Goal: Task Accomplishment & Management: Complete application form

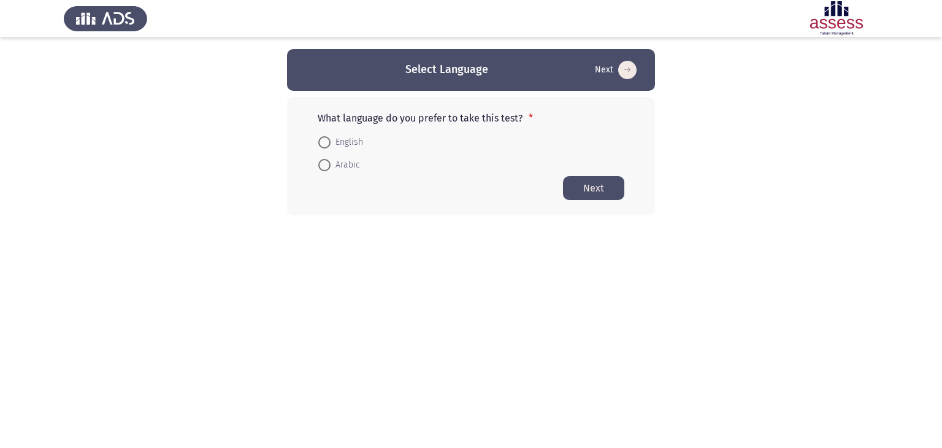
click at [330, 142] on span "English" at bounding box center [346, 142] width 32 height 15
click at [330, 142] on input "English" at bounding box center [324, 142] width 12 height 12
radio input "true"
click at [591, 188] on button "Next" at bounding box center [593, 187] width 61 height 24
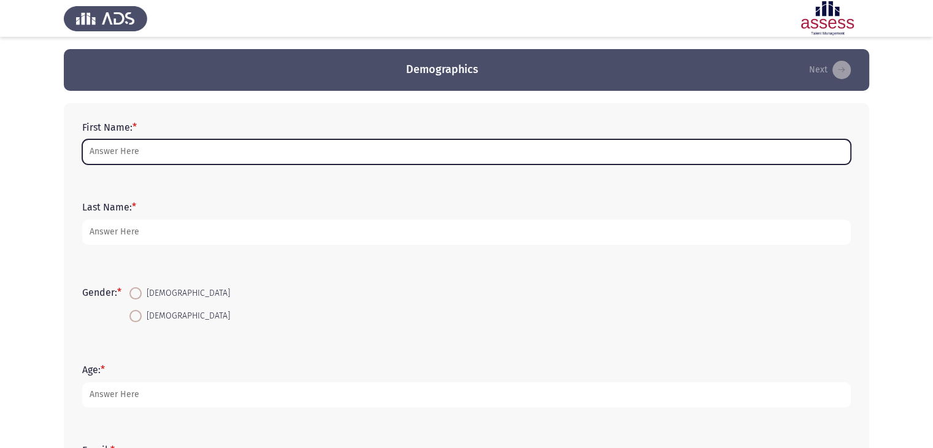
click at [186, 151] on input "First Name: *" at bounding box center [466, 151] width 768 height 25
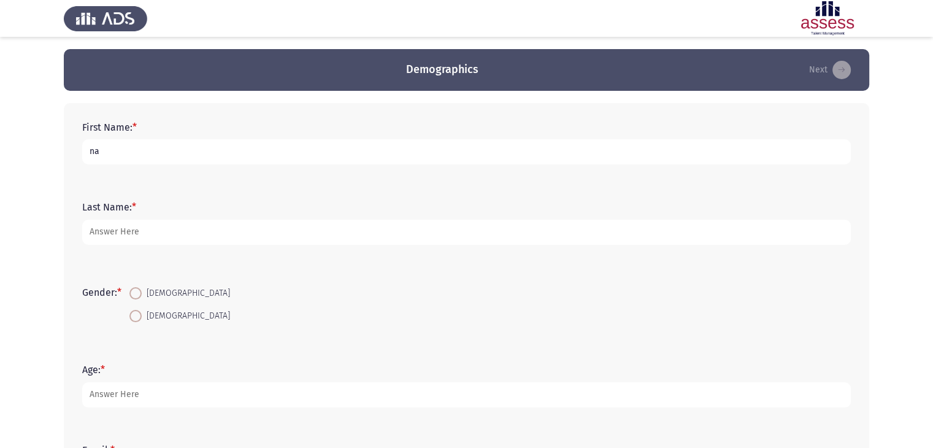
type input "n"
type input "[PERSON_NAME]"
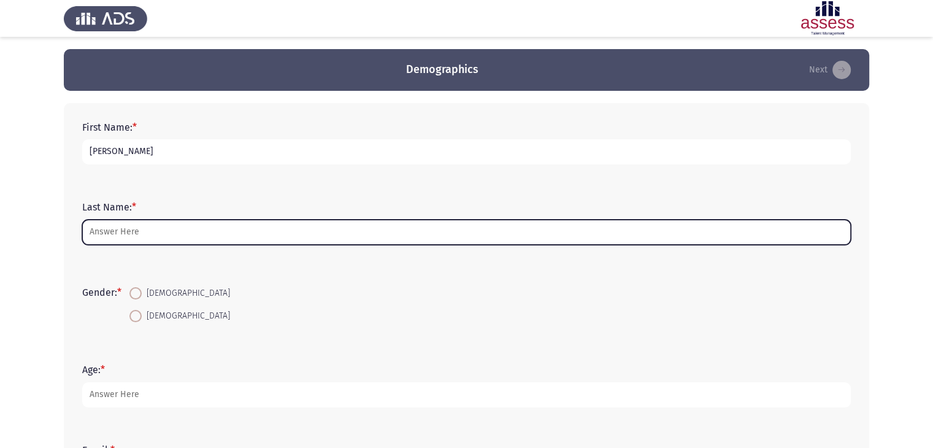
click at [150, 234] on input "Last Name: *" at bounding box center [466, 231] width 768 height 25
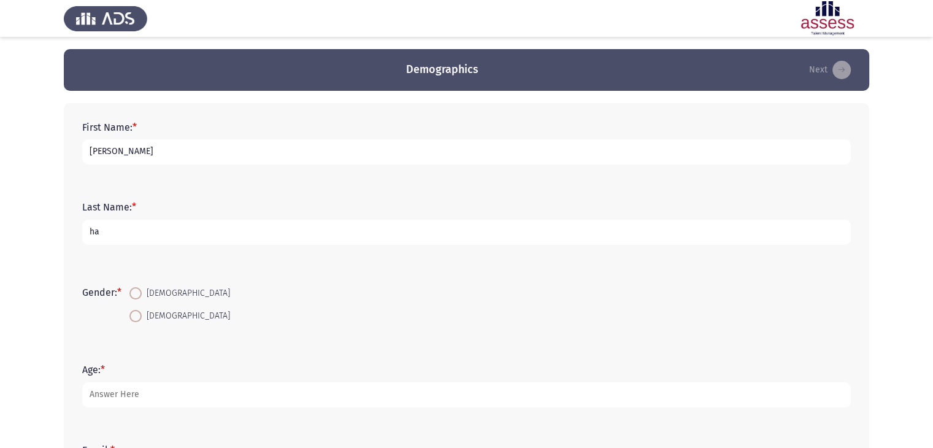
type input "h"
type input "[PERSON_NAME]"
click at [142, 319] on span at bounding box center [135, 316] width 12 height 12
click at [142, 319] on input "[DEMOGRAPHIC_DATA]" at bounding box center [135, 316] width 12 height 12
radio input "true"
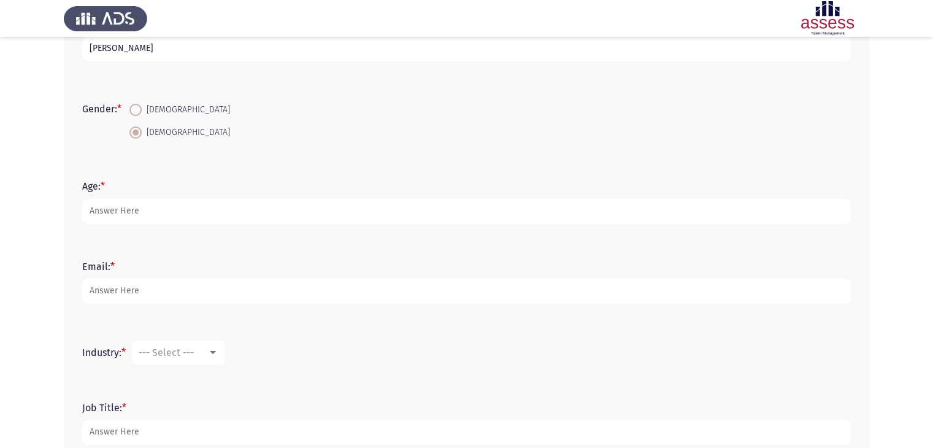
scroll to position [184, 0]
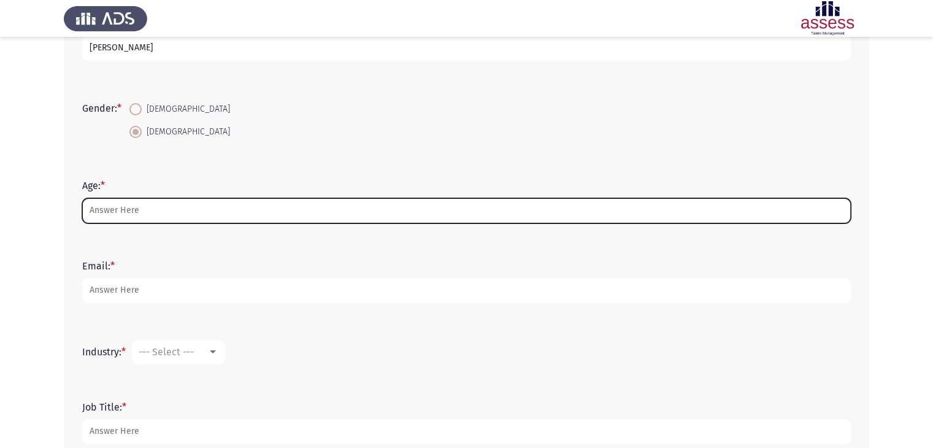
click at [152, 212] on input "Age: *" at bounding box center [466, 210] width 768 height 25
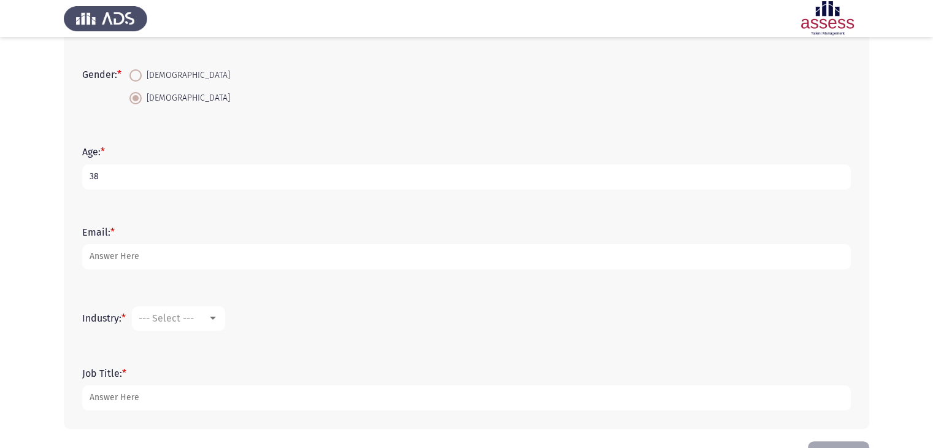
scroll to position [245, 0]
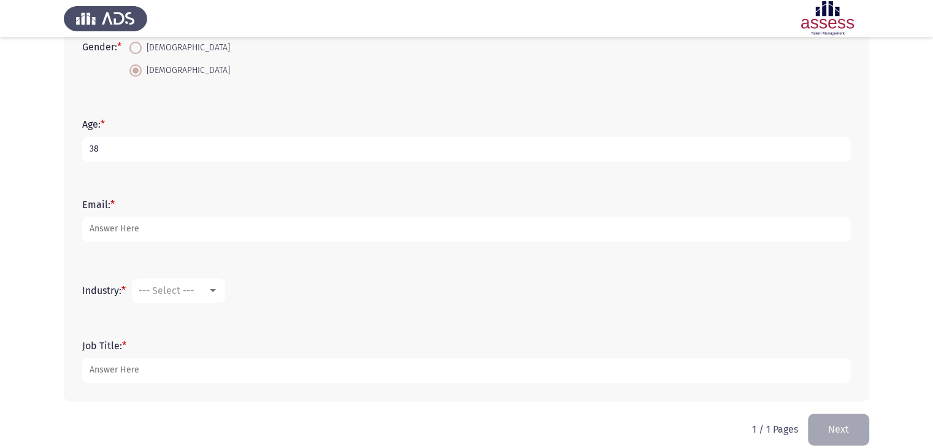
type input "38"
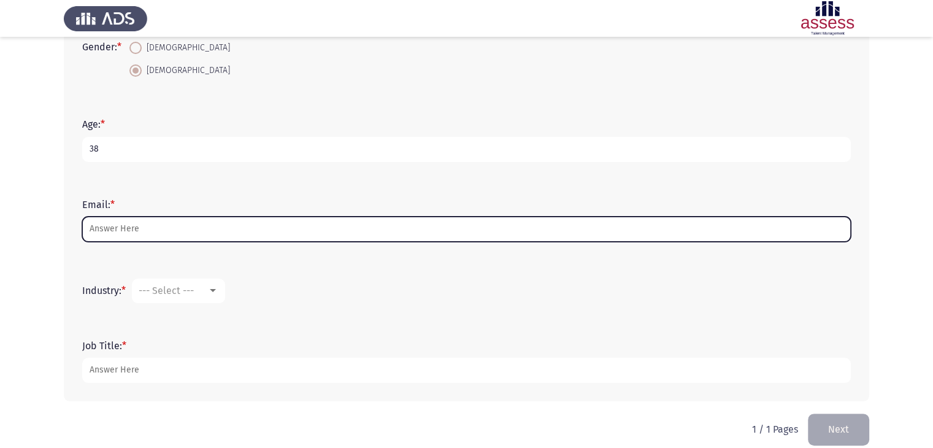
click at [169, 228] on input "Email: *" at bounding box center [466, 228] width 768 height 25
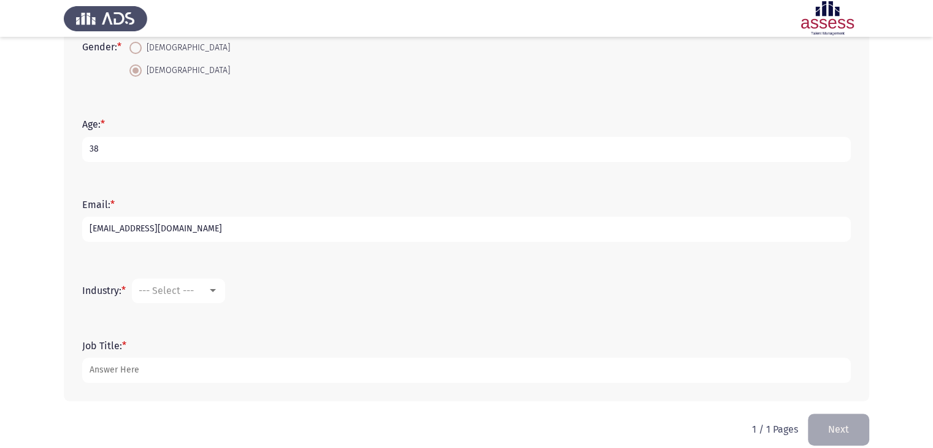
scroll to position [260, 0]
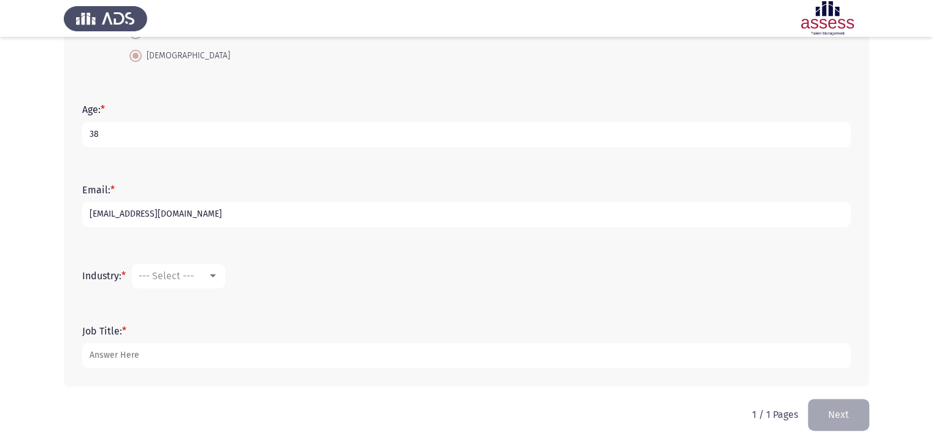
type input "[EMAIL_ADDRESS][DOMAIN_NAME]"
click at [206, 279] on div "--- Select ---" at bounding box center [173, 276] width 69 height 12
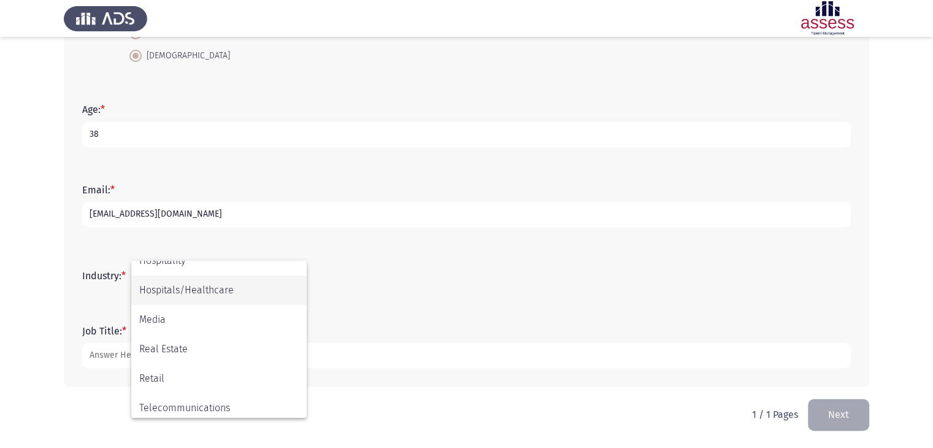
scroll to position [402, 0]
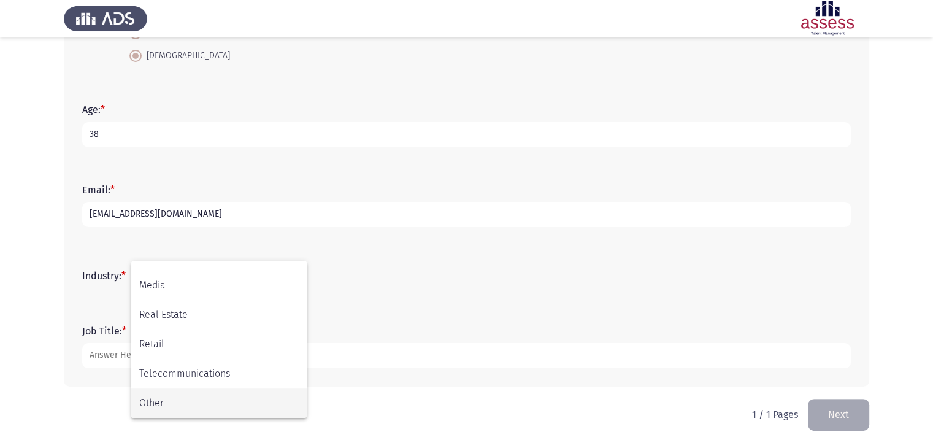
click at [194, 407] on span "Other" at bounding box center [218, 402] width 159 height 29
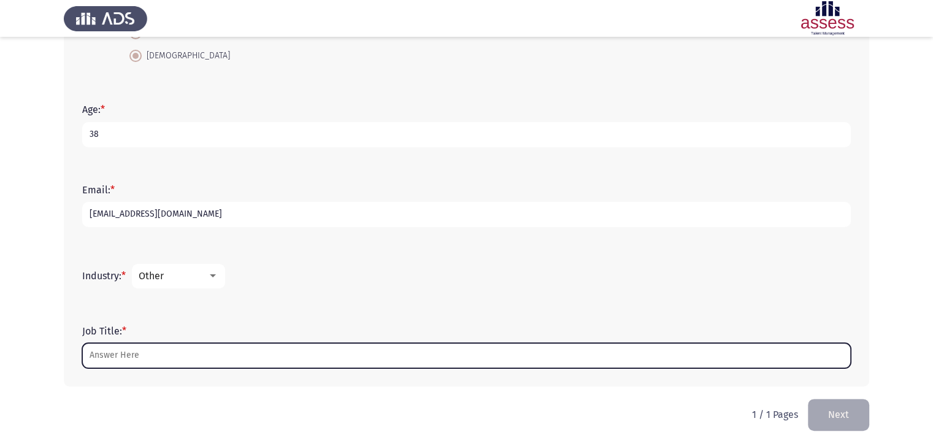
click at [156, 358] on input "Job Title: *" at bounding box center [466, 355] width 768 height 25
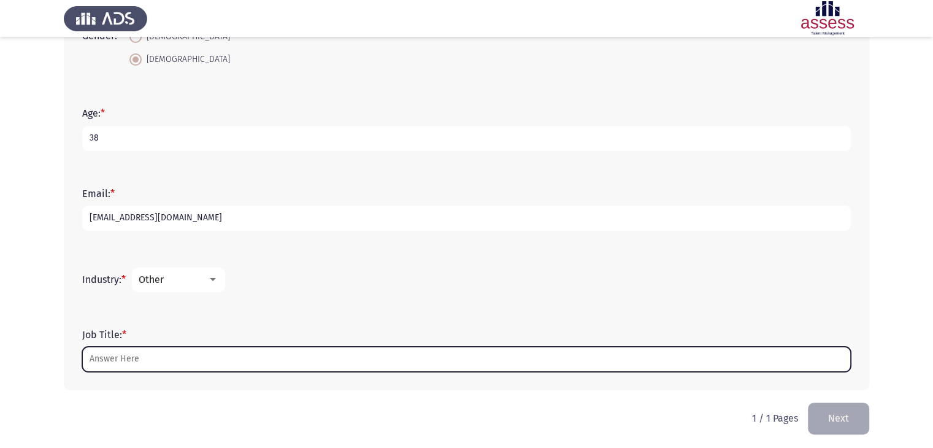
scroll to position [260, 0]
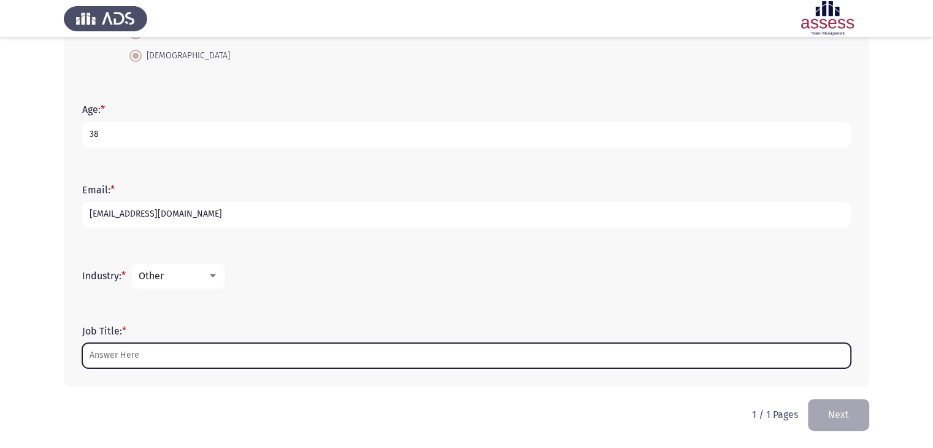
click at [177, 357] on input "Job Title: *" at bounding box center [466, 355] width 768 height 25
click at [128, 353] on input "Job Title: *" at bounding box center [466, 355] width 768 height 25
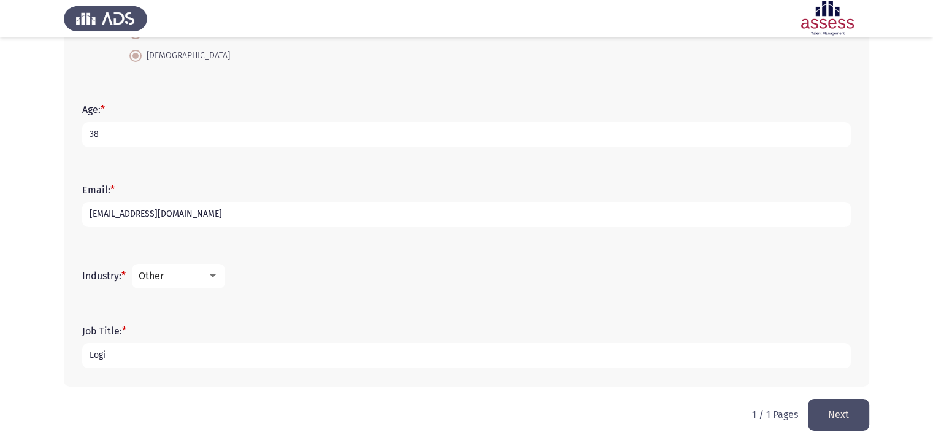
drag, startPoint x: 129, startPoint y: 356, endPoint x: 70, endPoint y: 361, distance: 59.7
click at [70, 361] on div "First Name: * [PERSON_NAME] Last Name: * [PERSON_NAME] Gender: * [DEMOGRAPHIC_D…" at bounding box center [466, 114] width 805 height 543
click at [137, 354] on input "Logi" at bounding box center [466, 355] width 768 height 25
click at [218, 274] on div at bounding box center [212, 276] width 11 height 10
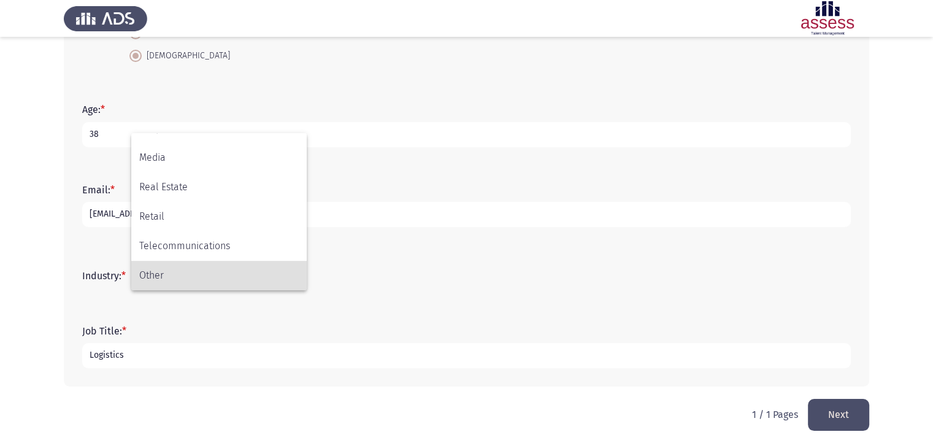
click at [158, 355] on div at bounding box center [466, 224] width 933 height 448
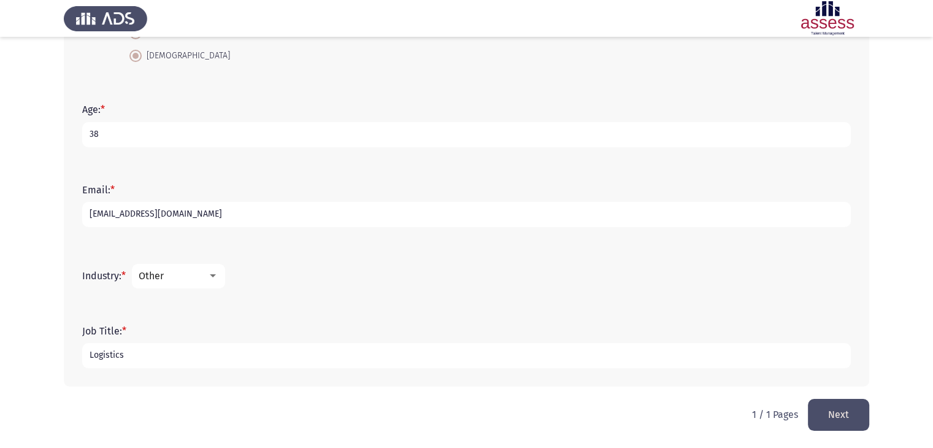
click at [142, 358] on input "Logistics" at bounding box center [466, 355] width 768 height 25
type input "L"
click at [214, 276] on div at bounding box center [213, 275] width 6 height 3
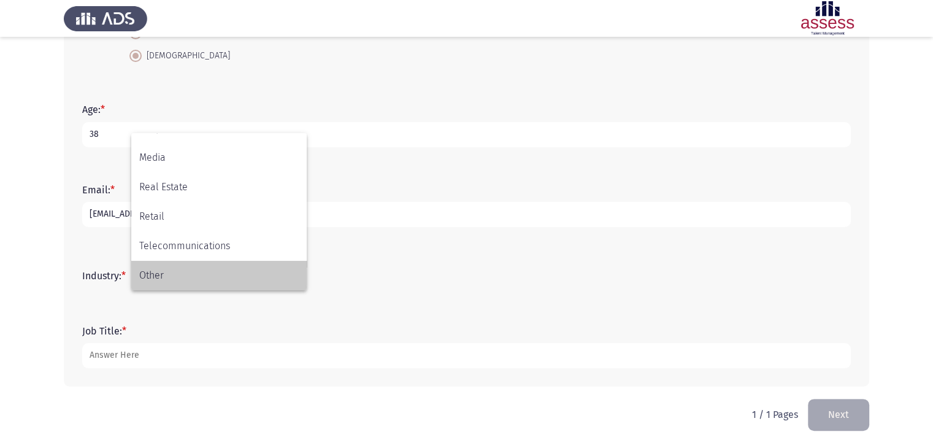
click at [185, 273] on span "Other" at bounding box center [218, 275] width 159 height 29
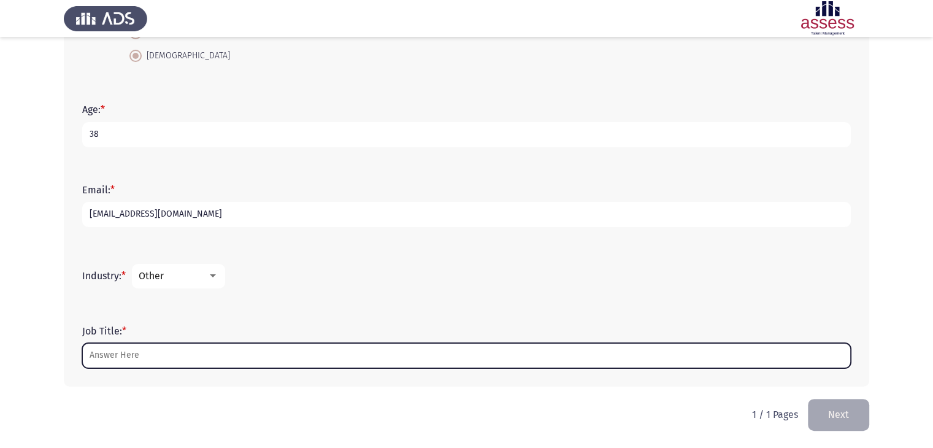
click at [142, 359] on input "Job Title: *" at bounding box center [466, 355] width 768 height 25
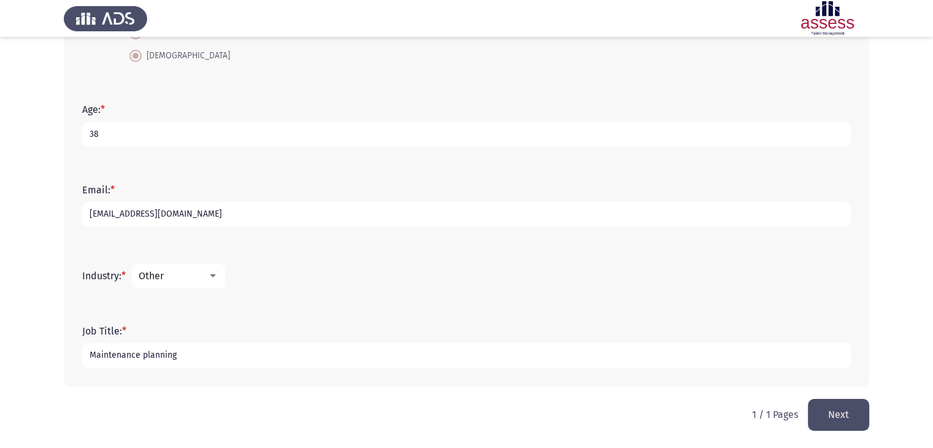
type input "Maintenance planning"
click at [846, 414] on button "Next" at bounding box center [837, 414] width 61 height 31
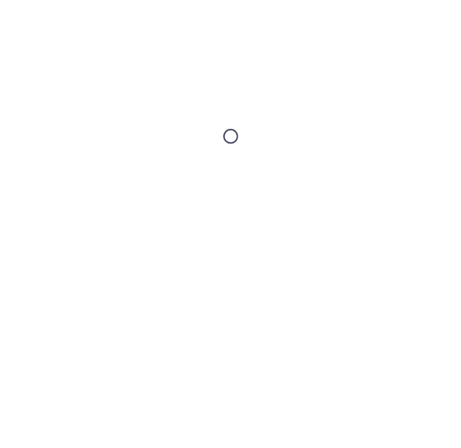
scroll to position [0, 0]
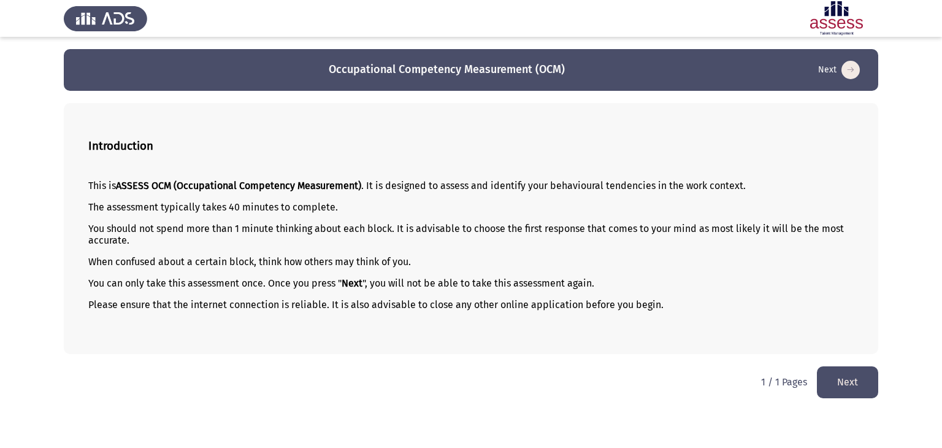
click at [320, 263] on p "When confused about a certain block, think how others may think of you." at bounding box center [470, 262] width 765 height 12
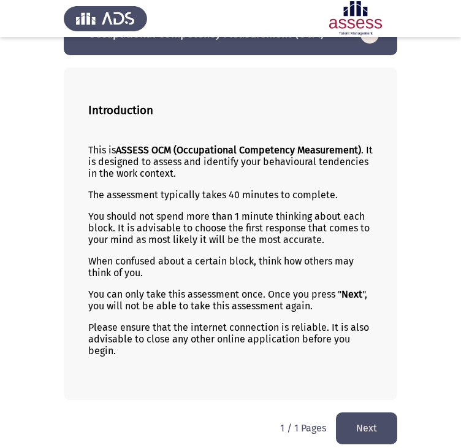
scroll to position [46, 0]
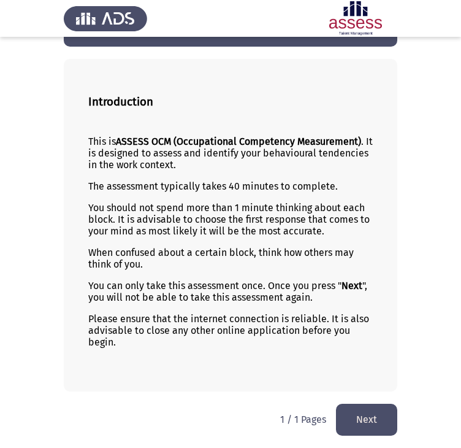
click at [368, 413] on button "Next" at bounding box center [366, 418] width 61 height 31
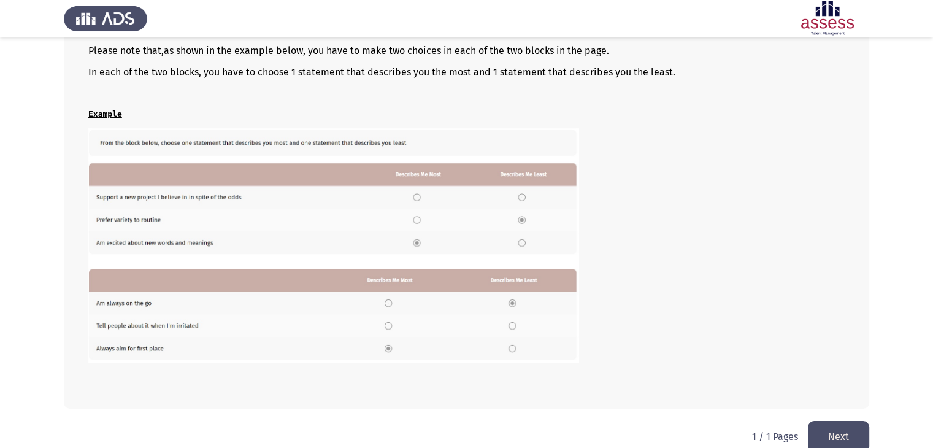
scroll to position [196, 0]
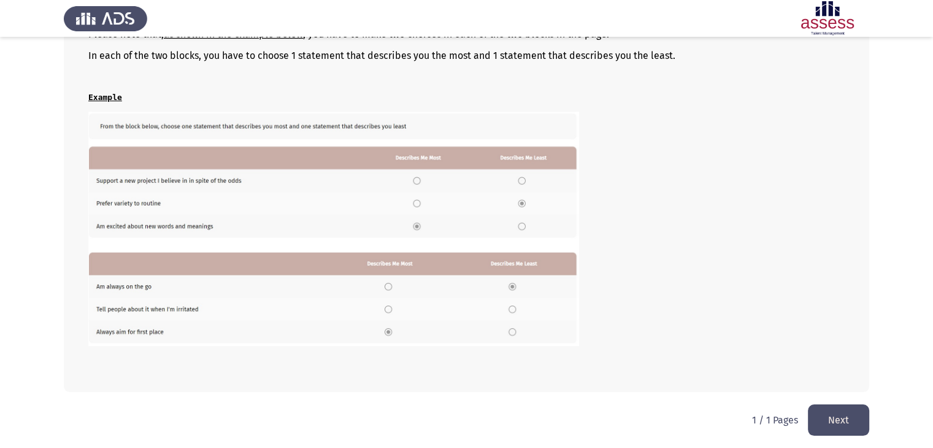
click at [844, 419] on button "Next" at bounding box center [837, 419] width 61 height 31
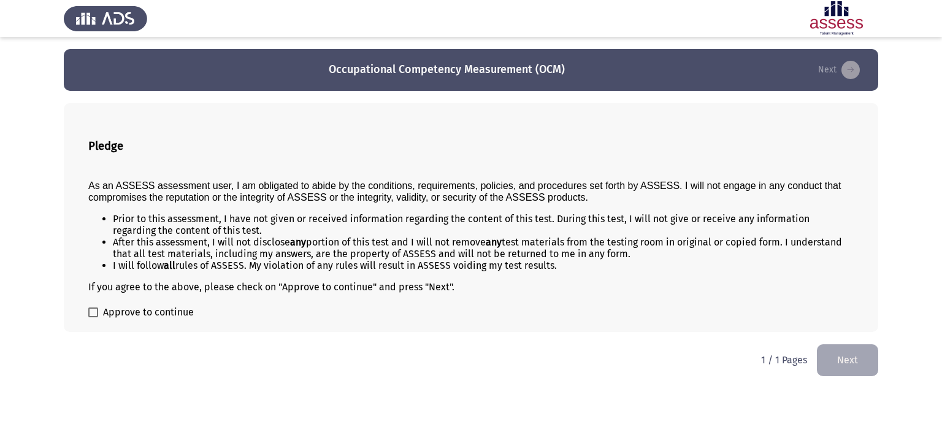
click at [90, 315] on span at bounding box center [93, 312] width 10 height 10
click at [93, 317] on input "Approve to continue" at bounding box center [93, 317] width 1 height 1
checkbox input "true"
click at [856, 361] on button "Next" at bounding box center [847, 359] width 61 height 31
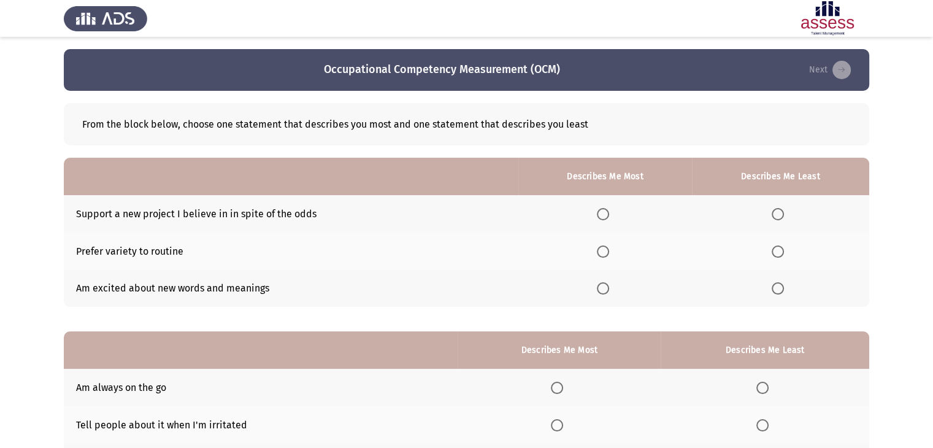
click at [603, 216] on span "Select an option" at bounding box center [603, 214] width 12 height 12
click at [603, 216] on input "Select an option" at bounding box center [603, 214] width 12 height 12
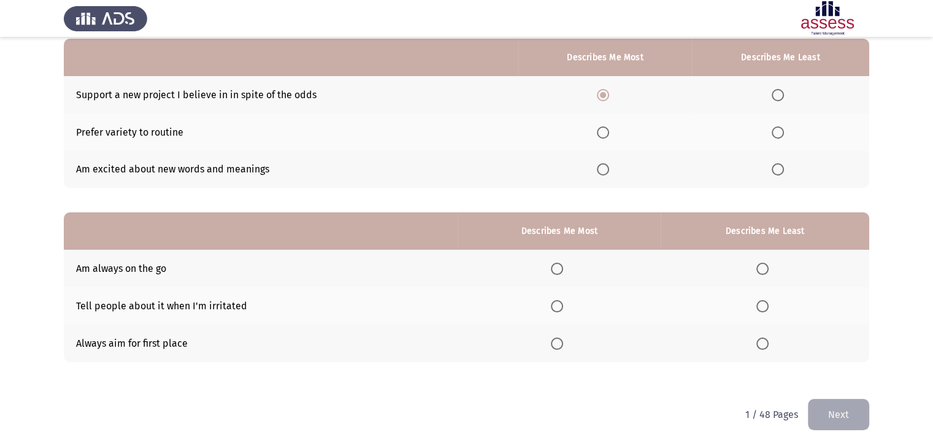
scroll to position [58, 0]
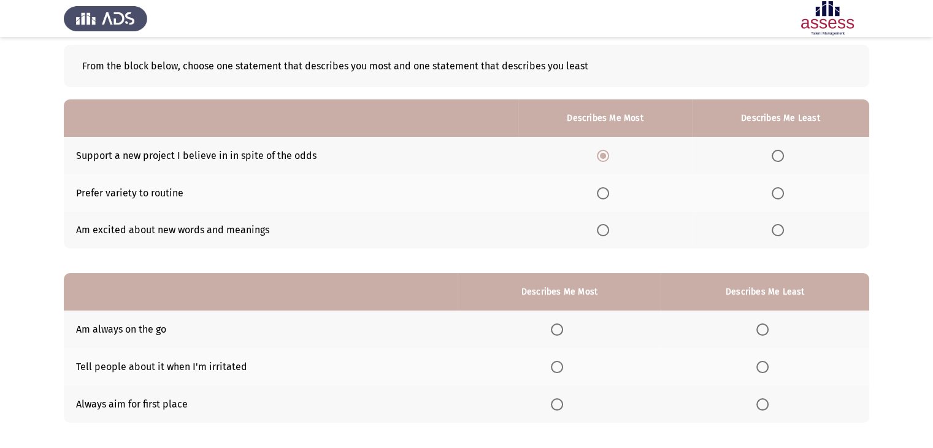
click at [608, 194] on span "Select an option" at bounding box center [603, 193] width 12 height 12
click at [608, 194] on input "Select an option" at bounding box center [603, 193] width 12 height 12
click at [606, 159] on span "Select an option" at bounding box center [603, 156] width 12 height 12
click at [606, 159] on input "Select an option" at bounding box center [603, 156] width 12 height 12
click at [779, 192] on span "Select an option" at bounding box center [777, 193] width 12 height 12
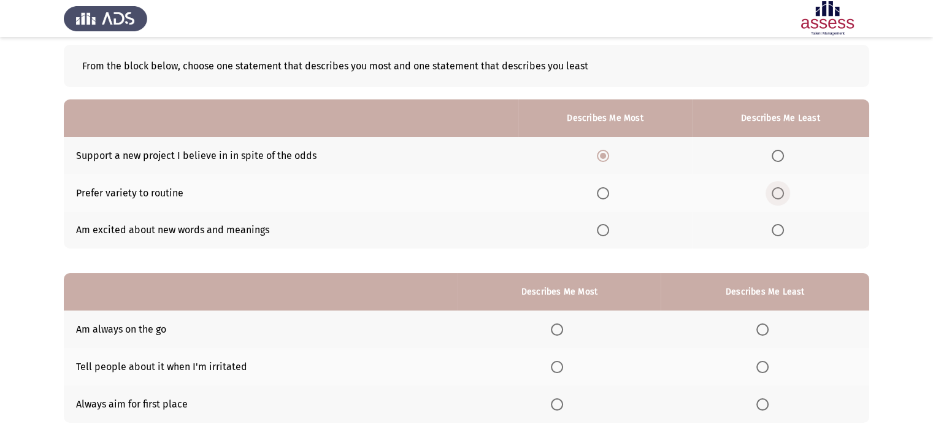
click at [779, 192] on input "Select an option" at bounding box center [777, 193] width 12 height 12
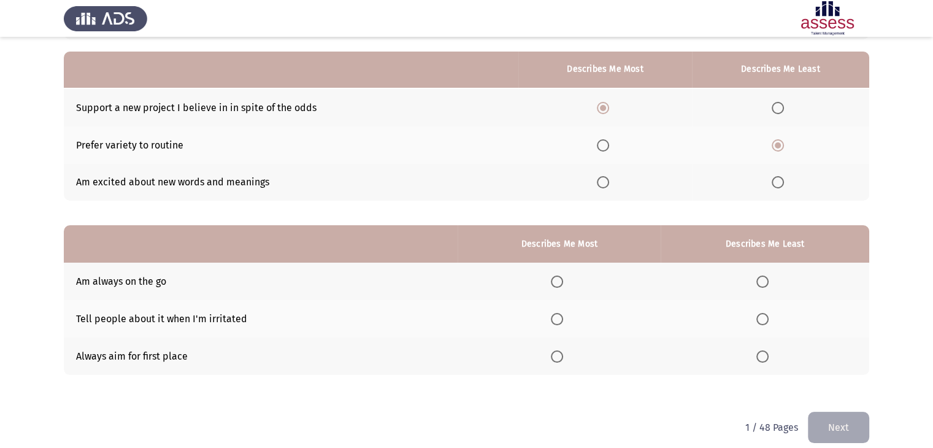
scroll to position [120, 0]
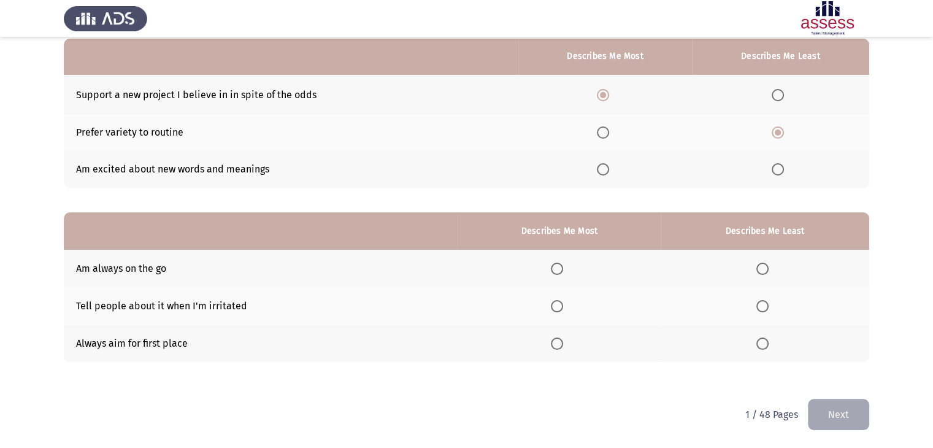
click at [766, 307] on span "Select an option" at bounding box center [762, 306] width 12 height 12
click at [766, 307] on input "Select an option" at bounding box center [762, 306] width 12 height 12
click at [559, 270] on span "Select an option" at bounding box center [557, 268] width 12 height 12
click at [559, 270] on input "Select an option" at bounding box center [557, 268] width 12 height 12
click at [847, 416] on button "Next" at bounding box center [837, 414] width 61 height 31
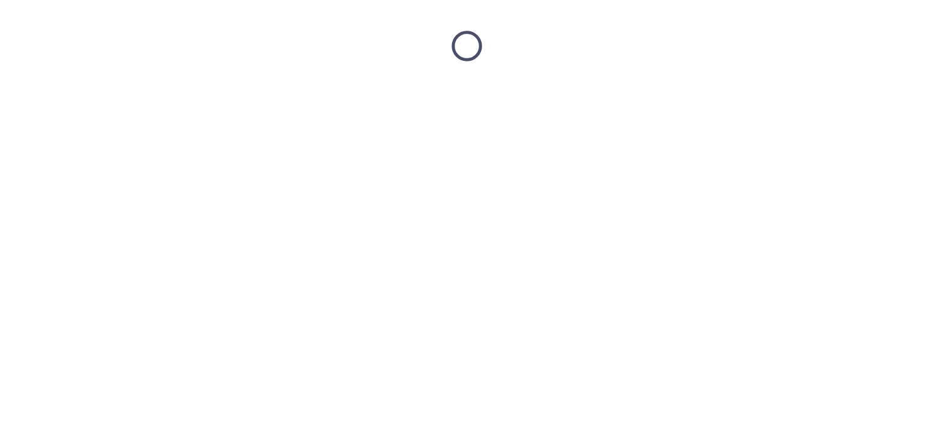
scroll to position [0, 0]
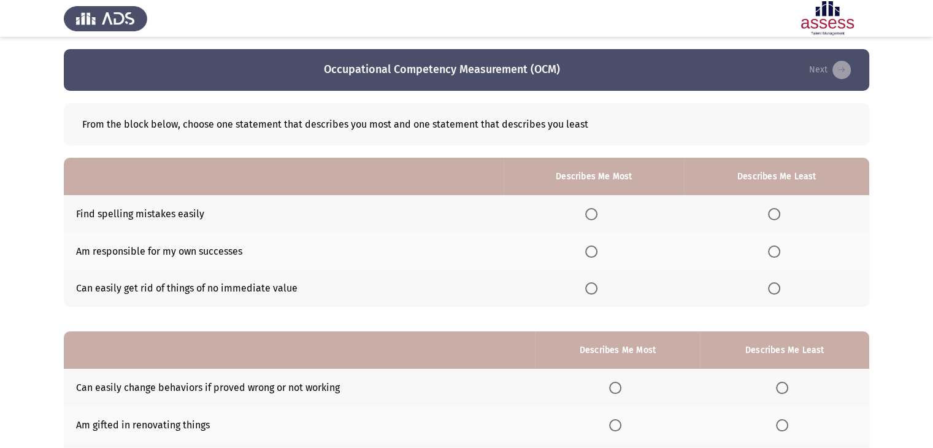
click at [594, 250] on span "Select an option" at bounding box center [591, 251] width 12 height 12
click at [594, 250] on input "Select an option" at bounding box center [591, 251] width 12 height 12
click at [776, 290] on span "Select an option" at bounding box center [774, 288] width 12 height 12
click at [776, 290] on input "Select an option" at bounding box center [774, 288] width 12 height 12
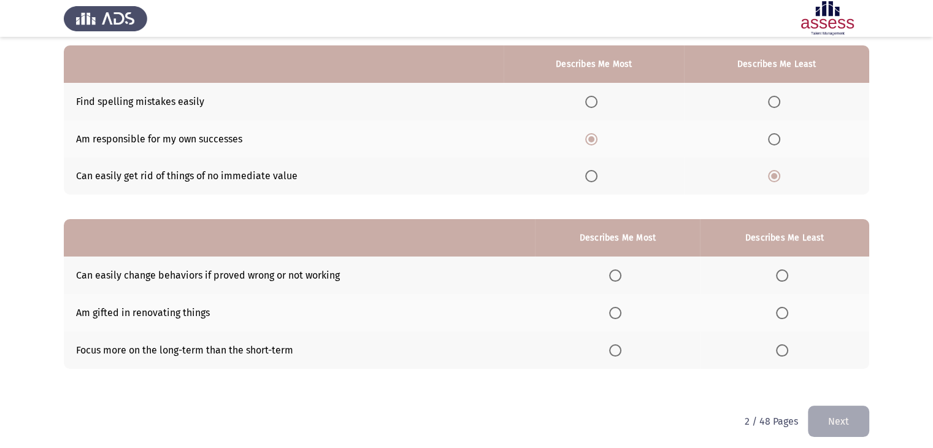
scroll to position [120, 0]
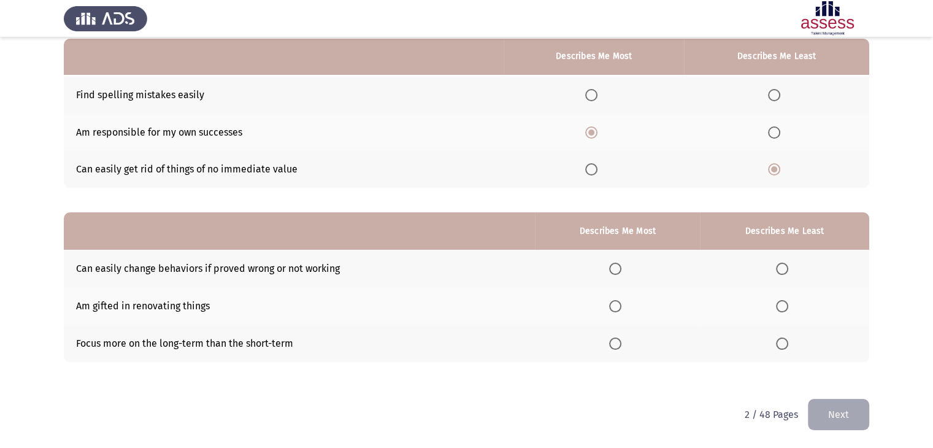
click at [619, 345] on span "Select an option" at bounding box center [615, 343] width 12 height 12
click at [619, 345] on input "Select an option" at bounding box center [615, 343] width 12 height 12
click at [778, 308] on span "Select an option" at bounding box center [782, 306] width 12 height 12
click at [778, 308] on input "Select an option" at bounding box center [782, 306] width 12 height 12
click at [839, 420] on button "Next" at bounding box center [837, 414] width 61 height 31
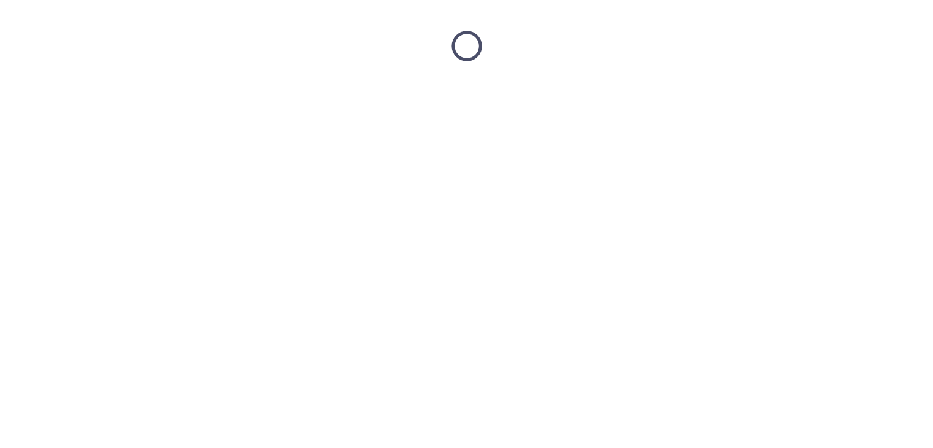
scroll to position [0, 0]
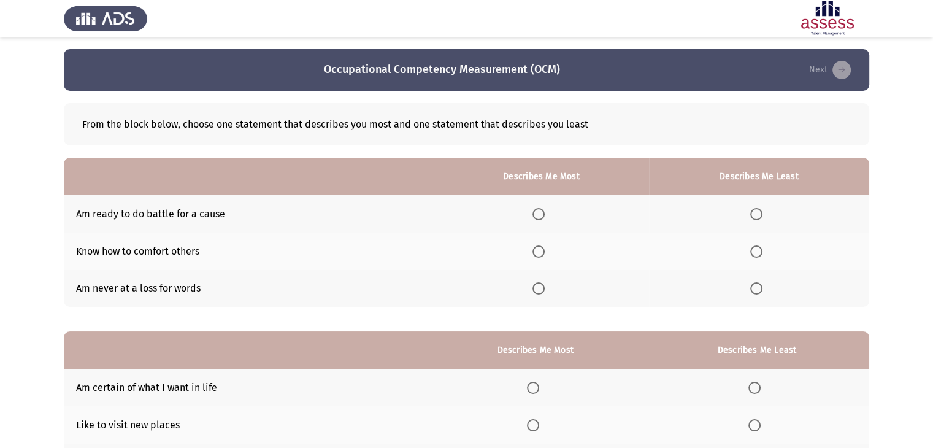
click at [538, 251] on span "Select an option" at bounding box center [538, 251] width 0 height 0
click at [540, 251] on input "Select an option" at bounding box center [538, 251] width 12 height 12
click at [760, 289] on span "Select an option" at bounding box center [756, 288] width 12 height 12
click at [760, 289] on input "Select an option" at bounding box center [756, 288] width 12 height 12
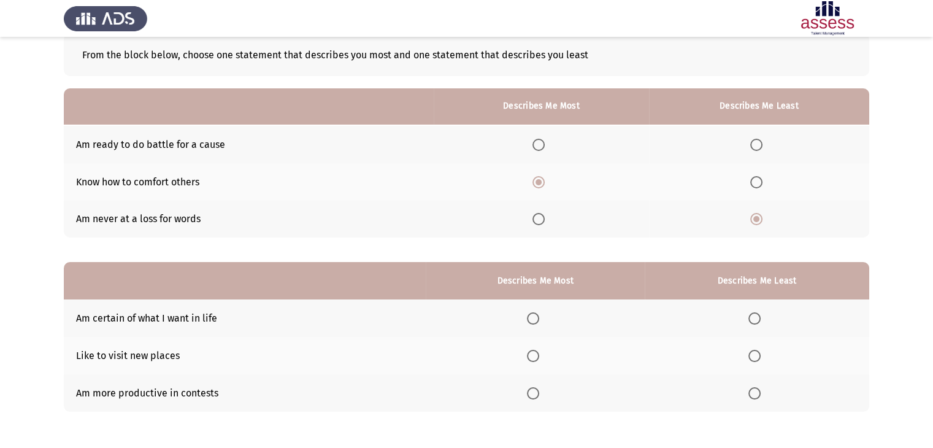
scroll to position [120, 0]
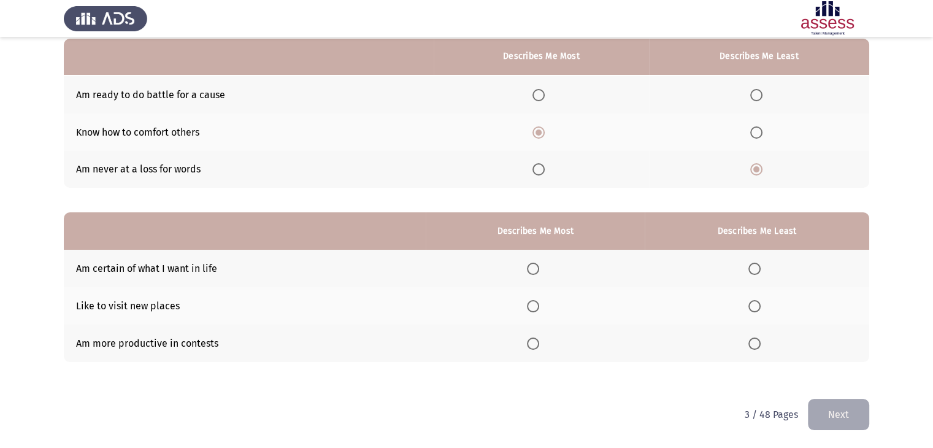
click at [750, 307] on span "Select an option" at bounding box center [754, 306] width 12 height 12
click at [750, 307] on input "Select an option" at bounding box center [754, 306] width 12 height 12
click at [530, 344] on span "Select an option" at bounding box center [533, 343] width 12 height 12
click at [530, 344] on input "Select an option" at bounding box center [533, 343] width 12 height 12
click at [837, 417] on button "Next" at bounding box center [837, 414] width 61 height 31
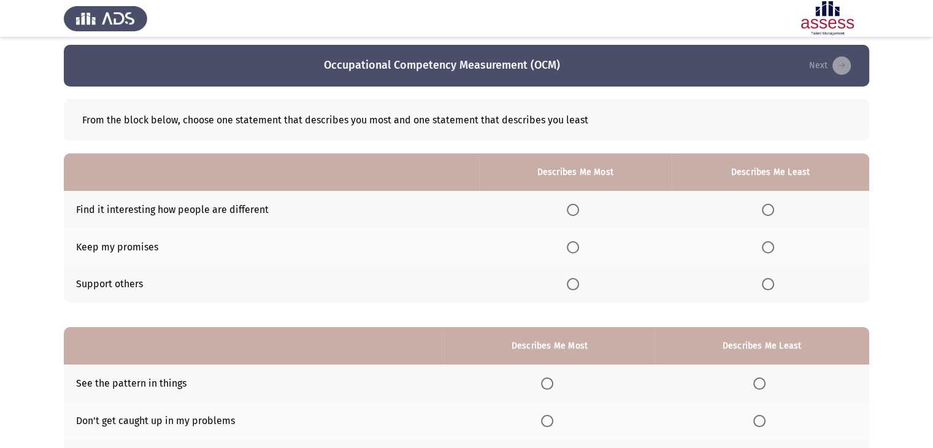
scroll to position [0, 0]
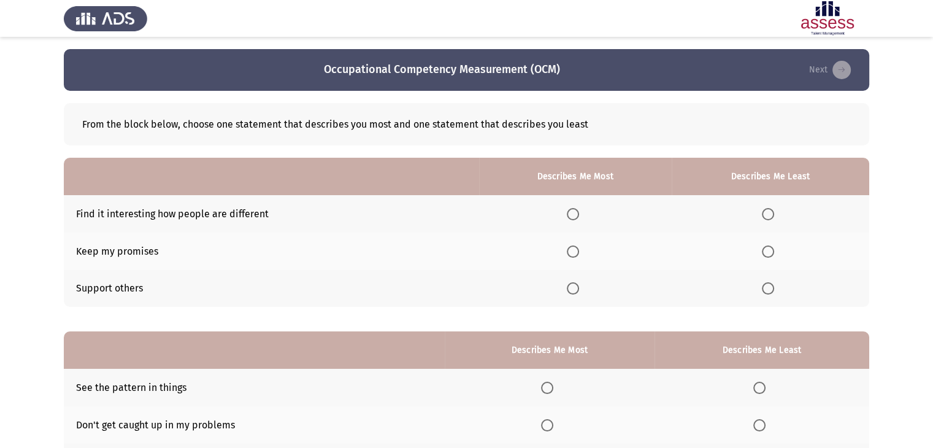
click at [576, 252] on span "Select an option" at bounding box center [573, 251] width 12 height 12
click at [576, 252] on input "Select an option" at bounding box center [573, 251] width 12 height 12
click at [768, 212] on span "Select an option" at bounding box center [767, 214] width 12 height 12
click at [768, 212] on input "Select an option" at bounding box center [767, 214] width 12 height 12
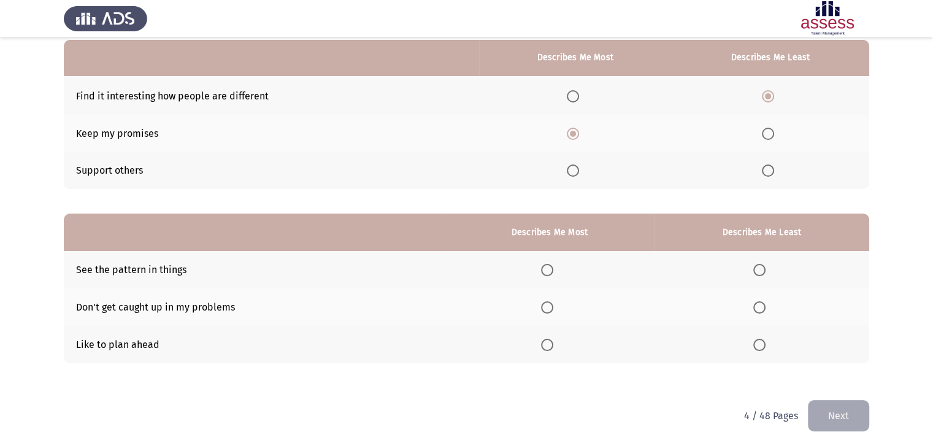
scroll to position [120, 0]
click at [551, 344] on span "Select an option" at bounding box center [547, 343] width 12 height 12
click at [551, 344] on input "Select an option" at bounding box center [547, 343] width 12 height 12
click at [760, 305] on span "Select an option" at bounding box center [759, 306] width 12 height 12
click at [760, 305] on input "Select an option" at bounding box center [759, 306] width 12 height 12
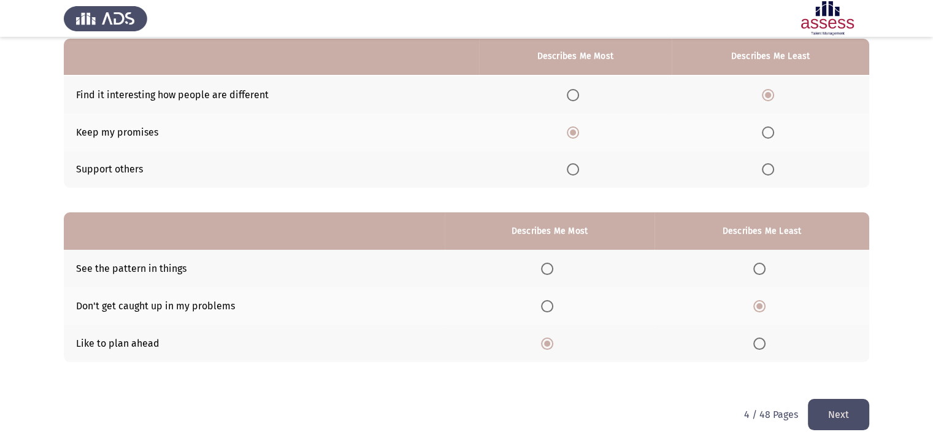
click at [844, 419] on button "Next" at bounding box center [837, 414] width 61 height 31
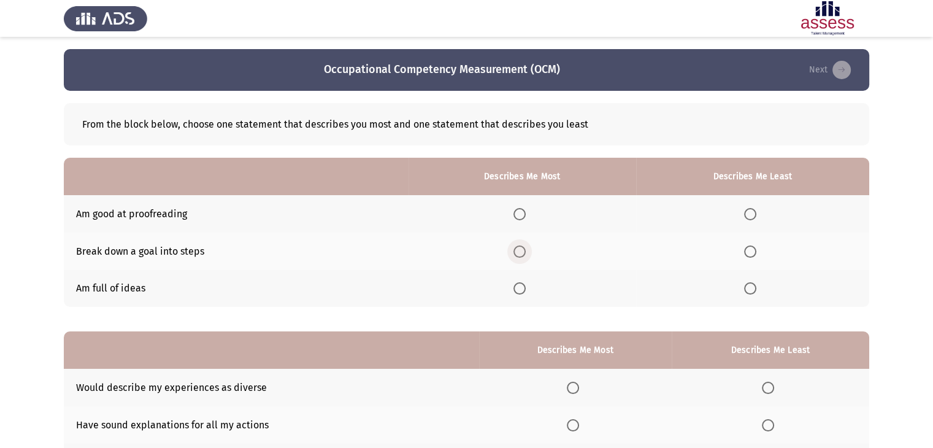
click at [521, 255] on span "Select an option" at bounding box center [519, 251] width 12 height 12
click at [521, 255] on input "Select an option" at bounding box center [519, 251] width 12 height 12
click at [751, 215] on span "Select an option" at bounding box center [750, 214] width 12 height 12
click at [751, 215] on input "Select an option" at bounding box center [750, 214] width 12 height 12
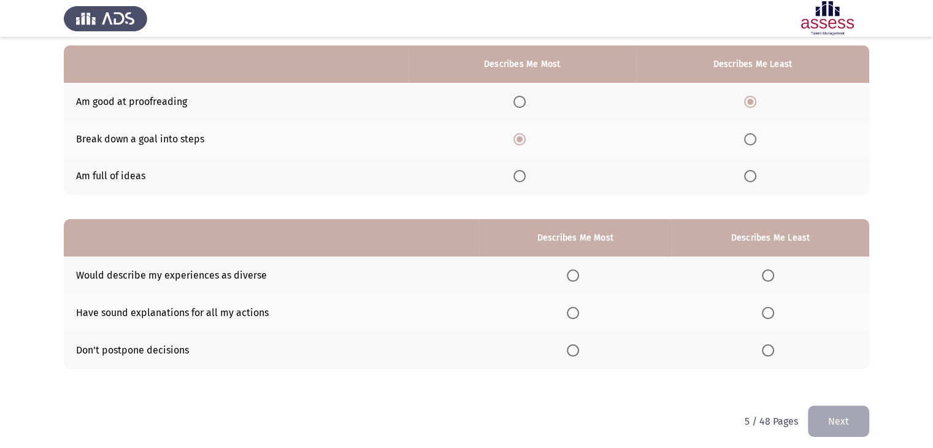
scroll to position [120, 0]
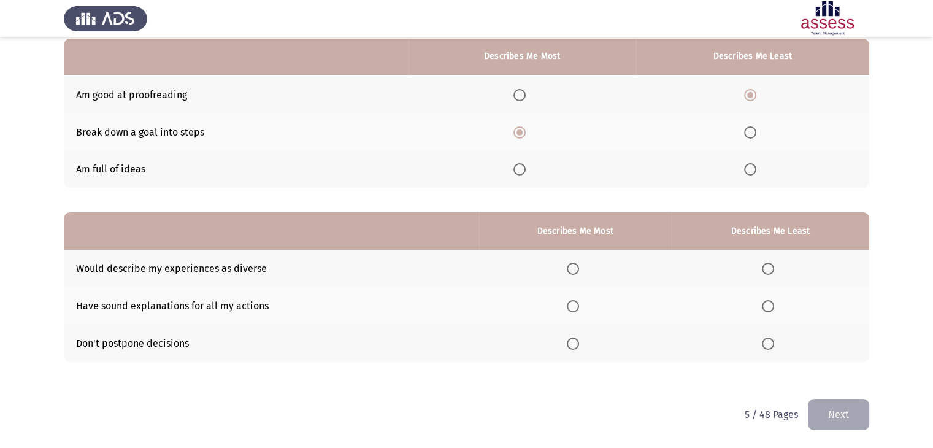
click at [771, 305] on span "Select an option" at bounding box center [767, 306] width 12 height 12
click at [771, 305] on input "Select an option" at bounding box center [767, 306] width 12 height 12
click at [575, 343] on span "Select an option" at bounding box center [573, 343] width 12 height 12
click at [575, 343] on input "Select an option" at bounding box center [573, 343] width 12 height 12
click at [840, 415] on button "Next" at bounding box center [837, 414] width 61 height 31
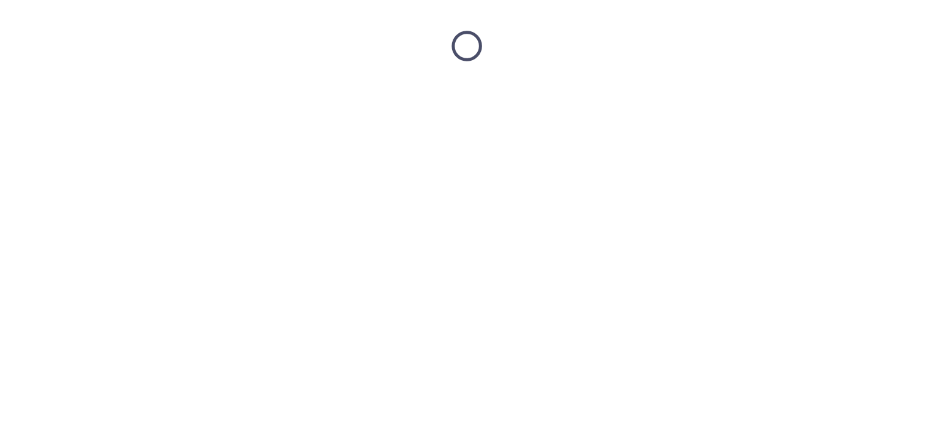
scroll to position [0, 0]
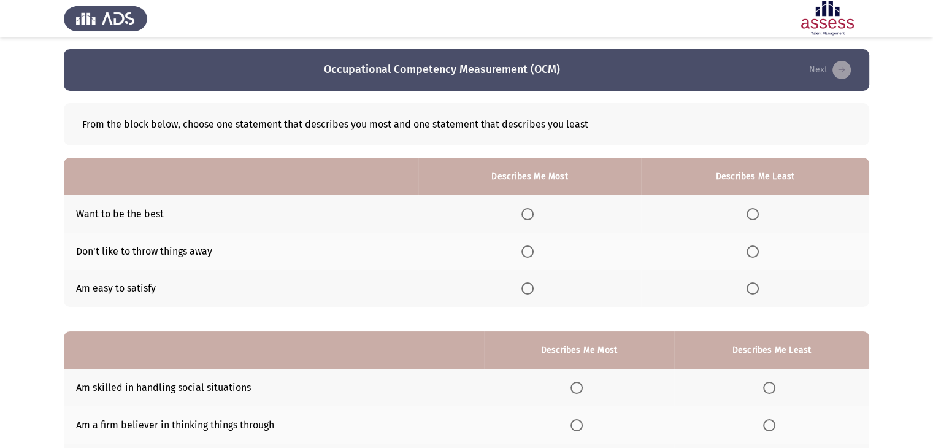
click at [753, 256] on span "Select an option" at bounding box center [752, 251] width 12 height 12
click at [753, 256] on input "Select an option" at bounding box center [752, 251] width 12 height 12
click at [538, 215] on label "Select an option" at bounding box center [529, 214] width 17 height 12
click at [533, 215] on input "Select an option" at bounding box center [527, 214] width 12 height 12
click at [527, 252] on span "Select an option" at bounding box center [527, 251] width 12 height 12
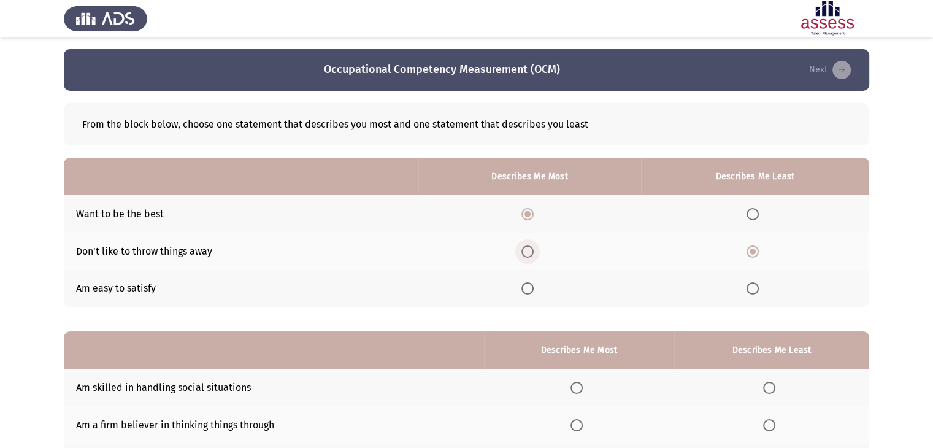
click at [527, 252] on input "Select an option" at bounding box center [527, 251] width 12 height 12
click at [755, 289] on span "Select an option" at bounding box center [752, 288] width 12 height 12
click at [755, 289] on input "Select an option" at bounding box center [752, 288] width 12 height 12
click at [530, 216] on span "Select an option" at bounding box center [527, 214] width 12 height 12
click at [530, 216] on input "Select an option" at bounding box center [527, 214] width 12 height 12
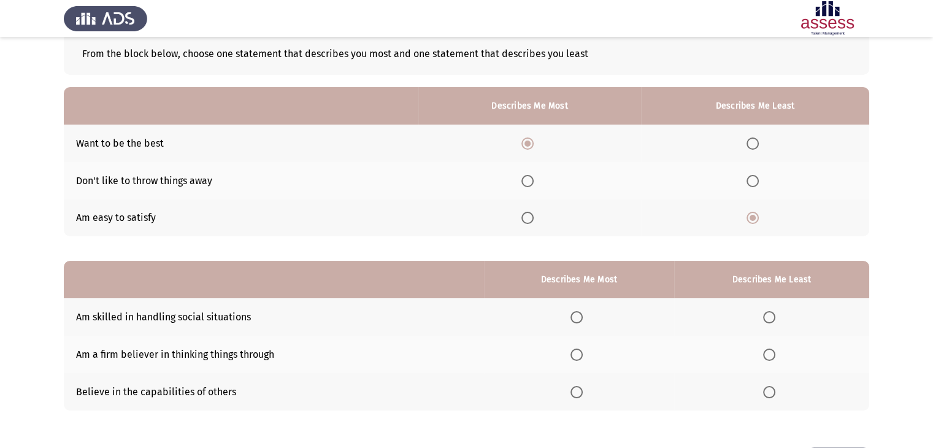
scroll to position [120, 0]
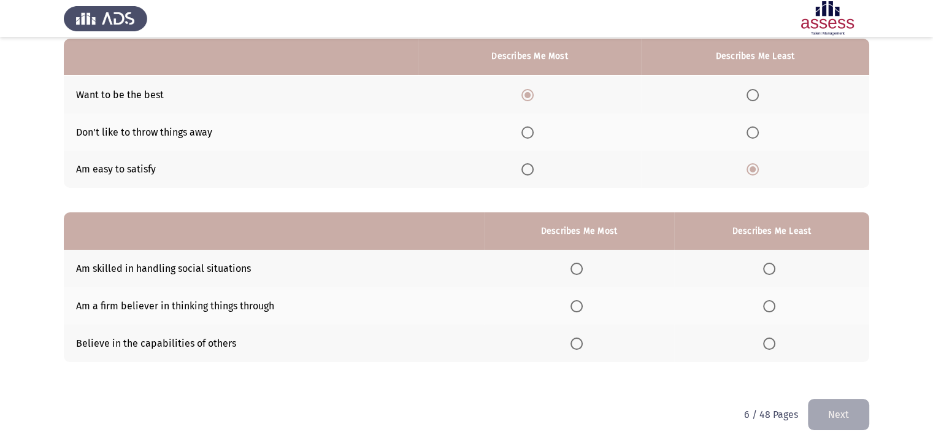
click at [582, 269] on span "Select an option" at bounding box center [576, 268] width 12 height 12
click at [582, 269] on input "Select an option" at bounding box center [576, 268] width 12 height 12
click at [773, 344] on span "Select an option" at bounding box center [769, 343] width 12 height 12
click at [773, 344] on input "Select an option" at bounding box center [769, 343] width 12 height 12
click at [838, 414] on button "Next" at bounding box center [837, 414] width 61 height 31
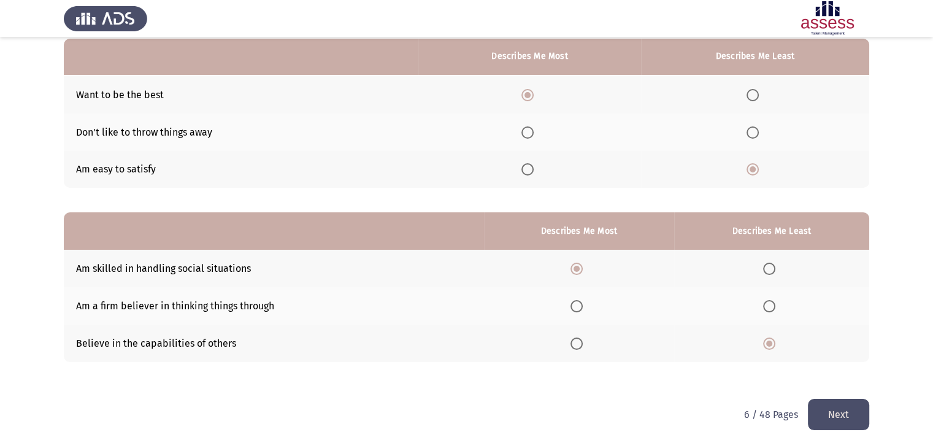
scroll to position [0, 0]
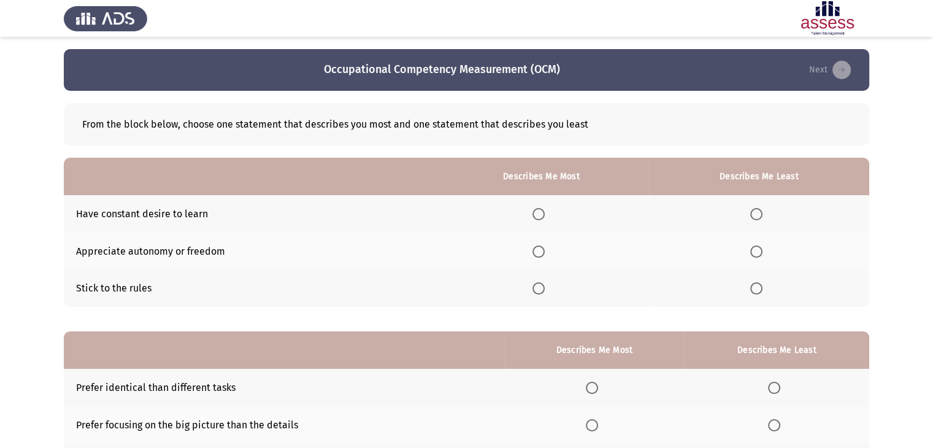
click at [544, 218] on span "Select an option" at bounding box center [538, 214] width 12 height 12
click at [544, 218] on input "Select an option" at bounding box center [538, 214] width 12 height 12
click at [541, 289] on span "Select an option" at bounding box center [538, 288] width 12 height 12
click at [541, 289] on input "Select an option" at bounding box center [538, 288] width 12 height 12
click at [761, 251] on span "Select an option" at bounding box center [756, 251] width 12 height 12
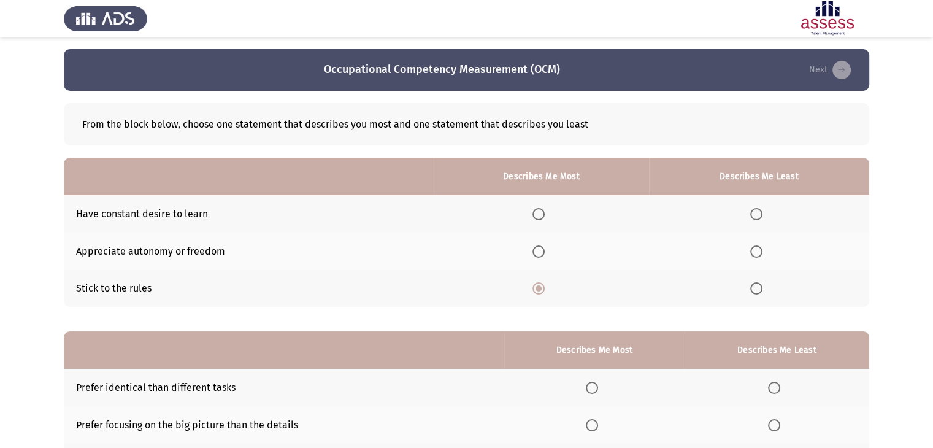
click at [761, 251] on input "Select an option" at bounding box center [756, 251] width 12 height 12
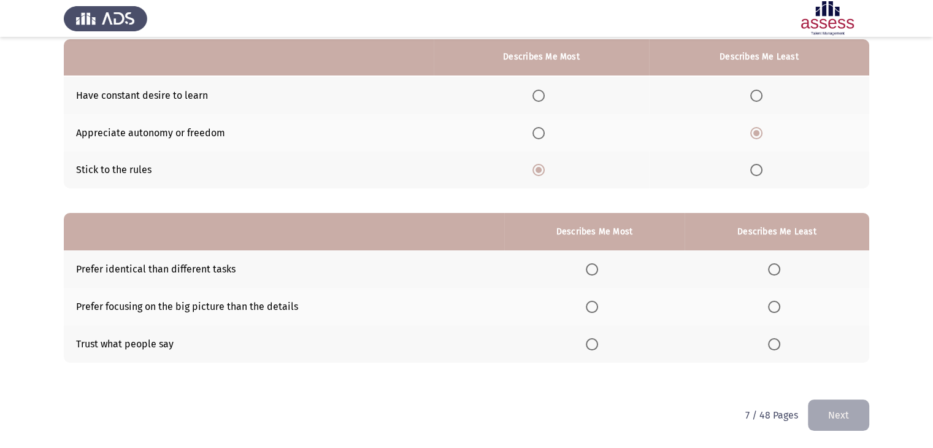
scroll to position [120, 0]
click at [777, 306] on span "Select an option" at bounding box center [774, 306] width 12 height 12
click at [777, 306] on input "Select an option" at bounding box center [774, 306] width 12 height 12
click at [596, 270] on span "Select an option" at bounding box center [592, 268] width 12 height 12
click at [596, 270] on input "Select an option" at bounding box center [592, 268] width 12 height 12
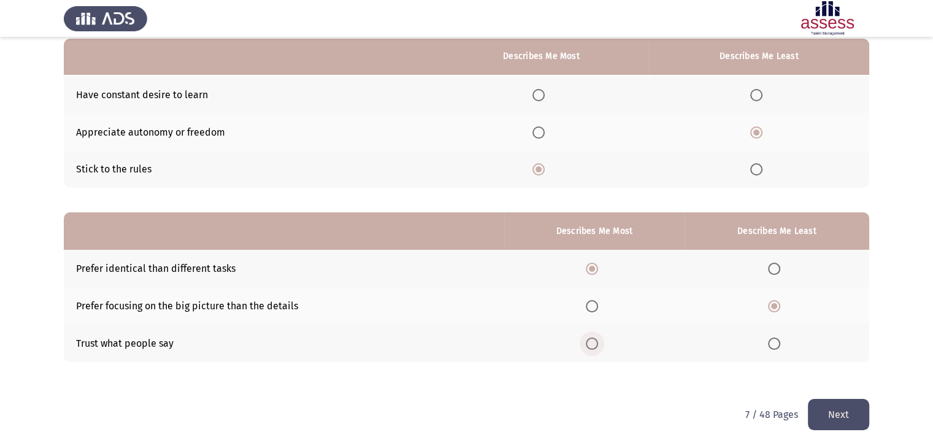
click at [598, 342] on span "Select an option" at bounding box center [592, 343] width 12 height 12
click at [598, 342] on input "Select an option" at bounding box center [592, 343] width 12 height 12
click at [841, 408] on button "Next" at bounding box center [837, 414] width 61 height 31
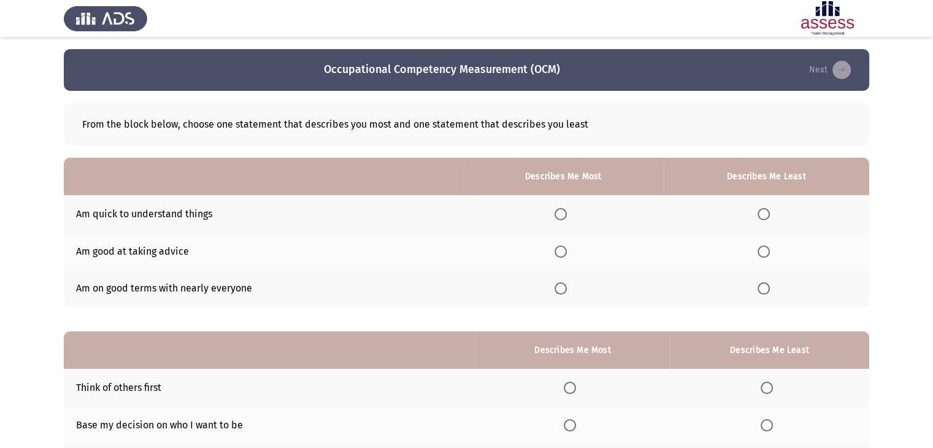
scroll to position [61, 0]
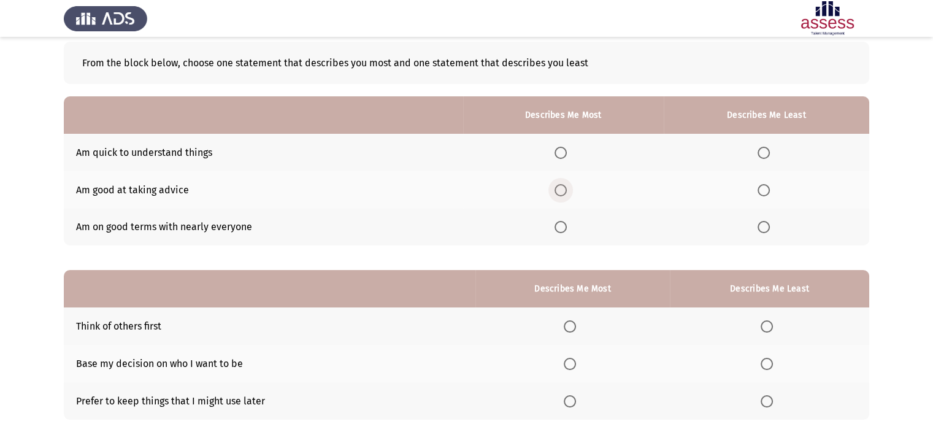
click at [567, 189] on span "Select an option" at bounding box center [560, 190] width 12 height 12
click at [567, 189] on input "Select an option" at bounding box center [560, 190] width 12 height 12
click at [763, 227] on span "Select an option" at bounding box center [763, 227] width 12 height 12
click at [763, 227] on input "Select an option" at bounding box center [763, 227] width 12 height 12
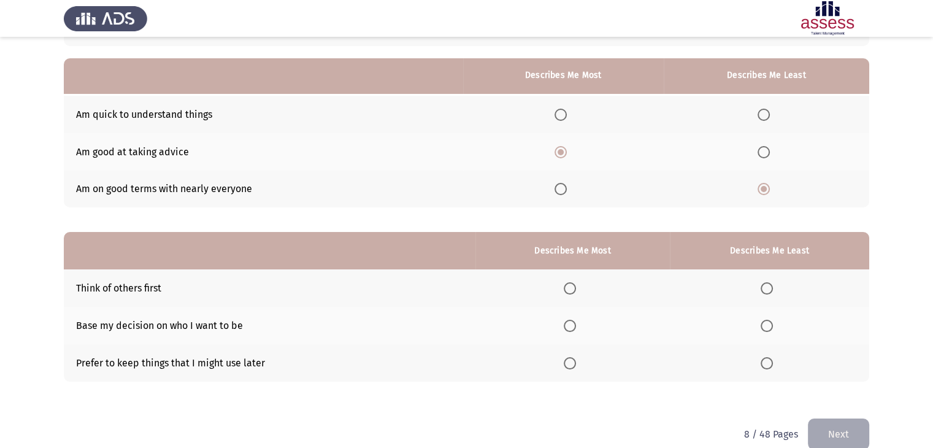
scroll to position [120, 0]
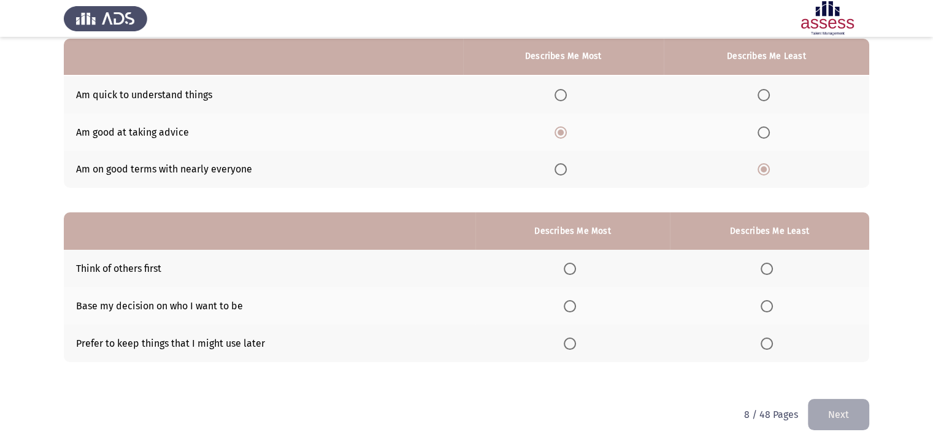
click at [576, 344] on span "Select an option" at bounding box center [569, 343] width 12 height 12
click at [576, 344] on input "Select an option" at bounding box center [569, 343] width 12 height 12
click at [766, 302] on span "Select an option" at bounding box center [766, 306] width 12 height 12
click at [766, 302] on input "Select an option" at bounding box center [766, 306] width 12 height 12
click at [833, 418] on button "Next" at bounding box center [837, 414] width 61 height 31
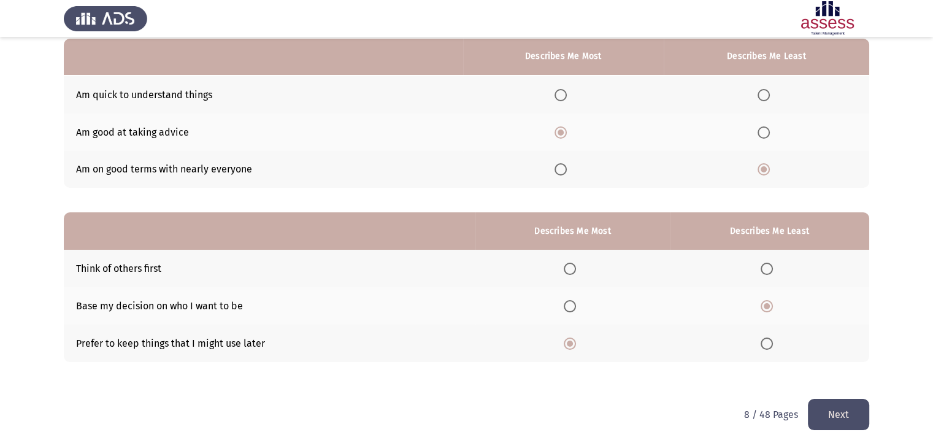
scroll to position [0, 0]
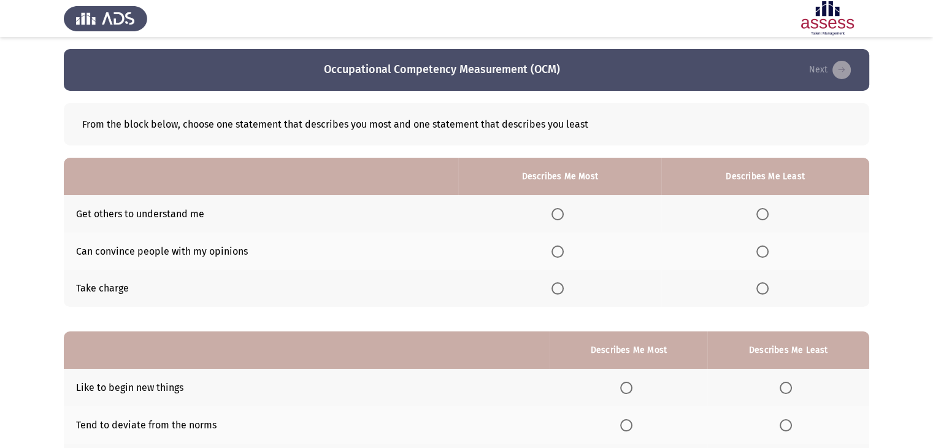
click at [563, 285] on span "Select an option" at bounding box center [557, 288] width 12 height 12
click at [563, 285] on input "Select an option" at bounding box center [557, 288] width 12 height 12
click at [765, 252] on span "Select an option" at bounding box center [762, 251] width 12 height 12
click at [765, 252] on input "Select an option" at bounding box center [762, 251] width 12 height 12
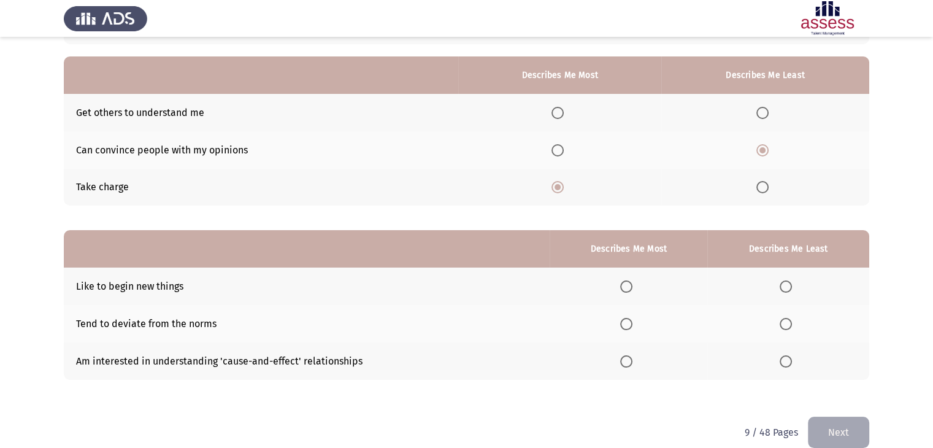
scroll to position [120, 0]
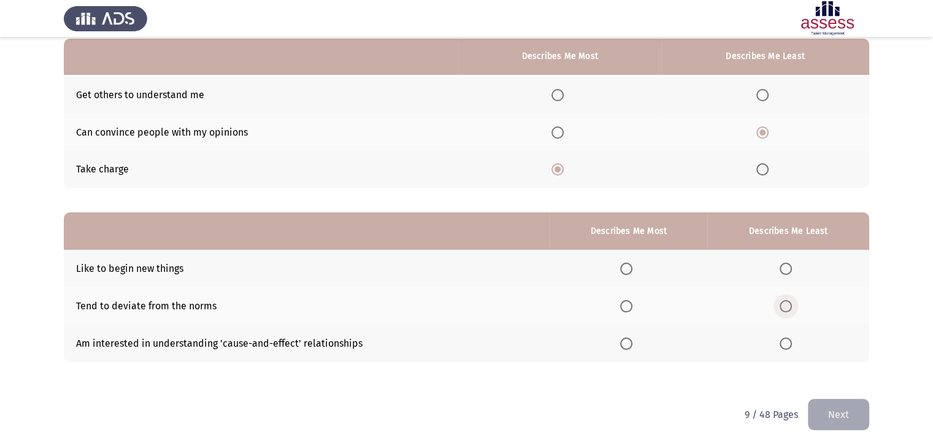
click at [785, 307] on span "Select an option" at bounding box center [785, 306] width 12 height 12
click at [785, 307] on input "Select an option" at bounding box center [785, 306] width 12 height 12
click at [627, 274] on th at bounding box center [628, 268] width 158 height 37
click at [630, 270] on span "Select an option" at bounding box center [626, 268] width 12 height 12
click at [630, 270] on input "Select an option" at bounding box center [626, 268] width 12 height 12
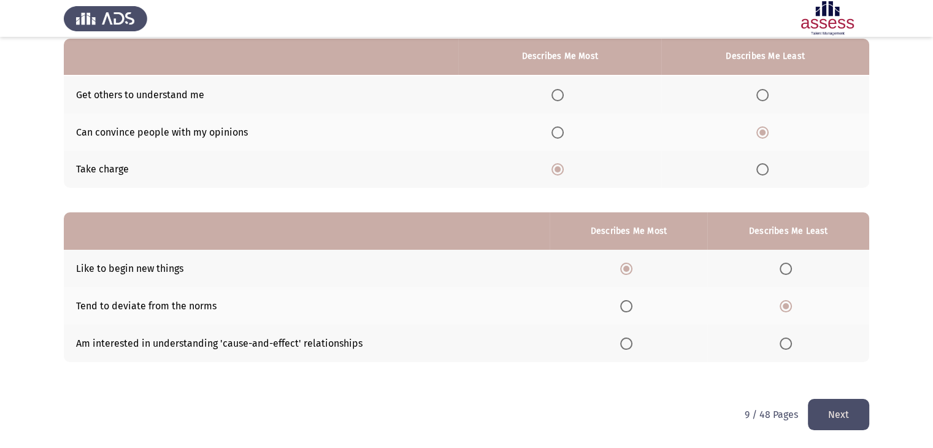
click at [848, 420] on button "Next" at bounding box center [837, 414] width 61 height 31
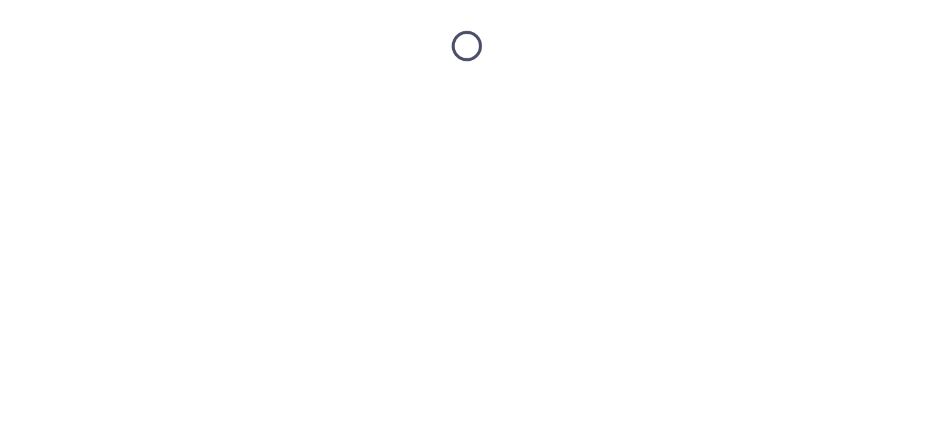
scroll to position [0, 0]
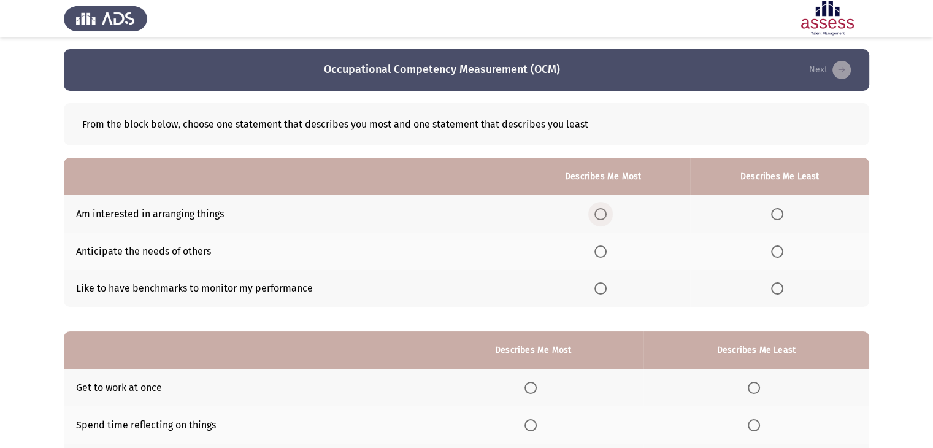
click at [603, 216] on span "Select an option" at bounding box center [600, 214] width 12 height 12
click at [603, 216] on input "Select an option" at bounding box center [600, 214] width 12 height 12
click at [603, 252] on span "Select an option" at bounding box center [600, 251] width 12 height 12
click at [603, 252] on input "Select an option" at bounding box center [600, 251] width 12 height 12
click at [779, 210] on span "Select an option" at bounding box center [777, 214] width 12 height 12
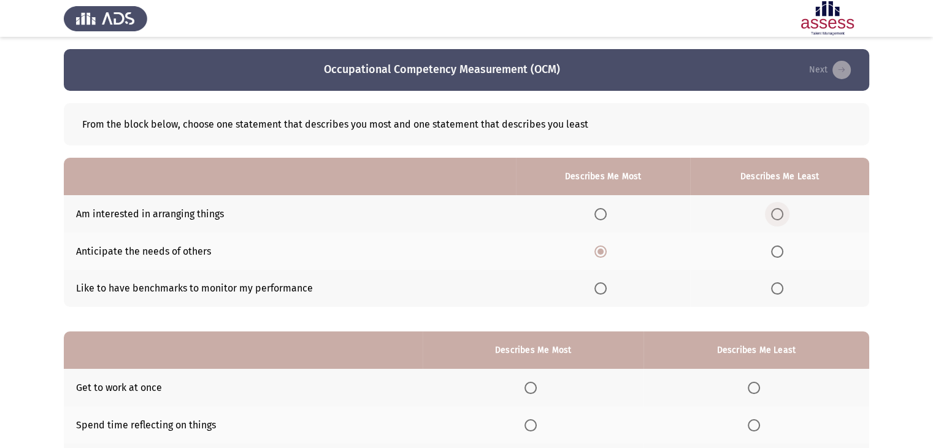
click at [779, 210] on input "Select an option" at bounding box center [777, 214] width 12 height 12
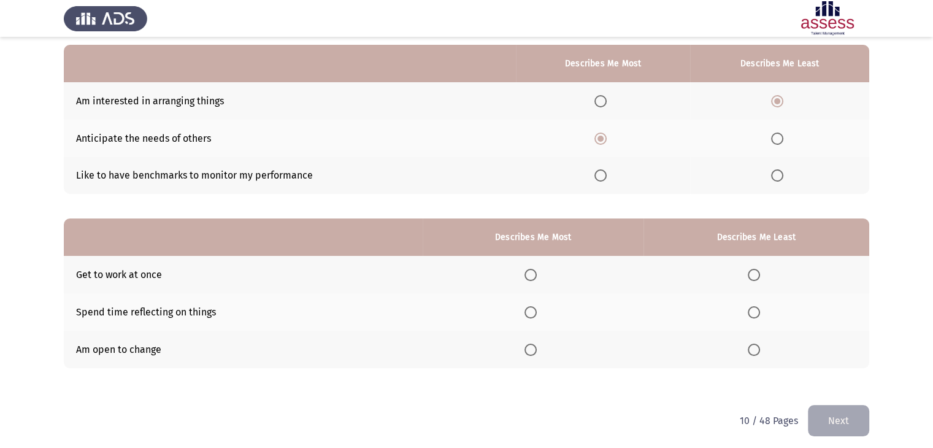
scroll to position [120, 0]
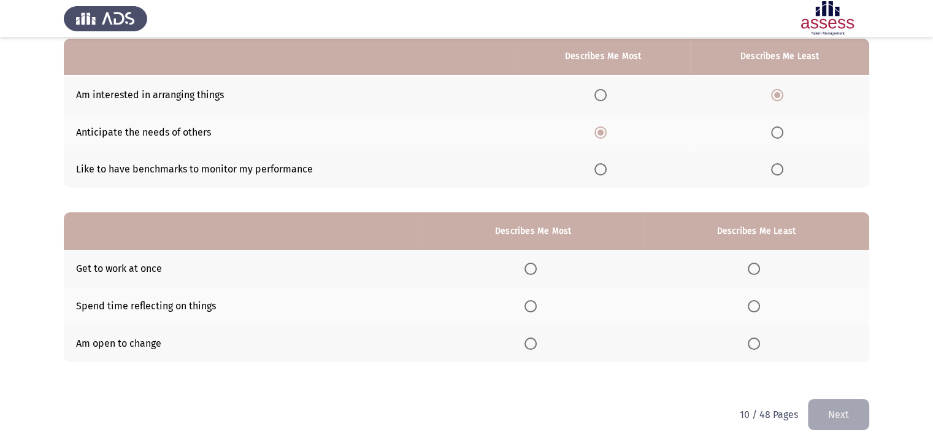
click at [527, 268] on span "Select an option" at bounding box center [530, 268] width 12 height 12
click at [527, 268] on input "Select an option" at bounding box center [530, 268] width 12 height 12
click at [754, 303] on span "Select an option" at bounding box center [753, 306] width 12 height 12
click at [754, 303] on input "Select an option" at bounding box center [753, 306] width 12 height 12
click at [835, 418] on button "Next" at bounding box center [837, 414] width 61 height 31
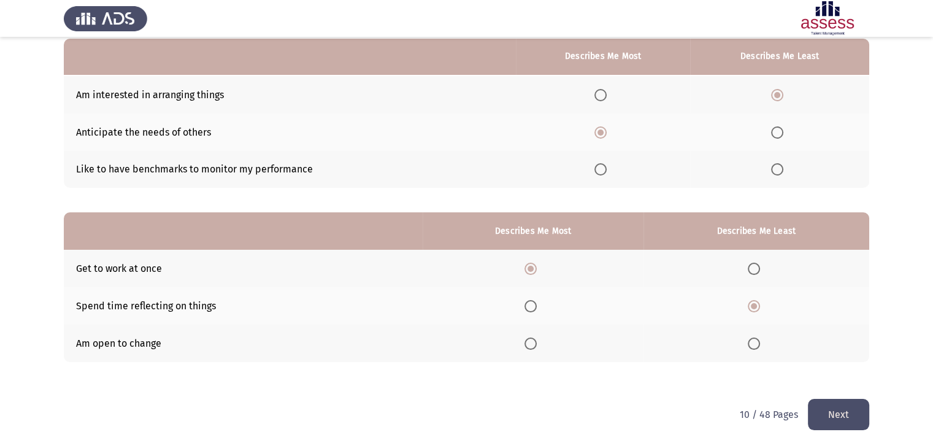
scroll to position [0, 0]
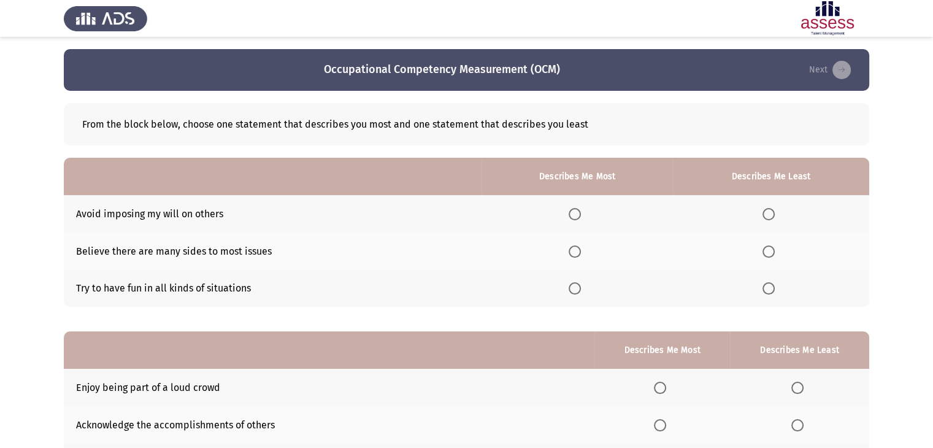
click at [766, 290] on span "Select an option" at bounding box center [768, 288] width 12 height 12
click at [766, 290] on input "Select an option" at bounding box center [768, 288] width 12 height 12
click at [581, 251] on span "Select an option" at bounding box center [574, 251] width 12 height 12
click at [581, 251] on input "Select an option" at bounding box center [574, 251] width 12 height 12
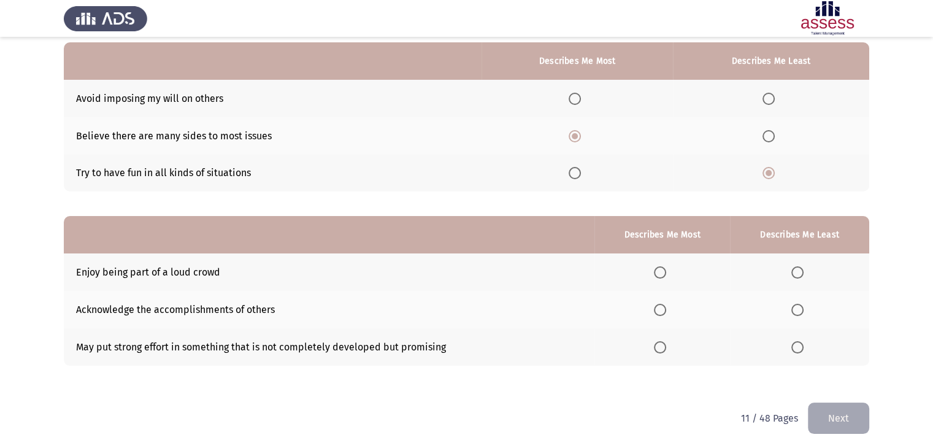
scroll to position [120, 0]
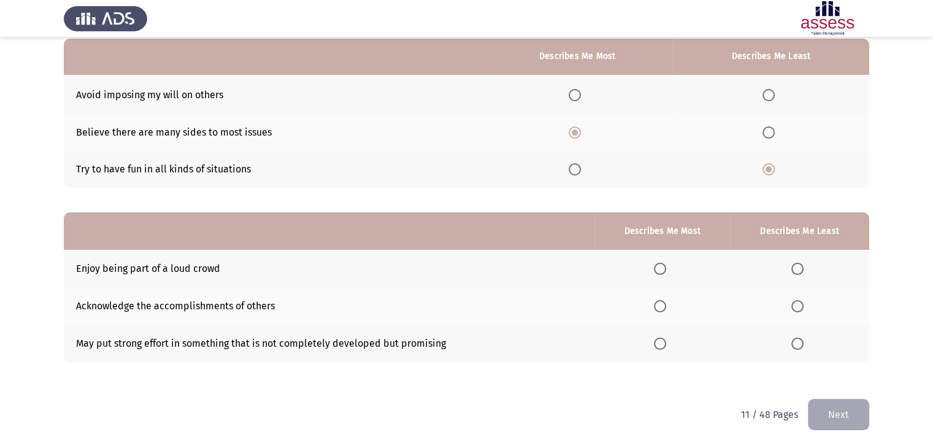
click at [798, 268] on span "Select an option" at bounding box center [797, 268] width 12 height 12
click at [798, 268] on input "Select an option" at bounding box center [797, 268] width 12 height 12
click at [664, 307] on span "Select an option" at bounding box center [660, 306] width 12 height 12
click at [664, 307] on input "Select an option" at bounding box center [660, 306] width 12 height 12
click at [836, 417] on button "Next" at bounding box center [837, 414] width 61 height 31
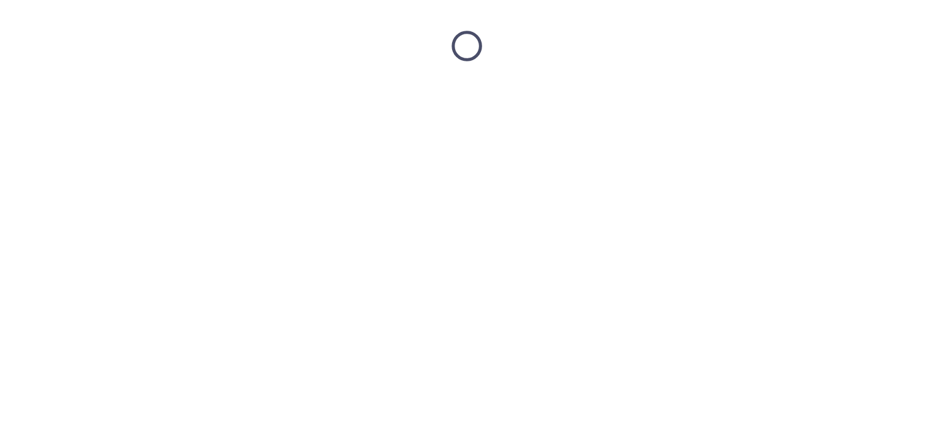
scroll to position [0, 0]
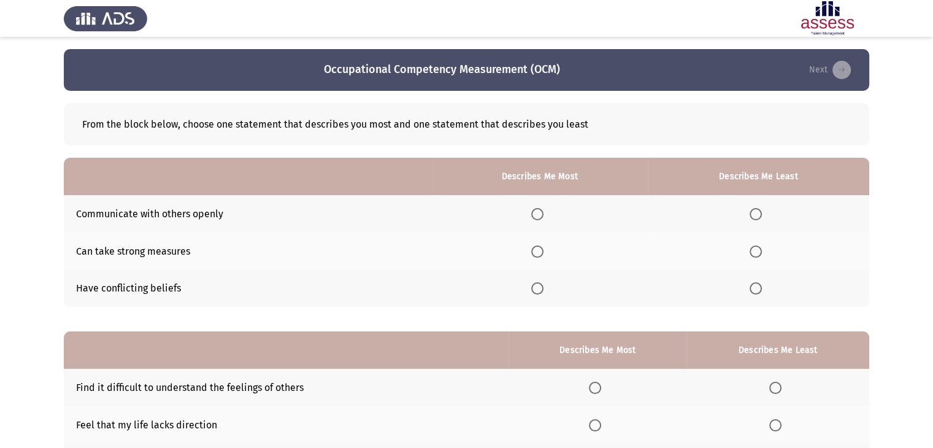
click at [543, 215] on span "Select an option" at bounding box center [537, 214] width 12 height 12
click at [543, 215] on input "Select an option" at bounding box center [537, 214] width 12 height 12
click at [760, 288] on span "Select an option" at bounding box center [755, 288] width 12 height 12
click at [760, 288] on input "Select an option" at bounding box center [755, 288] width 12 height 12
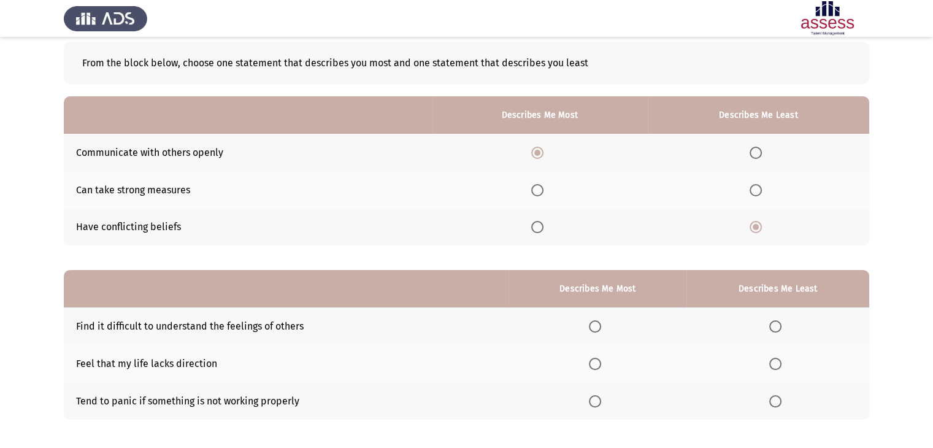
scroll to position [120, 0]
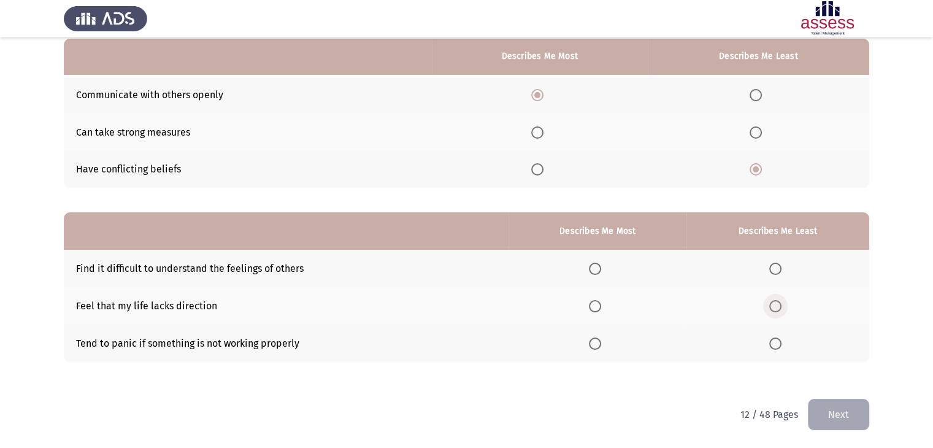
click at [775, 307] on span "Select an option" at bounding box center [775, 306] width 12 height 12
click at [775, 307] on input "Select an option" at bounding box center [775, 306] width 12 height 12
click at [601, 267] on span "Select an option" at bounding box center [595, 268] width 12 height 12
click at [601, 267] on input "Select an option" at bounding box center [595, 268] width 12 height 12
click at [849, 410] on button "Next" at bounding box center [837, 414] width 61 height 31
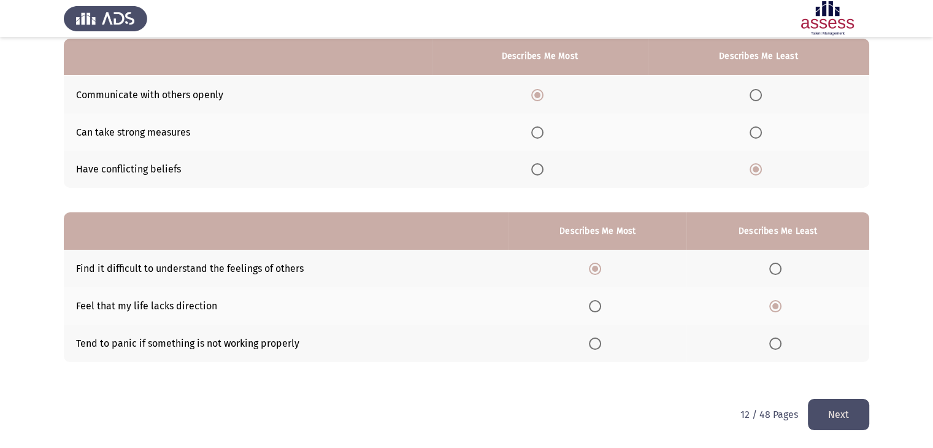
scroll to position [0, 0]
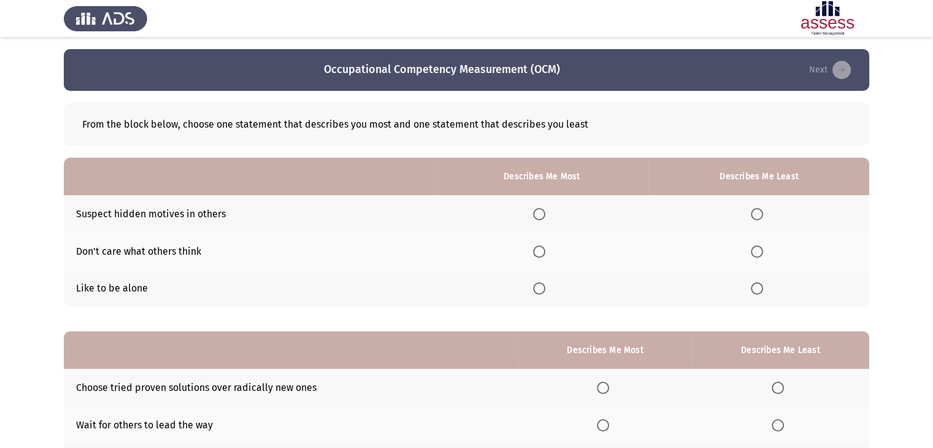
click at [759, 253] on span "Select an option" at bounding box center [756, 251] width 12 height 12
click at [759, 253] on input "Select an option" at bounding box center [756, 251] width 12 height 12
click at [537, 249] on span "Select an option" at bounding box center [539, 251] width 12 height 12
click at [537, 249] on input "Select an option" at bounding box center [539, 251] width 12 height 12
click at [758, 290] on span "Select an option" at bounding box center [756, 288] width 12 height 12
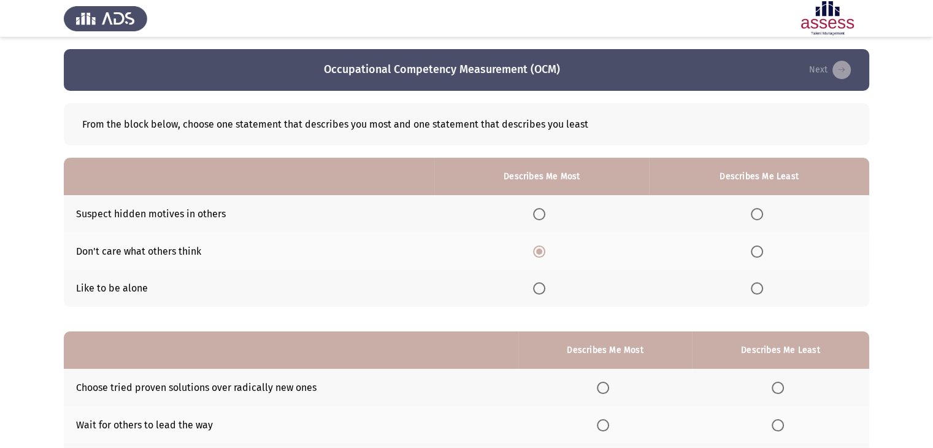
click at [758, 290] on input "Select an option" at bounding box center [756, 288] width 12 height 12
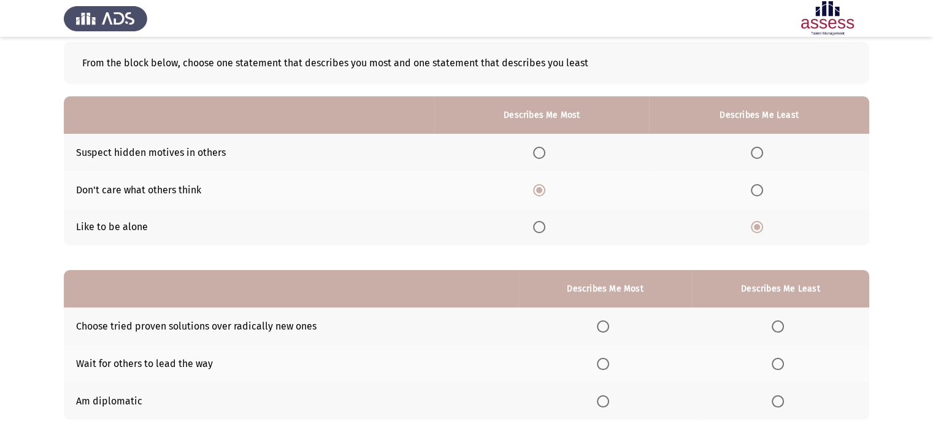
scroll to position [120, 0]
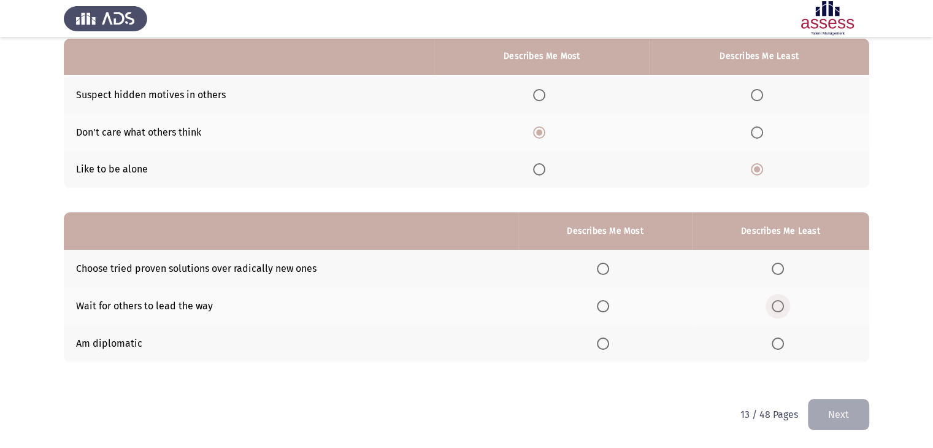
click at [780, 308] on span "Select an option" at bounding box center [777, 306] width 12 height 12
click at [780, 308] on input "Select an option" at bounding box center [777, 306] width 12 height 12
click at [605, 339] on span "Select an option" at bounding box center [603, 343] width 12 height 12
click at [605, 339] on input "Select an option" at bounding box center [603, 343] width 12 height 12
drag, startPoint x: 841, startPoint y: 423, endPoint x: 595, endPoint y: 332, distance: 262.1
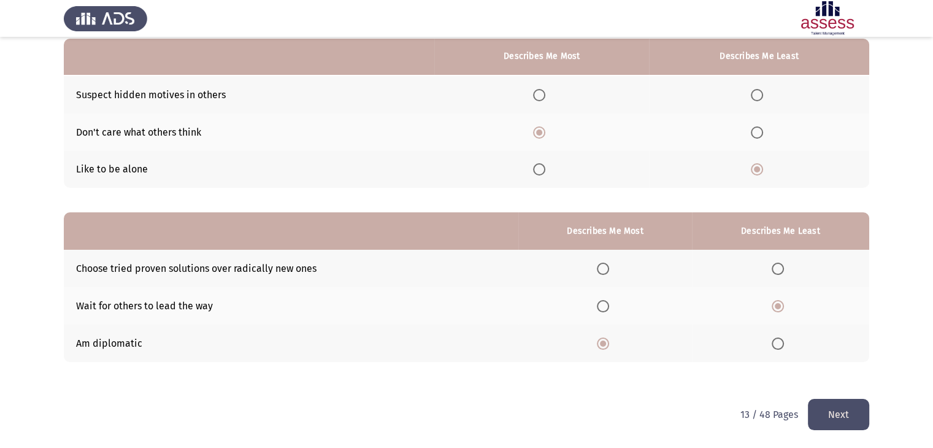
click at [840, 422] on button "Next" at bounding box center [837, 414] width 61 height 31
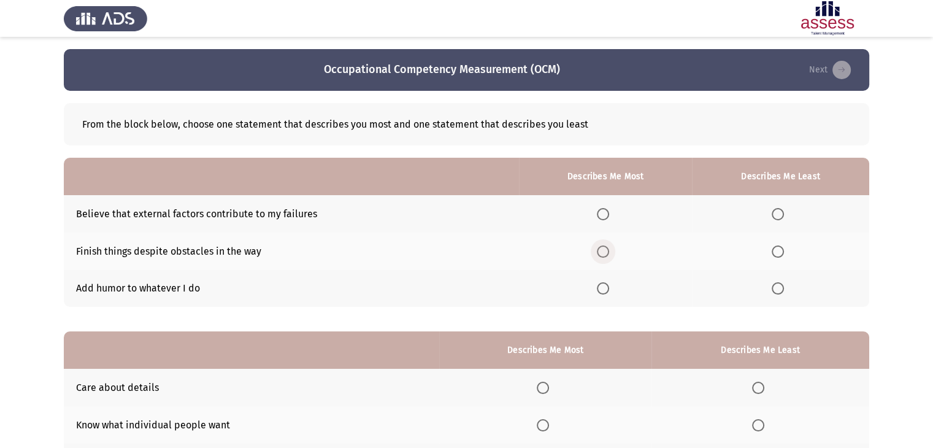
click at [606, 250] on span "Select an option" at bounding box center [603, 251] width 12 height 12
click at [606, 250] on input "Select an option" at bounding box center [603, 251] width 12 height 12
click at [781, 292] on span "Select an option" at bounding box center [777, 288] width 12 height 12
click at [781, 292] on input "Select an option" at bounding box center [777, 288] width 12 height 12
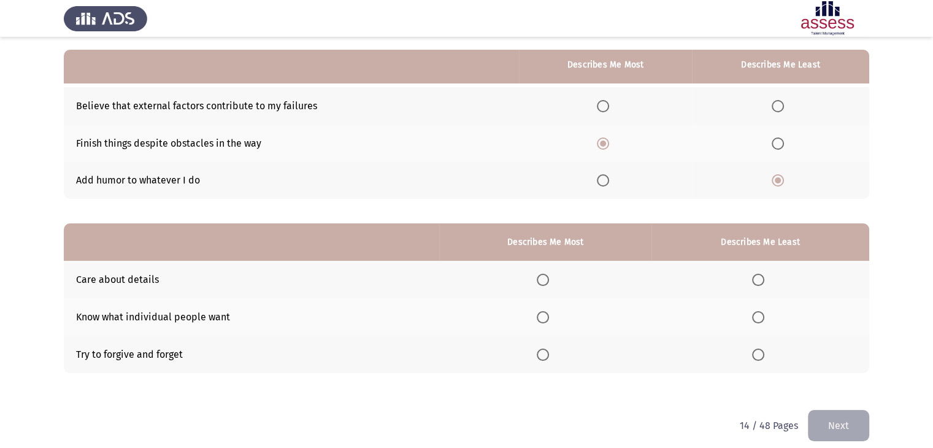
scroll to position [120, 0]
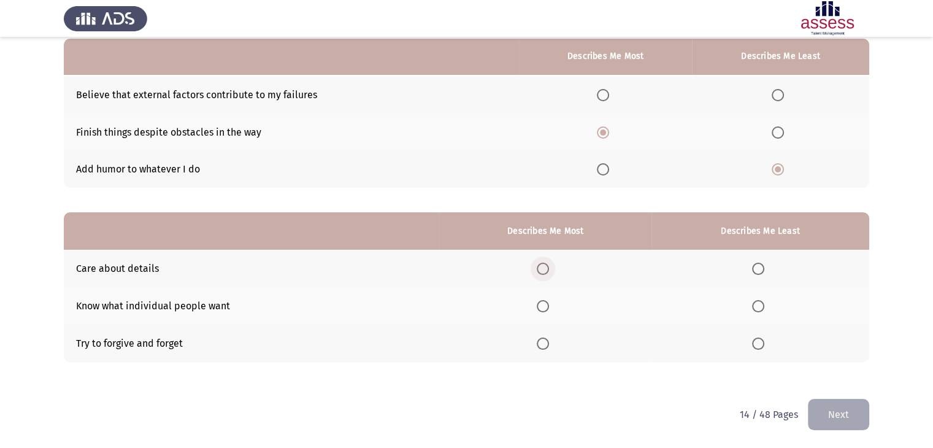
click at [549, 268] on span "Select an option" at bounding box center [542, 268] width 12 height 12
click at [549, 268] on input "Select an option" at bounding box center [542, 268] width 12 height 12
click at [757, 308] on span "Select an option" at bounding box center [758, 306] width 12 height 12
click at [757, 308] on input "Select an option" at bounding box center [758, 306] width 12 height 12
click at [834, 411] on button "Next" at bounding box center [837, 414] width 61 height 31
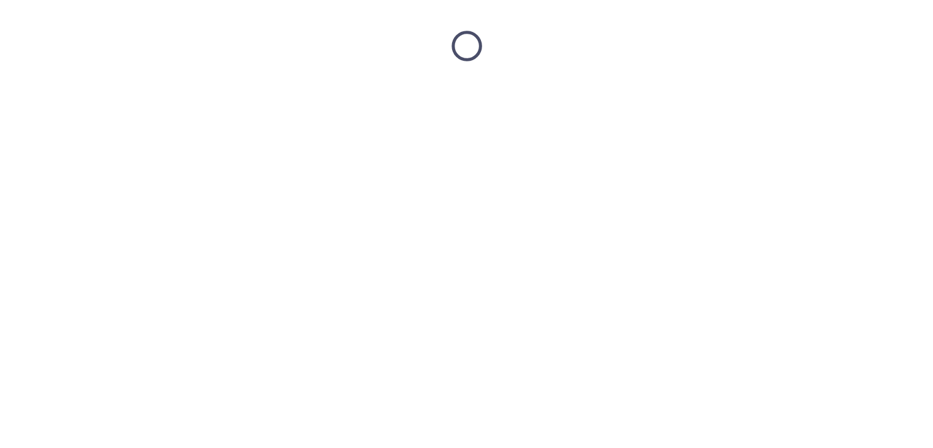
scroll to position [0, 0]
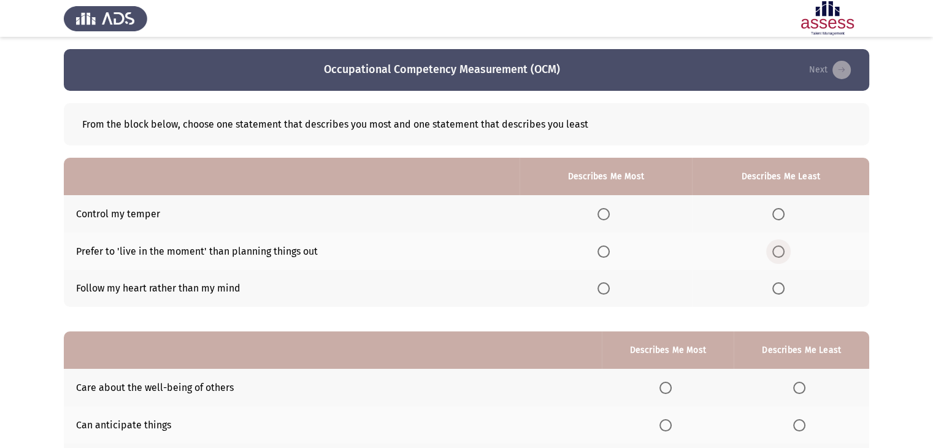
click at [777, 252] on span "Select an option" at bounding box center [778, 251] width 12 height 12
click at [777, 252] on input "Select an option" at bounding box center [778, 251] width 12 height 12
click at [605, 210] on span "Select an option" at bounding box center [603, 214] width 12 height 12
click at [605, 210] on input "Select an option" at bounding box center [603, 214] width 12 height 12
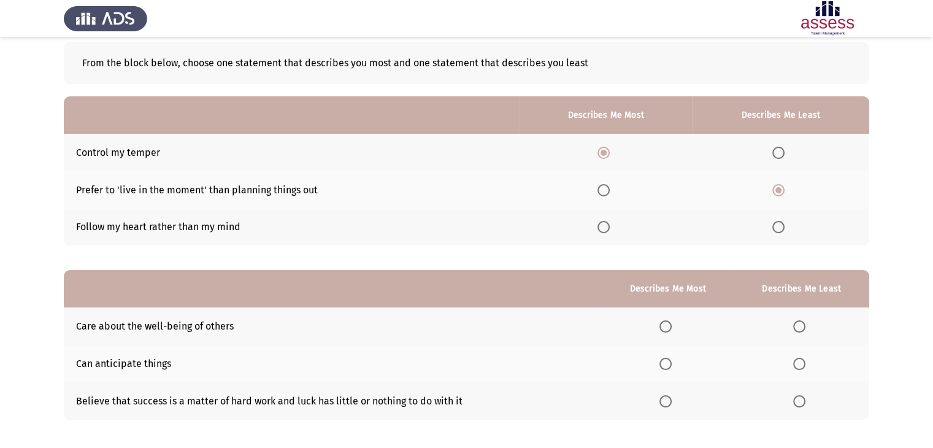
scroll to position [120, 0]
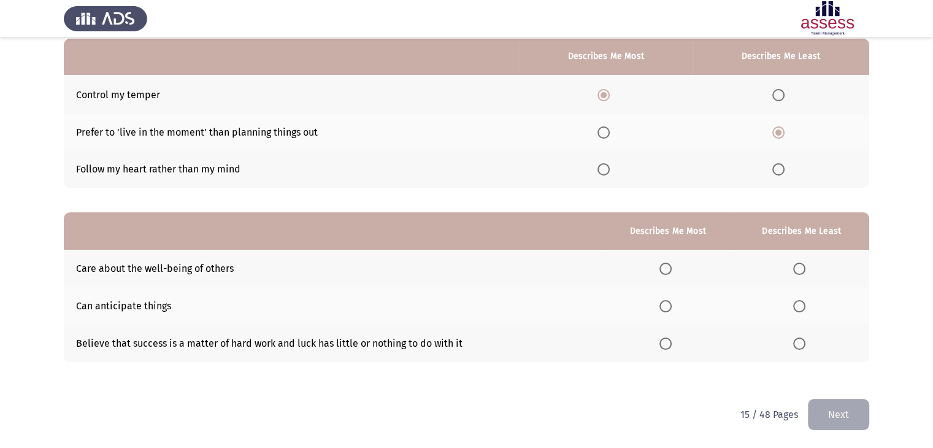
click at [669, 271] on span "Select an option" at bounding box center [665, 268] width 12 height 12
click at [669, 271] on input "Select an option" at bounding box center [665, 268] width 12 height 12
click at [665, 349] on span "Select an option" at bounding box center [665, 343] width 12 height 12
click at [665, 349] on input "Select an option" at bounding box center [665, 343] width 12 height 12
click at [797, 270] on span "Select an option" at bounding box center [799, 268] width 12 height 12
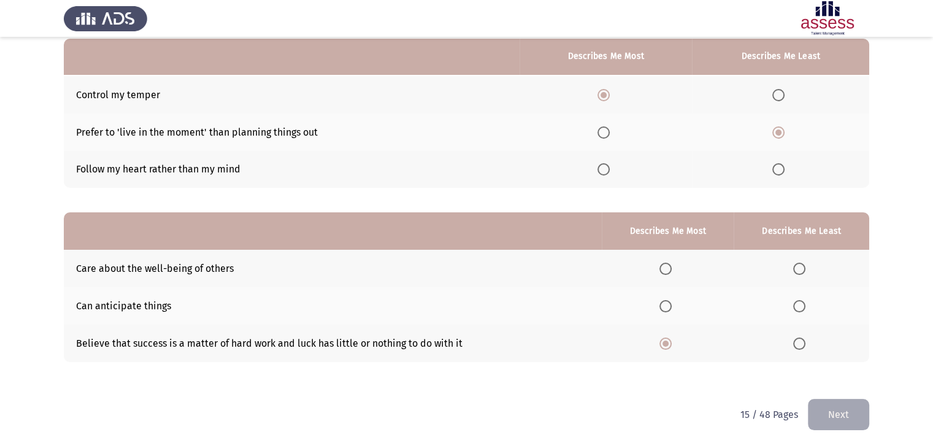
click at [797, 270] on input "Select an option" at bounding box center [799, 268] width 12 height 12
click at [796, 305] on span "Select an option" at bounding box center [799, 306] width 12 height 12
click at [796, 305] on input "Select an option" at bounding box center [799, 306] width 12 height 12
click at [834, 407] on button "Next" at bounding box center [837, 414] width 61 height 31
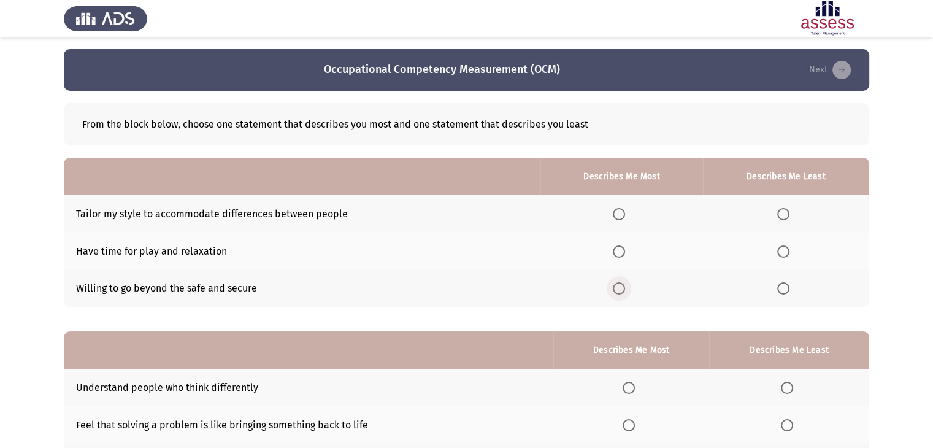
click at [621, 285] on span "Select an option" at bounding box center [619, 288] width 12 height 12
click at [621, 285] on input "Select an option" at bounding box center [619, 288] width 12 height 12
click at [781, 252] on span "Select an option" at bounding box center [783, 251] width 12 height 12
click at [781, 252] on input "Select an option" at bounding box center [783, 251] width 12 height 12
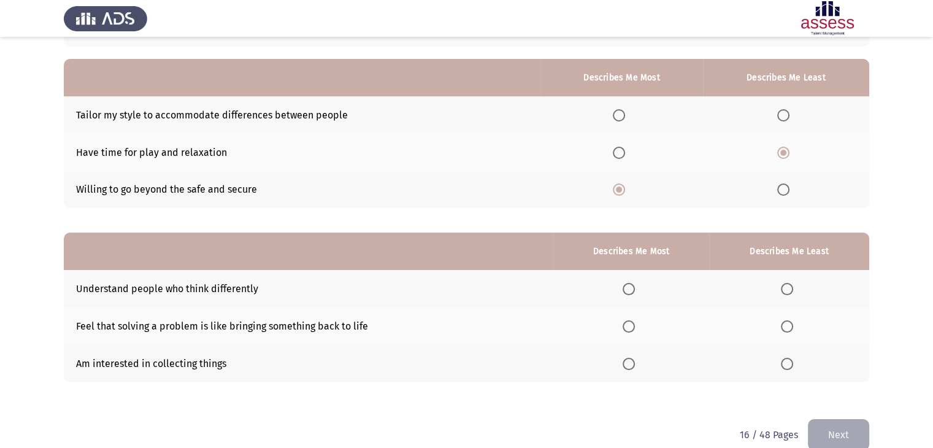
scroll to position [120, 0]
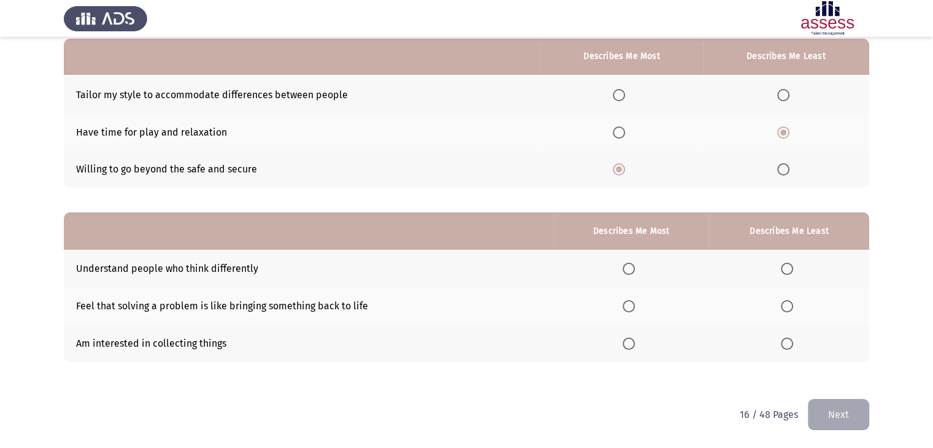
click at [786, 265] on span "Select an option" at bounding box center [787, 268] width 12 height 12
click at [786, 265] on input "Select an option" at bounding box center [787, 268] width 12 height 12
click at [630, 302] on span "Select an option" at bounding box center [628, 306] width 12 height 12
click at [630, 302] on input "Select an option" at bounding box center [628, 306] width 12 height 12
click at [787, 344] on span "Select an option" at bounding box center [787, 343] width 12 height 12
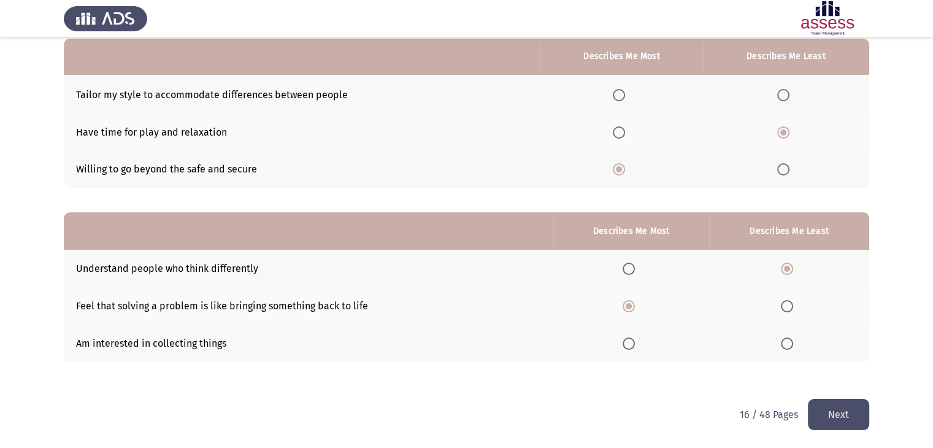
click at [787, 344] on input "Select an option" at bounding box center [787, 343] width 12 height 12
click at [828, 421] on button "Next" at bounding box center [837, 414] width 61 height 31
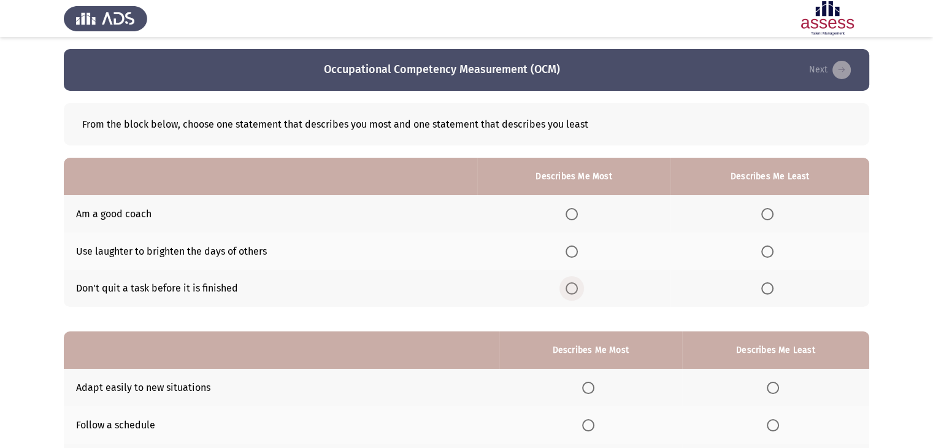
click at [573, 290] on span "Select an option" at bounding box center [571, 288] width 12 height 12
click at [573, 290] on input "Select an option" at bounding box center [571, 288] width 12 height 12
click at [767, 251] on span "Select an option" at bounding box center [767, 251] width 12 height 12
click at [767, 251] on input "Select an option" at bounding box center [767, 251] width 12 height 12
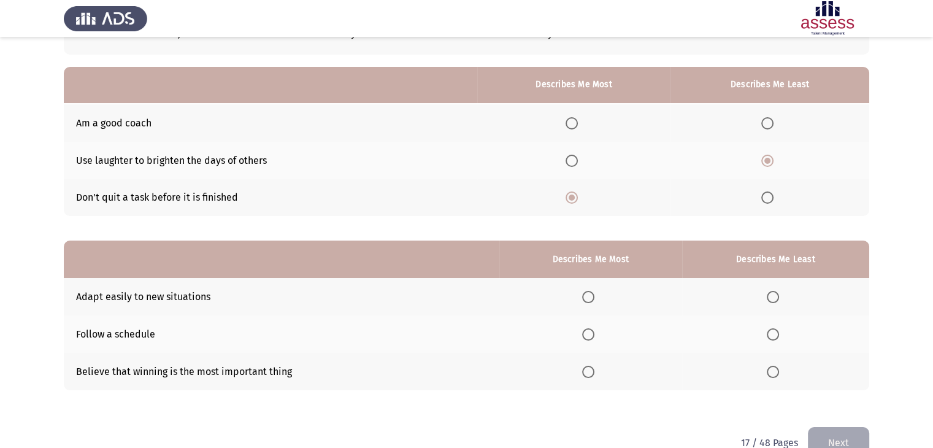
scroll to position [120, 0]
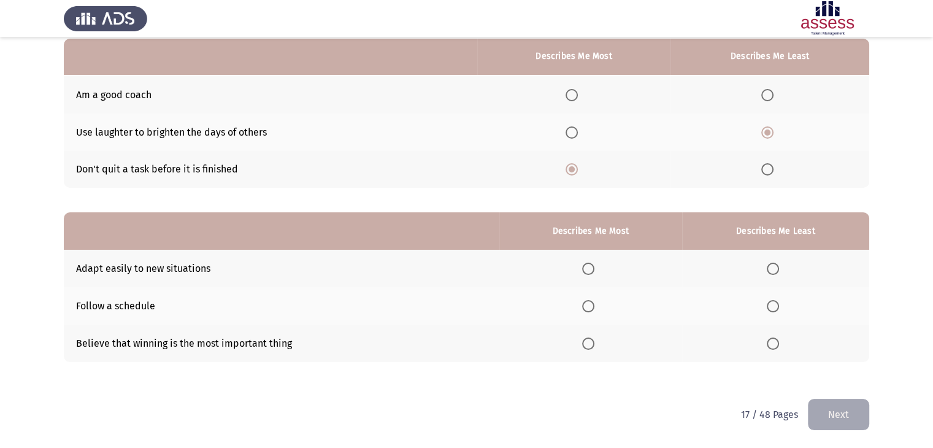
click at [592, 304] on span "Select an option" at bounding box center [588, 306] width 12 height 12
click at [592, 304] on input "Select an option" at bounding box center [588, 306] width 12 height 12
click at [785, 346] on th at bounding box center [775, 342] width 187 height 37
click at [774, 347] on span "Select an option" at bounding box center [772, 343] width 12 height 12
click at [774, 347] on input "Select an option" at bounding box center [772, 343] width 12 height 12
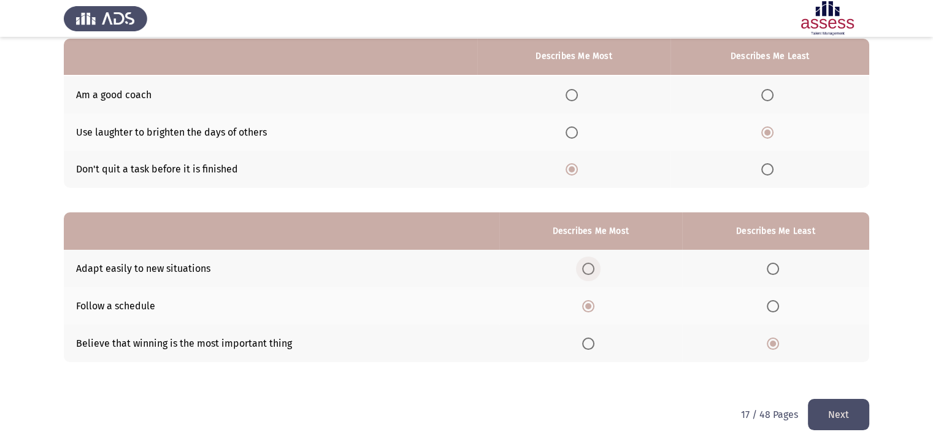
click at [594, 268] on span "Select an option" at bounding box center [588, 268] width 12 height 12
click at [594, 268] on input "Select an option" at bounding box center [588, 268] width 12 height 12
click at [835, 412] on button "Next" at bounding box center [837, 414] width 61 height 31
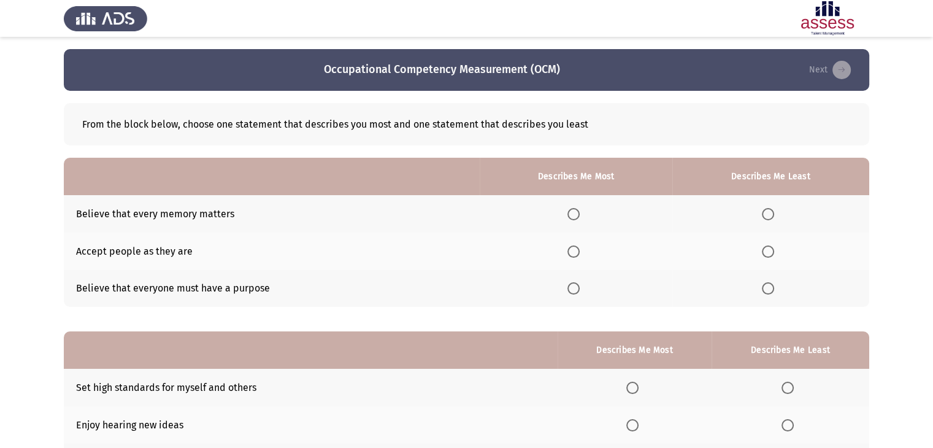
click at [576, 252] on span "Select an option" at bounding box center [573, 251] width 12 height 12
click at [576, 252] on input "Select an option" at bounding box center [573, 251] width 12 height 12
click at [771, 289] on span "Select an option" at bounding box center [767, 288] width 12 height 12
click at [771, 289] on input "Select an option" at bounding box center [767, 288] width 12 height 12
click at [766, 212] on span "Select an option" at bounding box center [767, 214] width 12 height 12
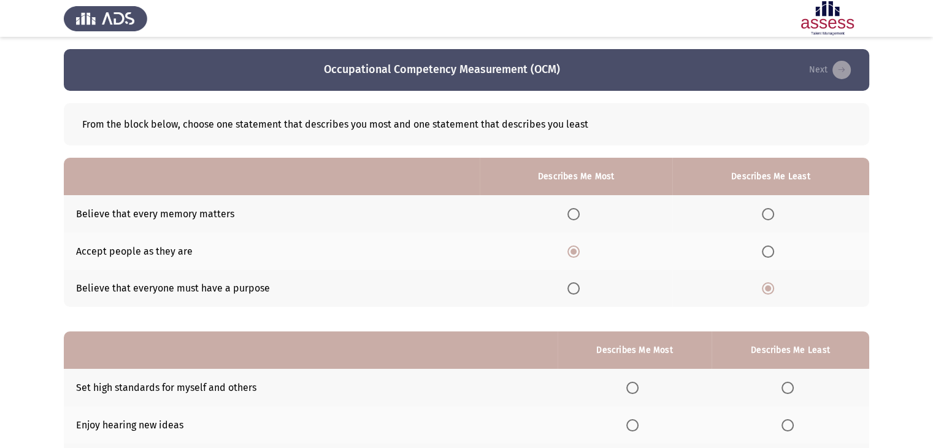
click at [766, 212] on input "Select an option" at bounding box center [767, 214] width 12 height 12
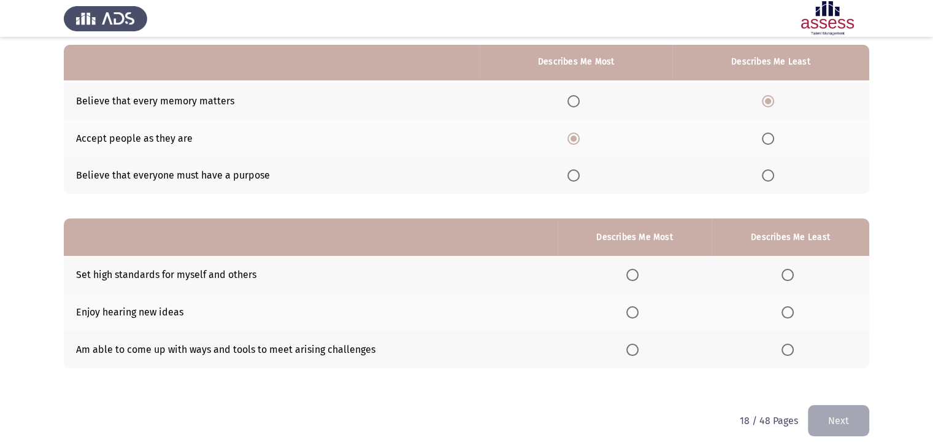
scroll to position [120, 0]
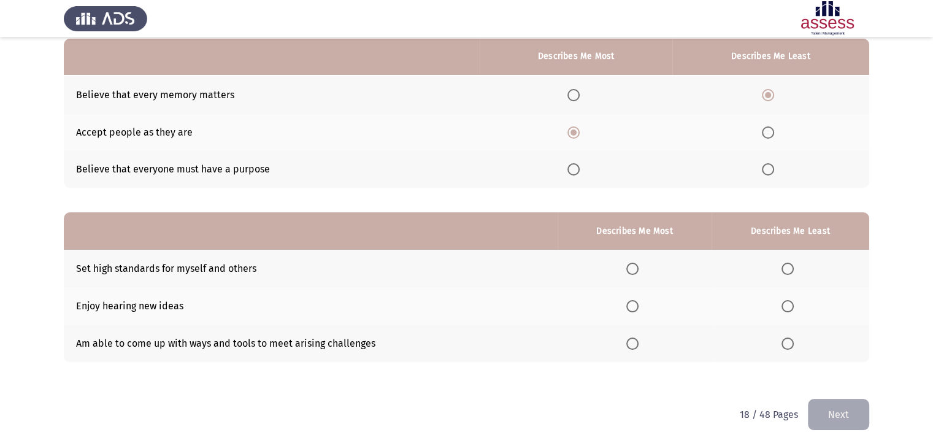
click at [631, 344] on span "Select an option" at bounding box center [632, 343] width 12 height 12
click at [631, 344] on input "Select an option" at bounding box center [632, 343] width 12 height 12
click at [791, 270] on span "Select an option" at bounding box center [787, 268] width 12 height 12
click at [791, 270] on input "Select an option" at bounding box center [787, 268] width 12 height 12
click at [828, 413] on button "Next" at bounding box center [837, 414] width 61 height 31
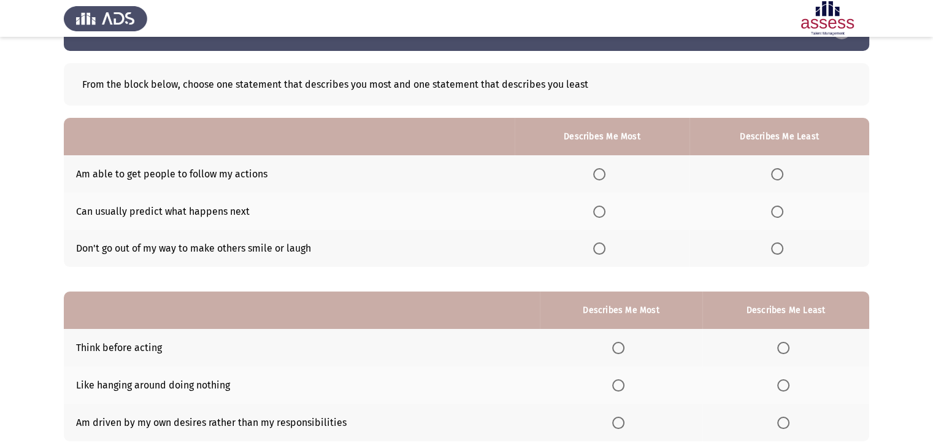
scroll to position [61, 0]
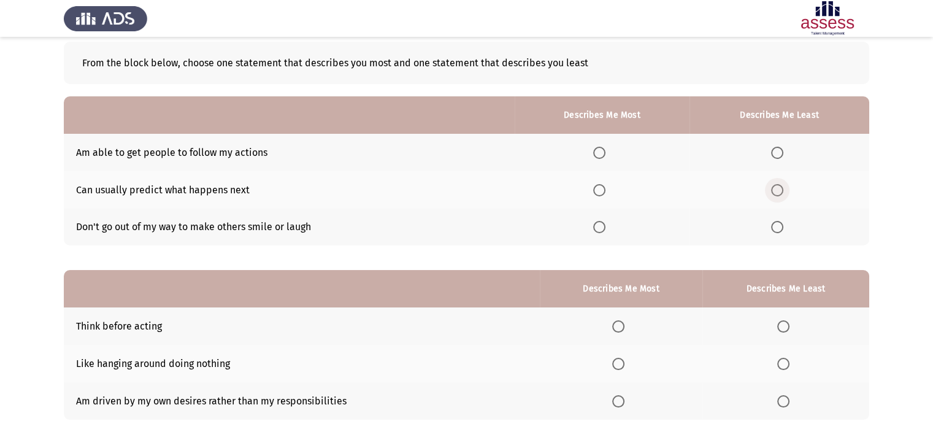
click at [783, 189] on span "Select an option" at bounding box center [777, 190] width 12 height 12
click at [783, 189] on input "Select an option" at bounding box center [777, 190] width 12 height 12
click at [603, 151] on span "Select an option" at bounding box center [599, 153] width 12 height 12
click at [603, 151] on input "Select an option" at bounding box center [599, 153] width 12 height 12
click at [605, 228] on span "Select an option" at bounding box center [599, 227] width 12 height 12
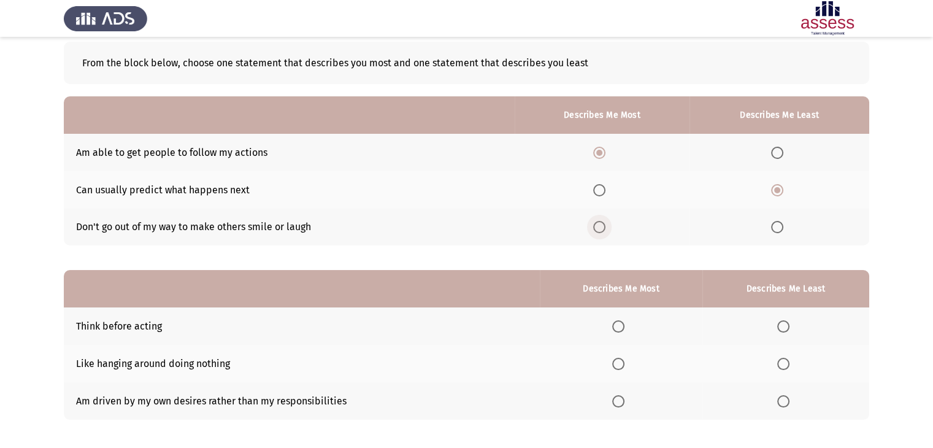
click at [605, 228] on input "Select an option" at bounding box center [599, 227] width 12 height 12
click at [605, 150] on span "Select an option" at bounding box center [599, 153] width 12 height 12
click at [605, 150] on input "Select an option" at bounding box center [599, 153] width 12 height 12
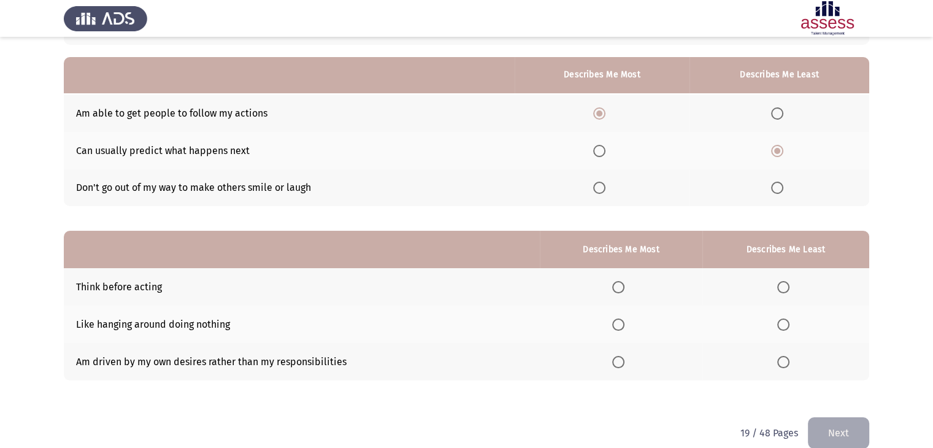
scroll to position [120, 0]
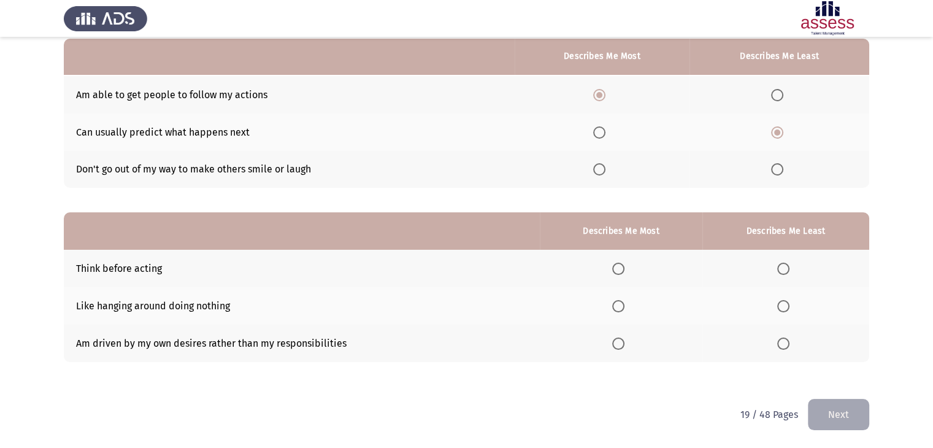
click at [603, 166] on span "Select an option" at bounding box center [599, 169] width 12 height 12
click at [603, 166] on input "Select an option" at bounding box center [599, 169] width 12 height 12
click at [784, 307] on span "Select an option" at bounding box center [783, 306] width 12 height 12
click at [784, 307] on input "Select an option" at bounding box center [783, 306] width 12 height 12
click at [619, 343] on span "Select an option" at bounding box center [618, 343] width 12 height 12
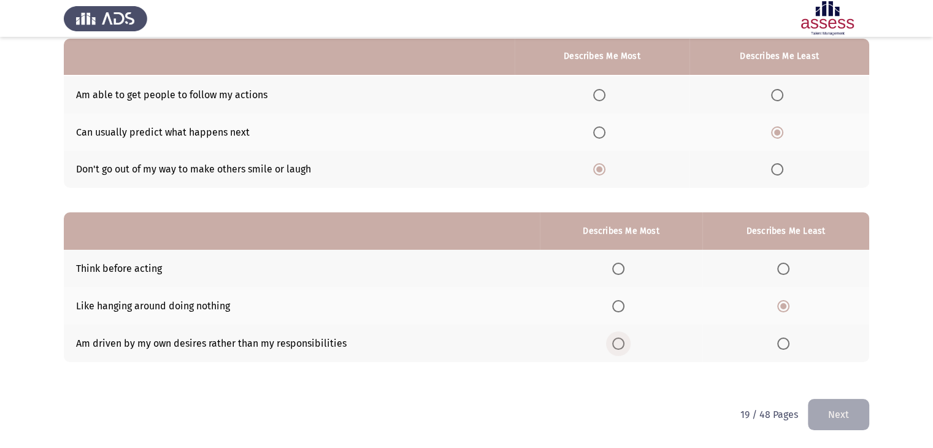
click at [619, 343] on input "Select an option" at bounding box center [618, 343] width 12 height 12
click at [622, 267] on span "Select an option" at bounding box center [618, 268] width 12 height 12
click at [622, 267] on input "Select an option" at bounding box center [618, 268] width 12 height 12
click at [785, 345] on span "Select an option" at bounding box center [783, 343] width 12 height 12
click at [785, 345] on input "Select an option" at bounding box center [783, 343] width 12 height 12
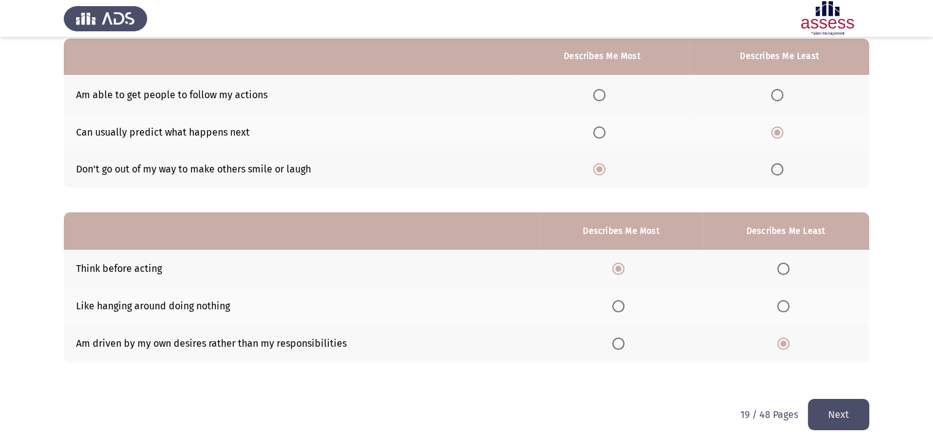
click at [844, 408] on button "Next" at bounding box center [837, 414] width 61 height 31
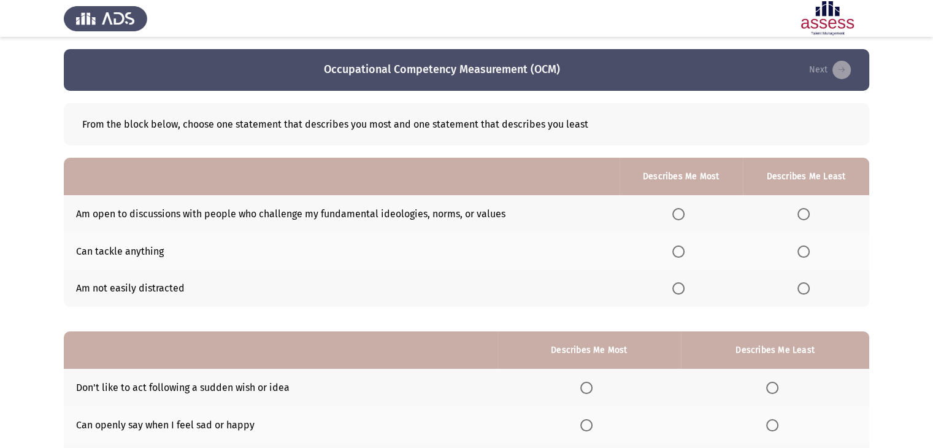
click at [806, 288] on span "Select an option" at bounding box center [803, 288] width 12 height 12
click at [806, 288] on input "Select an option" at bounding box center [803, 288] width 12 height 12
click at [678, 212] on span "Select an option" at bounding box center [678, 214] width 12 height 12
click at [678, 212] on input "Select an option" at bounding box center [678, 214] width 12 height 12
click at [684, 249] on span "Select an option" at bounding box center [678, 251] width 12 height 12
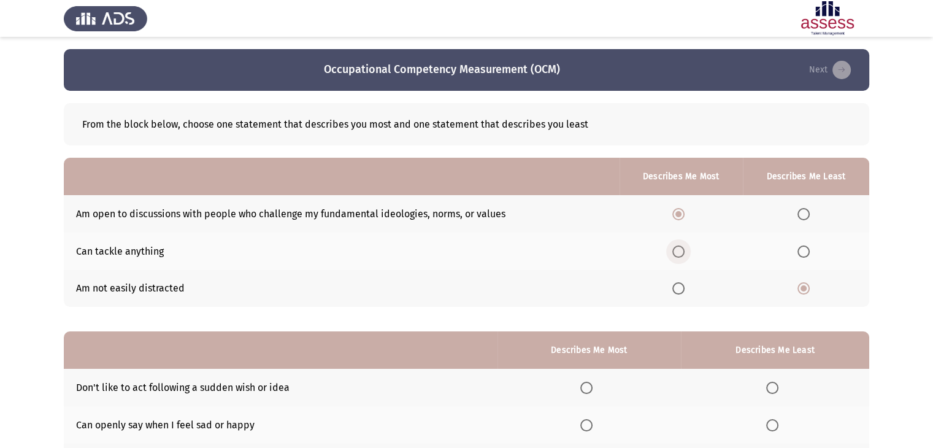
click at [684, 249] on input "Select an option" at bounding box center [678, 251] width 12 height 12
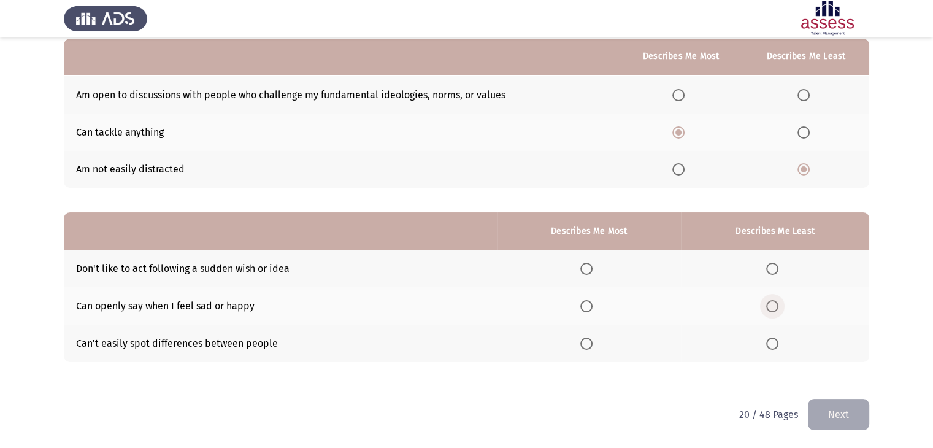
click at [775, 305] on span "Select an option" at bounding box center [772, 306] width 12 height 12
click at [775, 305] on input "Select an option" at bounding box center [772, 306] width 12 height 12
click at [589, 265] on span "Select an option" at bounding box center [586, 268] width 12 height 12
click at [589, 265] on input "Select an option" at bounding box center [586, 268] width 12 height 12
click at [839, 414] on button "Next" at bounding box center [837, 414] width 61 height 31
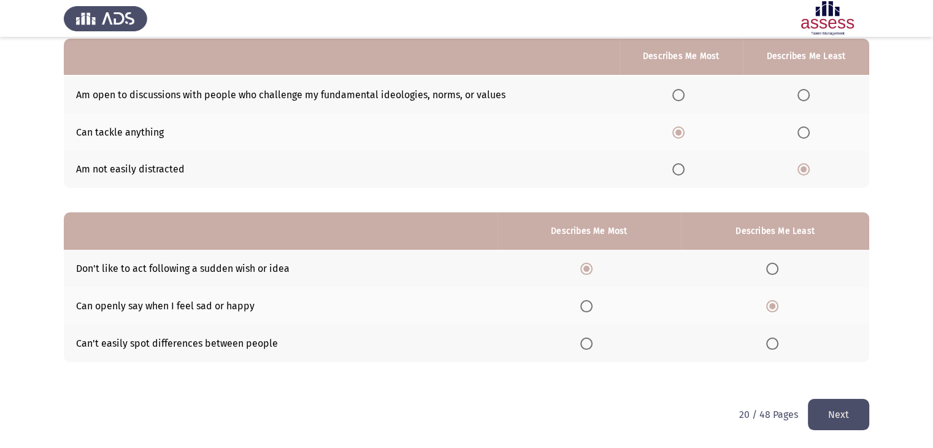
scroll to position [0, 0]
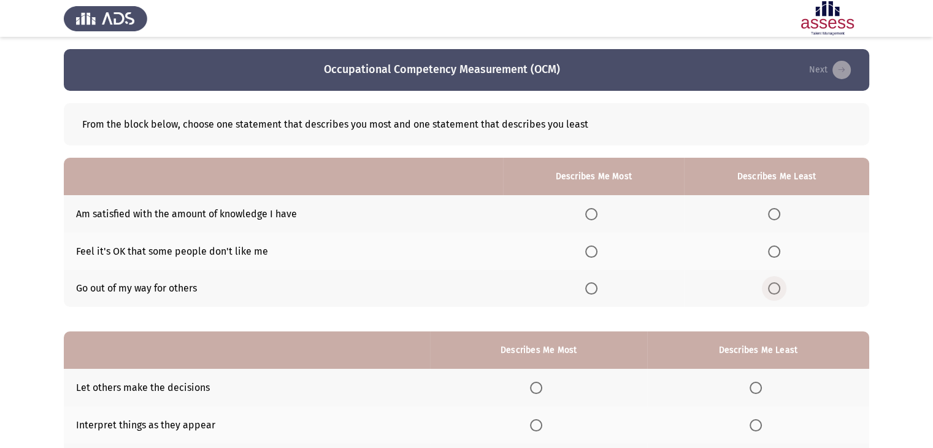
click at [775, 290] on span "Select an option" at bounding box center [774, 288] width 12 height 12
click at [775, 290] on input "Select an option" at bounding box center [774, 288] width 12 height 12
click at [601, 243] on th at bounding box center [593, 250] width 180 height 37
click at [588, 251] on th at bounding box center [593, 250] width 180 height 37
click at [597, 250] on span "Select an option" at bounding box center [591, 251] width 12 height 12
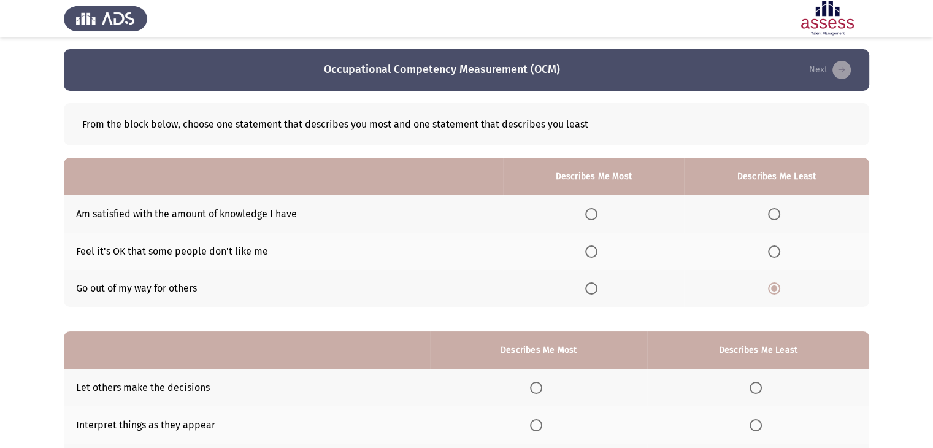
click at [597, 250] on input "Select an option" at bounding box center [591, 251] width 12 height 12
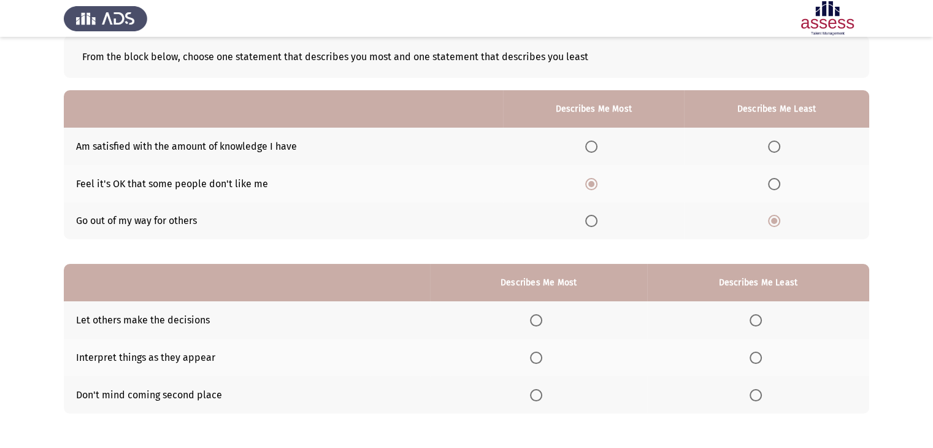
scroll to position [120, 0]
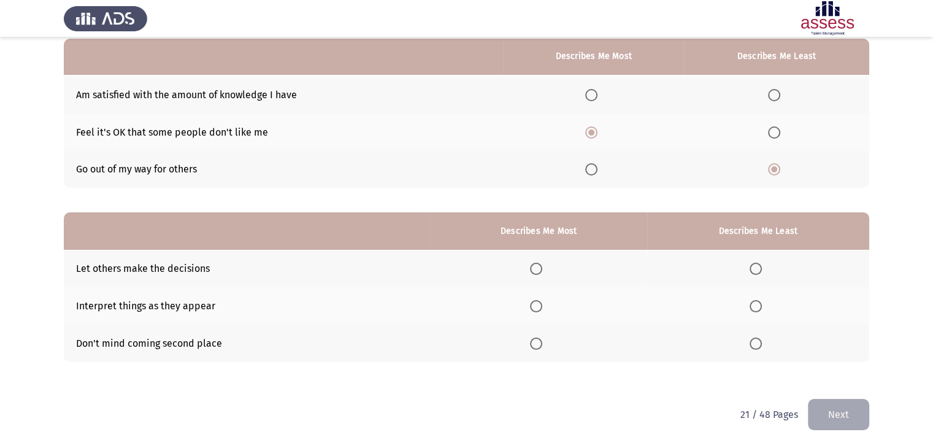
click at [777, 94] on span "Select an option" at bounding box center [774, 95] width 12 height 12
click at [777, 94] on input "Select an option" at bounding box center [774, 95] width 12 height 12
click at [541, 305] on span "Select an option" at bounding box center [536, 306] width 12 height 12
click at [541, 305] on input "Select an option" at bounding box center [536, 306] width 12 height 12
click at [753, 267] on span "Select an option" at bounding box center [755, 268] width 12 height 12
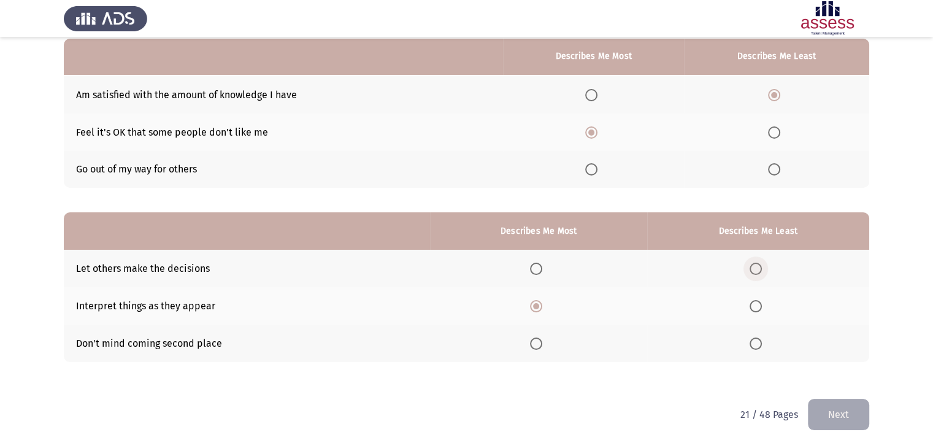
click at [753, 267] on input "Select an option" at bounding box center [755, 268] width 12 height 12
click at [838, 408] on button "Next" at bounding box center [837, 414] width 61 height 31
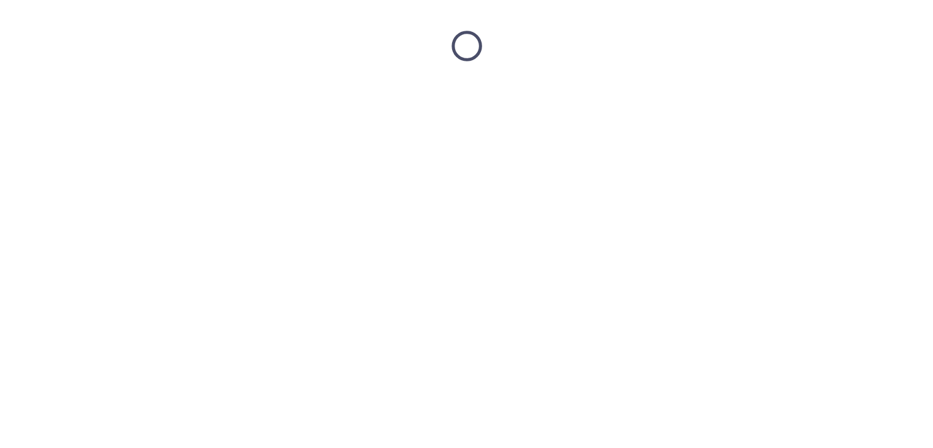
scroll to position [0, 0]
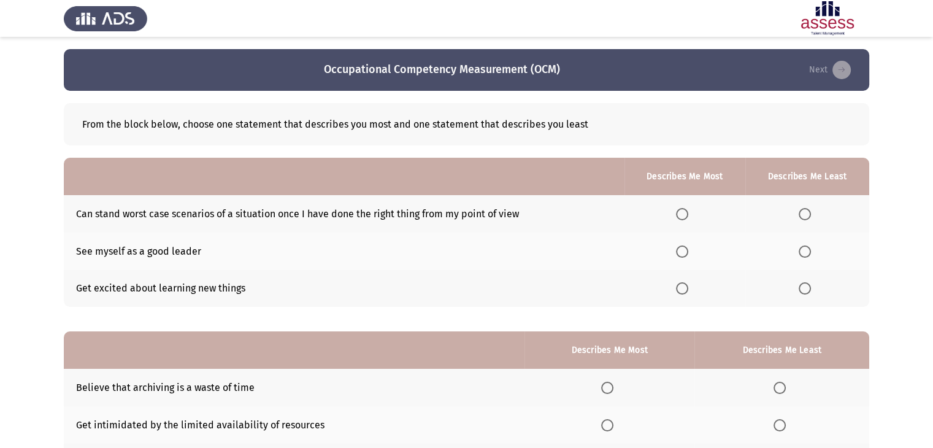
click at [684, 288] on span "Select an option" at bounding box center [682, 288] width 12 height 12
click at [684, 288] on input "Select an option" at bounding box center [682, 288] width 12 height 12
click at [804, 253] on span "Select an option" at bounding box center [804, 251] width 12 height 12
click at [804, 253] on input "Select an option" at bounding box center [804, 251] width 12 height 12
click at [811, 212] on span "Select an option" at bounding box center [804, 214] width 12 height 12
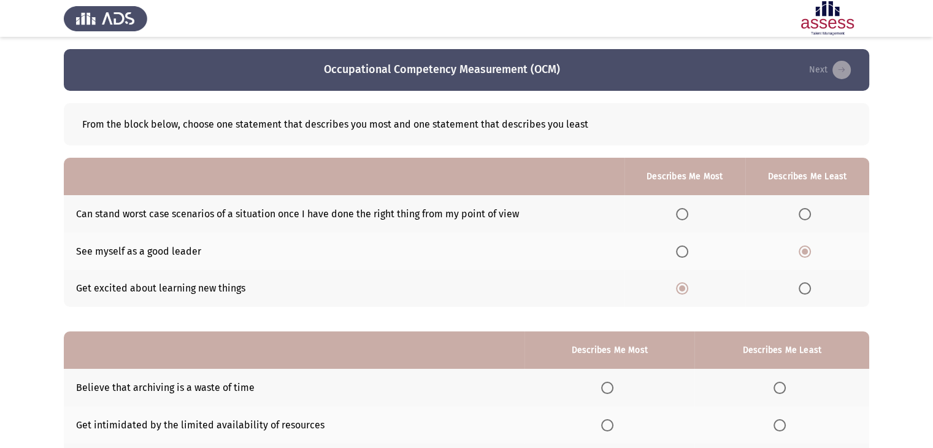
click at [811, 212] on input "Select an option" at bounding box center [804, 214] width 12 height 12
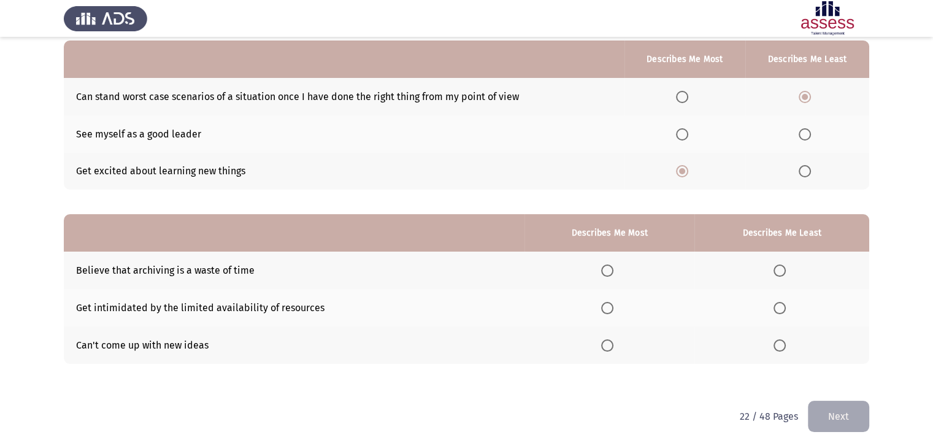
scroll to position [120, 0]
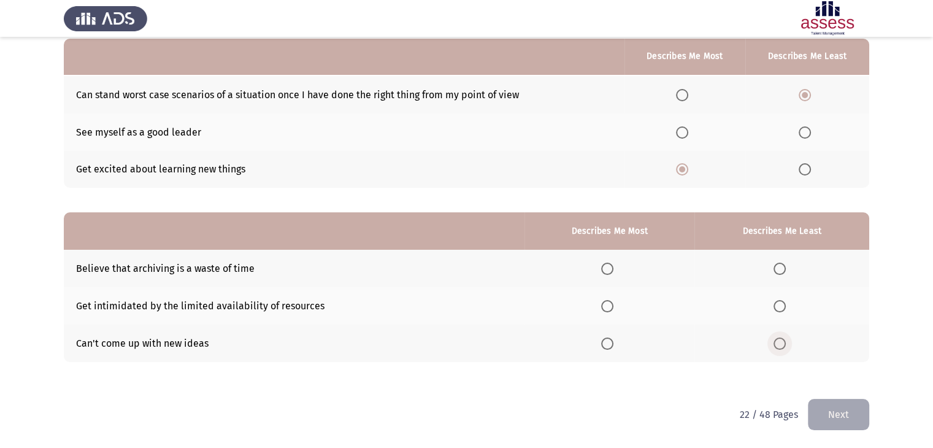
click at [782, 342] on span "Select an option" at bounding box center [779, 343] width 12 height 12
click at [782, 342] on input "Select an option" at bounding box center [779, 343] width 12 height 12
click at [609, 305] on span "Select an option" at bounding box center [607, 306] width 12 height 12
click at [609, 305] on input "Select an option" at bounding box center [607, 306] width 12 height 12
click at [775, 307] on span "Select an option" at bounding box center [779, 306] width 12 height 12
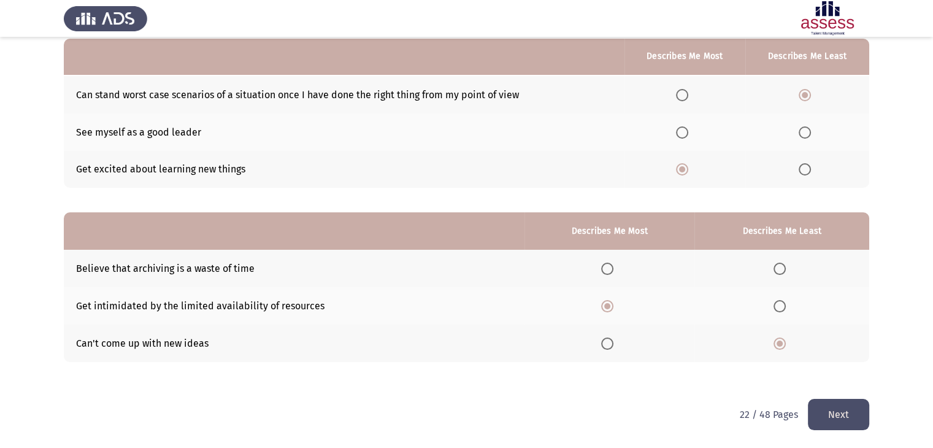
click at [775, 307] on input "Select an option" at bounding box center [779, 306] width 12 height 12
click at [782, 343] on span "Select an option" at bounding box center [779, 343] width 12 height 12
click at [782, 343] on input "Select an option" at bounding box center [779, 343] width 12 height 12
click at [608, 269] on span "Select an option" at bounding box center [607, 268] width 12 height 12
click at [608, 269] on input "Select an option" at bounding box center [607, 268] width 12 height 12
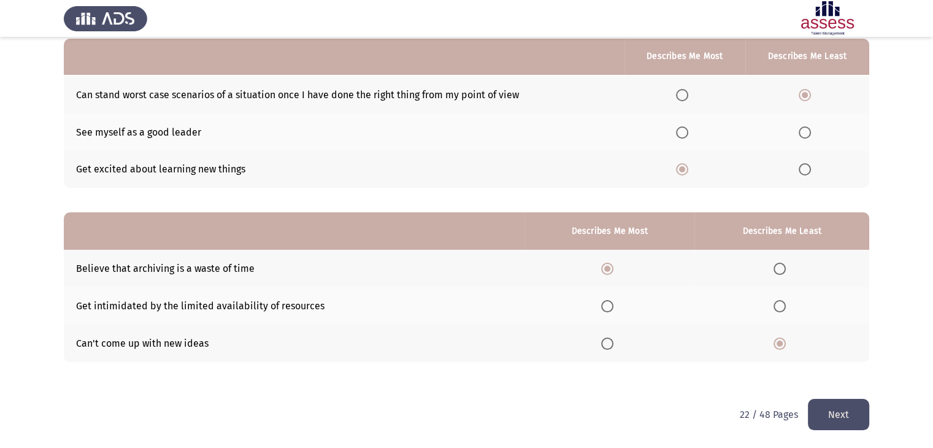
click at [608, 269] on span "Select an option" at bounding box center [607, 268] width 6 height 6
click at [608, 269] on input "Select an option" at bounding box center [607, 268] width 12 height 12
click at [609, 307] on span "Select an option" at bounding box center [607, 306] width 12 height 12
click at [609, 307] on input "Select an option" at bounding box center [607, 306] width 12 height 12
click at [834, 418] on button "Next" at bounding box center [837, 414] width 61 height 31
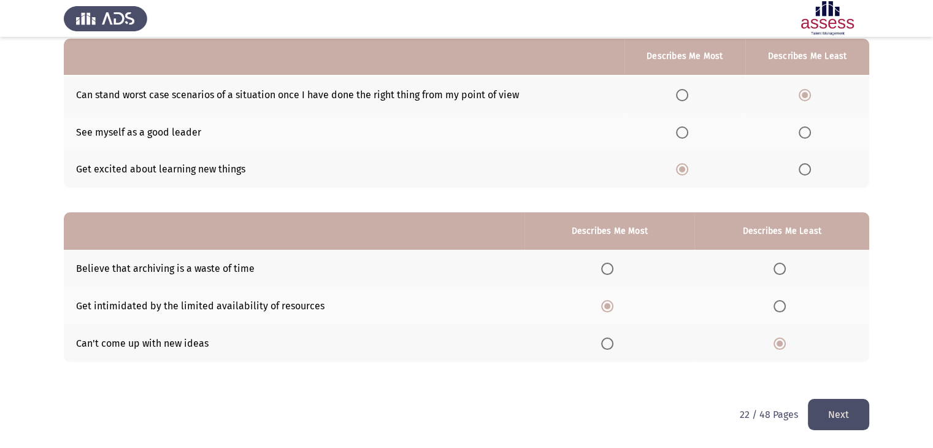
scroll to position [0, 0]
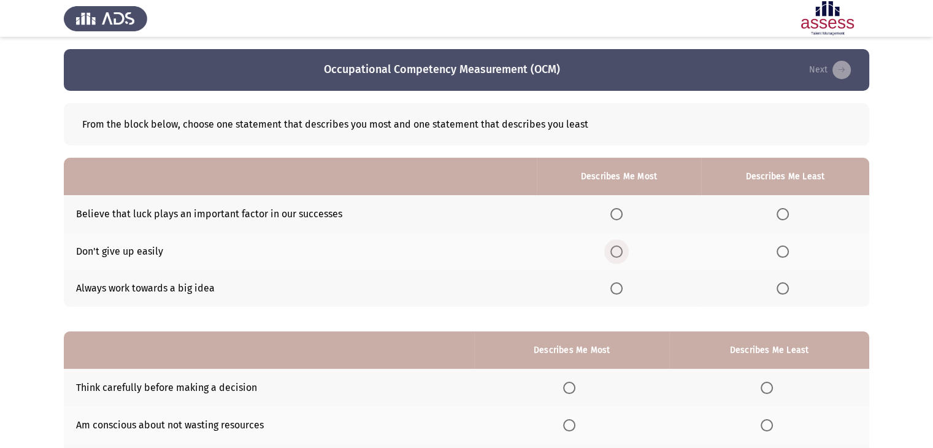
click at [620, 250] on span "Select an option" at bounding box center [616, 251] width 12 height 12
click at [620, 250] on input "Select an option" at bounding box center [616, 251] width 12 height 12
click at [778, 214] on span "Select an option" at bounding box center [782, 214] width 12 height 12
click at [778, 214] on input "Select an option" at bounding box center [782, 214] width 12 height 12
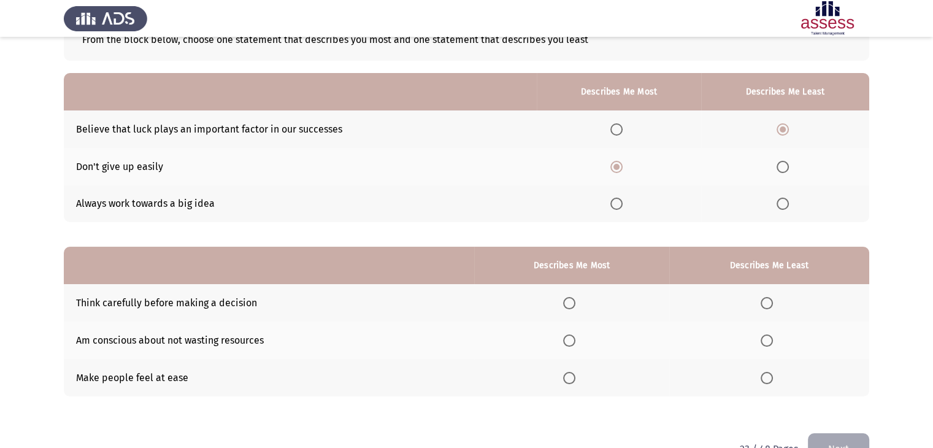
scroll to position [120, 0]
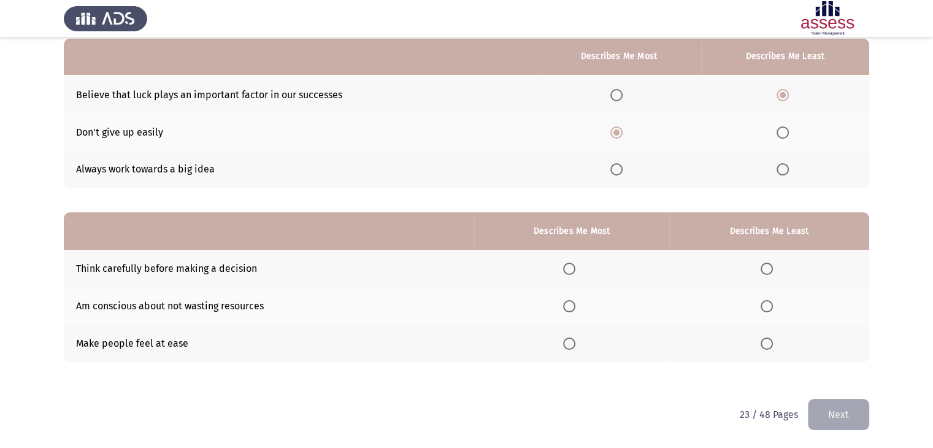
click at [574, 270] on span "Select an option" at bounding box center [569, 268] width 12 height 12
click at [574, 270] on input "Select an option" at bounding box center [569, 268] width 12 height 12
click at [771, 348] on span "Select an option" at bounding box center [766, 343] width 12 height 12
click at [771, 348] on input "Select an option" at bounding box center [766, 343] width 12 height 12
click at [831, 418] on button "Next" at bounding box center [837, 414] width 61 height 31
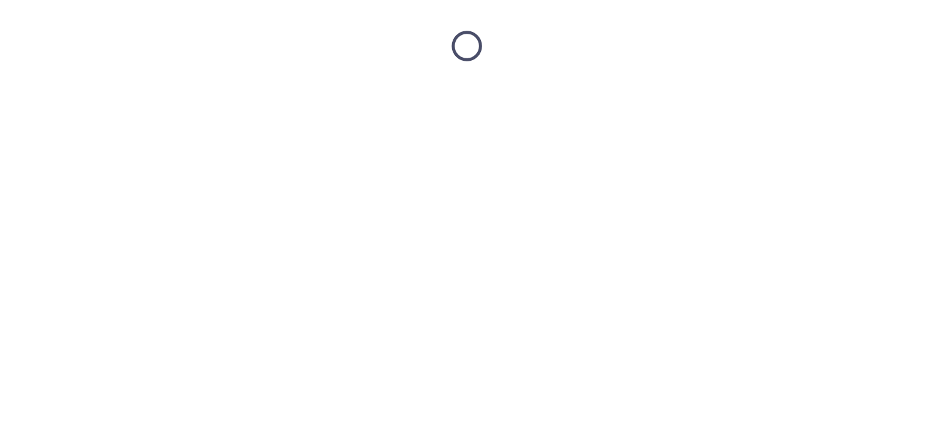
scroll to position [0, 0]
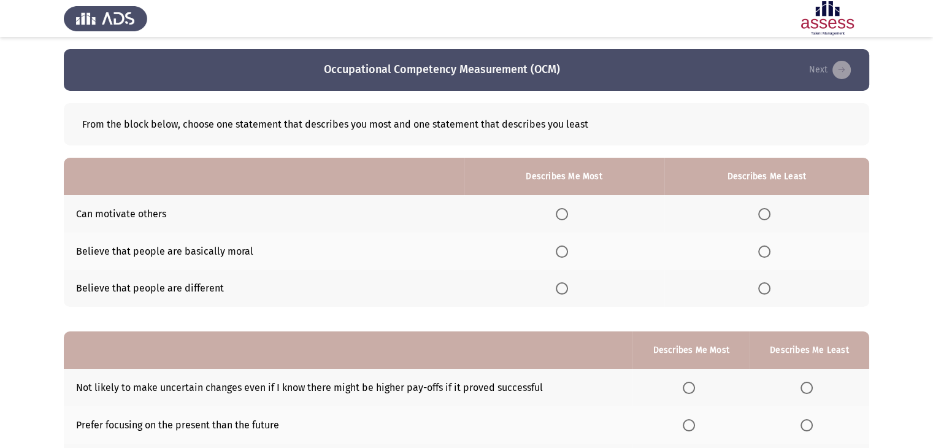
click at [760, 251] on span "Select an option" at bounding box center [764, 251] width 12 height 12
click at [760, 251] on input "Select an option" at bounding box center [764, 251] width 12 height 12
click at [562, 212] on span "Select an option" at bounding box center [561, 214] width 12 height 12
click at [562, 212] on input "Select an option" at bounding box center [561, 214] width 12 height 12
click at [564, 286] on span "Select an option" at bounding box center [561, 288] width 12 height 12
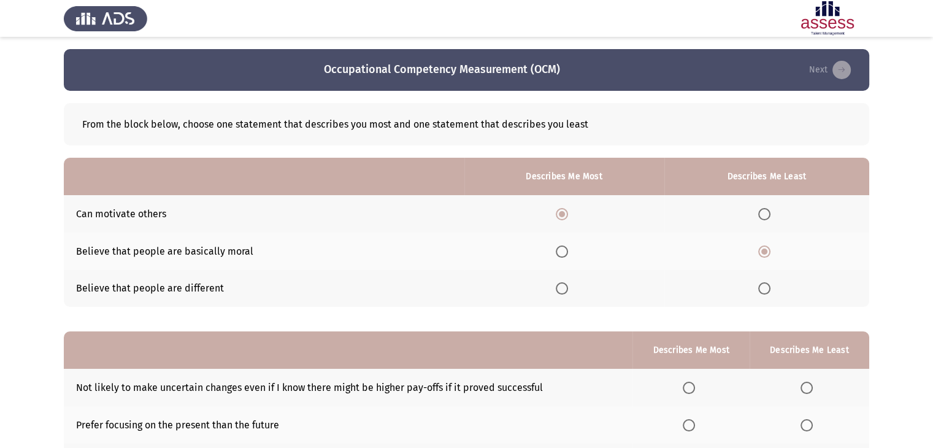
click at [564, 286] on input "Select an option" at bounding box center [561, 288] width 12 height 12
click at [563, 212] on span "Select an option" at bounding box center [561, 214] width 12 height 12
click at [563, 212] on input "Select an option" at bounding box center [561, 214] width 12 height 12
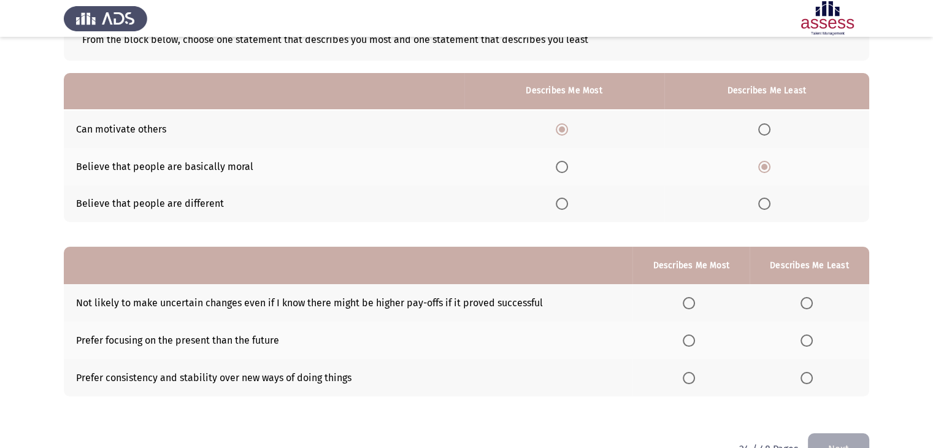
scroll to position [120, 0]
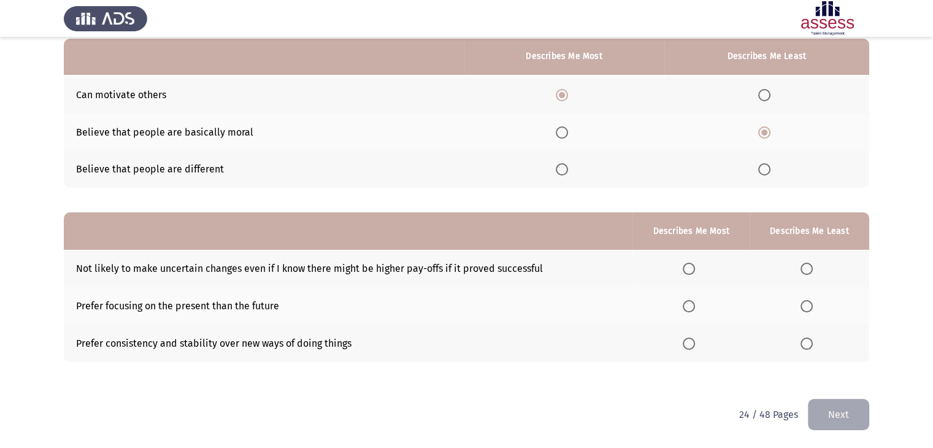
click at [810, 344] on span "Select an option" at bounding box center [806, 343] width 12 height 12
click at [810, 344] on input "Select an option" at bounding box center [806, 343] width 12 height 12
click at [686, 307] on span "Select an option" at bounding box center [688, 306] width 12 height 12
click at [686, 307] on input "Select an option" at bounding box center [688, 306] width 12 height 12
click at [844, 411] on button "Next" at bounding box center [837, 414] width 61 height 31
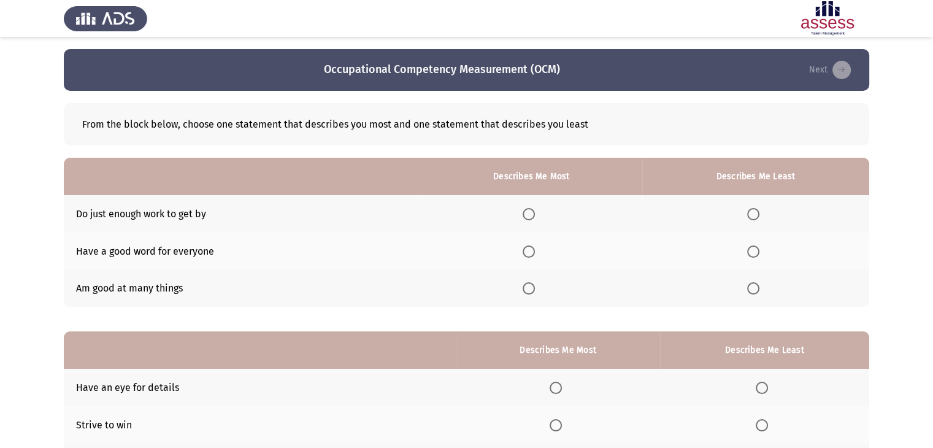
scroll to position [61, 0]
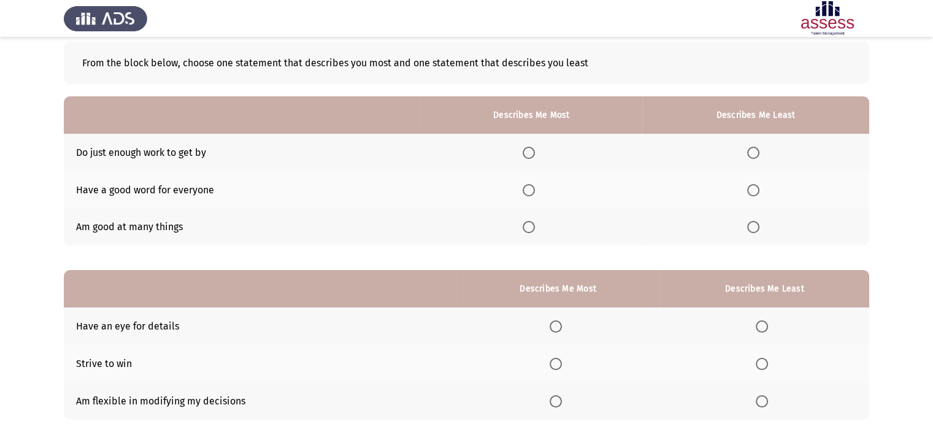
click at [530, 227] on span "Select an option" at bounding box center [528, 227] width 12 height 12
click at [530, 227] on input "Select an option" at bounding box center [528, 227] width 12 height 12
click at [758, 155] on span "Select an option" at bounding box center [753, 153] width 12 height 12
click at [758, 155] on input "Select an option" at bounding box center [753, 153] width 12 height 12
click at [757, 192] on span "Select an option" at bounding box center [753, 190] width 12 height 12
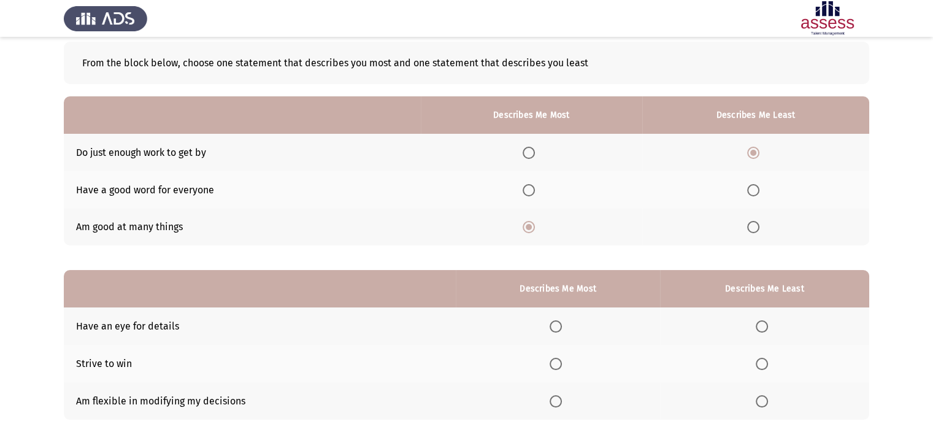
click at [757, 192] on input "Select an option" at bounding box center [753, 190] width 12 height 12
click at [757, 150] on span "Select an option" at bounding box center [753, 153] width 12 height 12
click at [757, 150] on input "Select an option" at bounding box center [753, 153] width 12 height 12
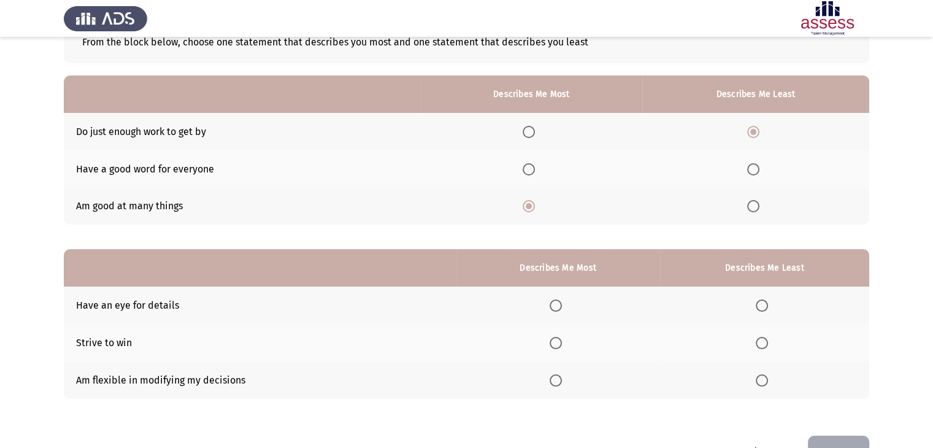
scroll to position [120, 0]
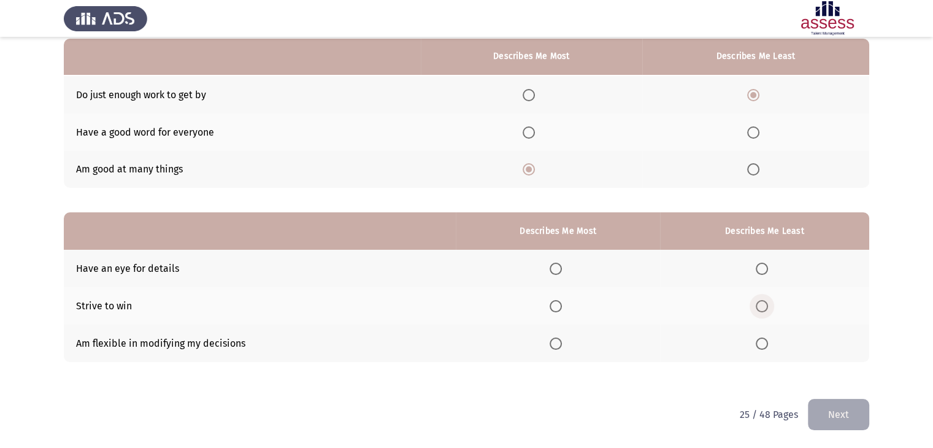
click at [768, 305] on span "Select an option" at bounding box center [761, 306] width 12 height 12
click at [768, 305] on input "Select an option" at bounding box center [761, 306] width 12 height 12
click at [560, 345] on span "Select an option" at bounding box center [555, 343] width 12 height 12
click at [560, 345] on input "Select an option" at bounding box center [555, 343] width 12 height 12
drag, startPoint x: 847, startPoint y: 410, endPoint x: 831, endPoint y: 405, distance: 16.1
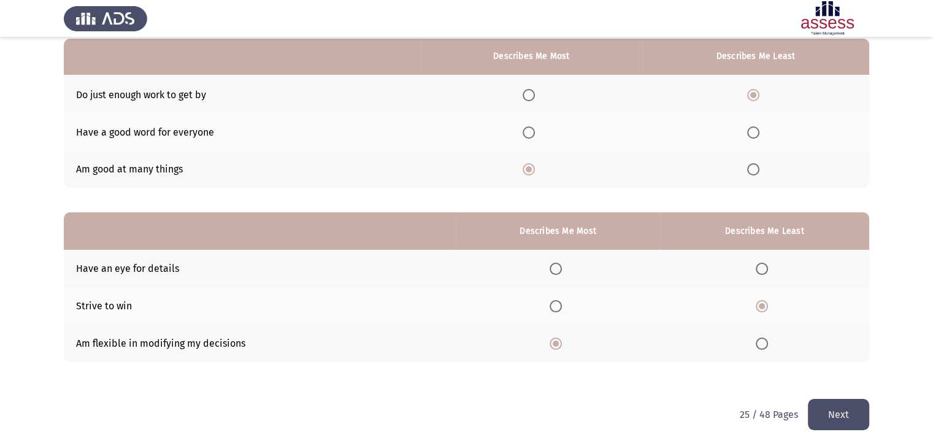
click at [847, 410] on button "Next" at bounding box center [837, 414] width 61 height 31
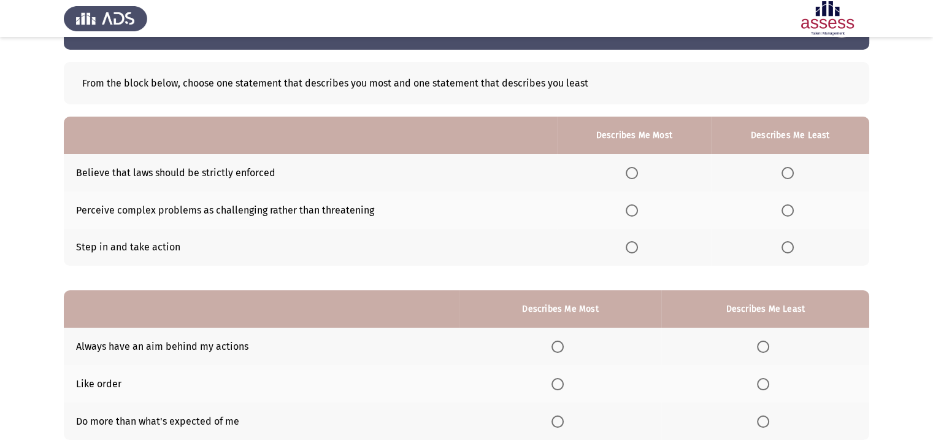
scroll to position [61, 0]
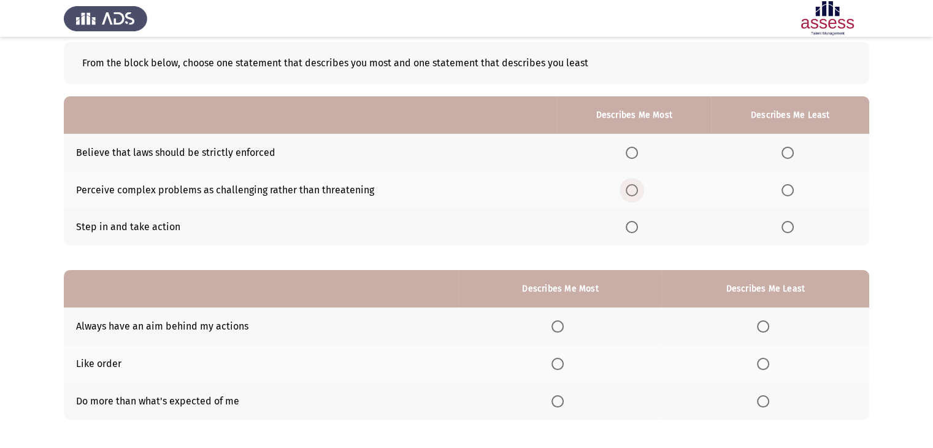
click at [633, 192] on span "Select an option" at bounding box center [631, 190] width 12 height 12
click at [633, 192] on input "Select an option" at bounding box center [631, 190] width 12 height 12
click at [788, 155] on span "Select an option" at bounding box center [787, 153] width 12 height 12
click at [788, 155] on input "Select an option" at bounding box center [787, 153] width 12 height 12
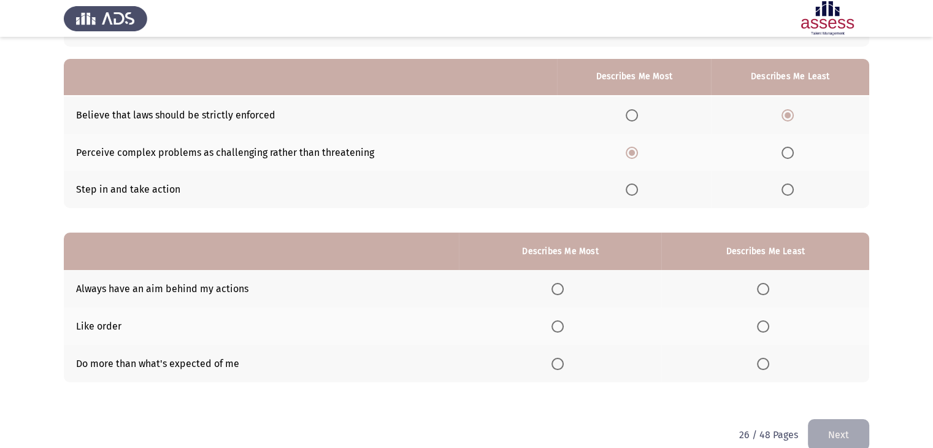
scroll to position [120, 0]
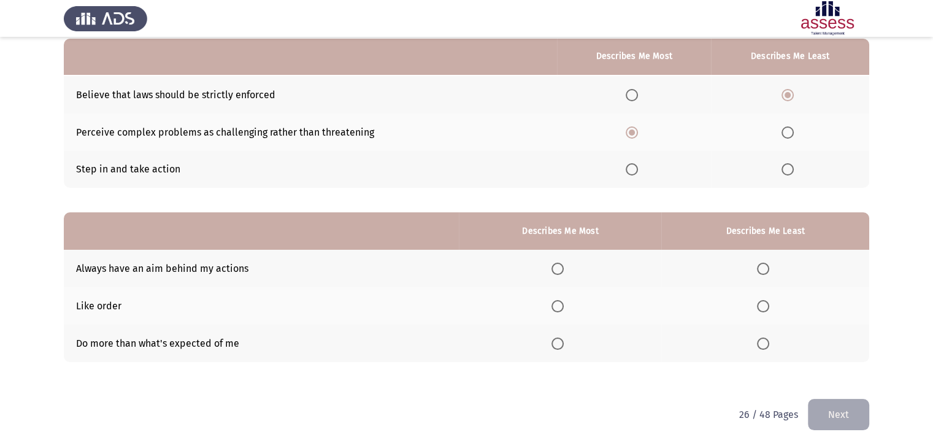
click at [559, 340] on span "Select an option" at bounding box center [557, 343] width 12 height 12
click at [559, 340] on input "Select an option" at bounding box center [557, 343] width 12 height 12
click at [765, 268] on span "Select an option" at bounding box center [763, 268] width 12 height 12
click at [765, 268] on input "Select an option" at bounding box center [763, 268] width 12 height 12
click at [823, 412] on button "Next" at bounding box center [837, 414] width 61 height 31
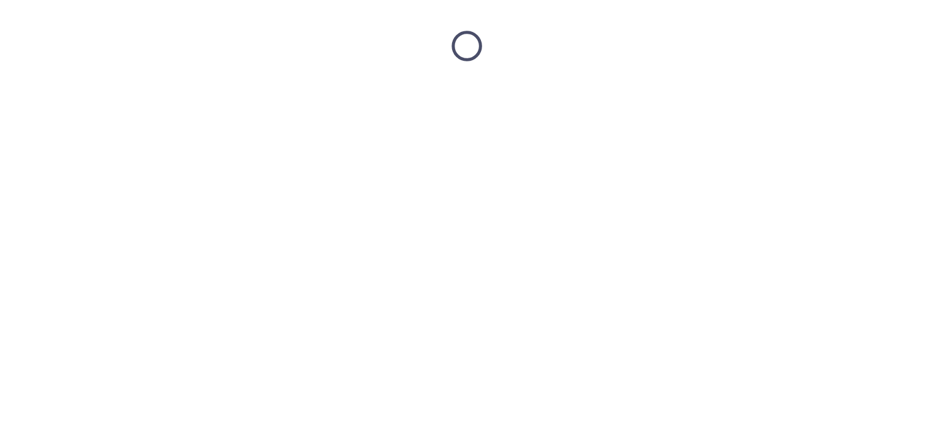
scroll to position [0, 0]
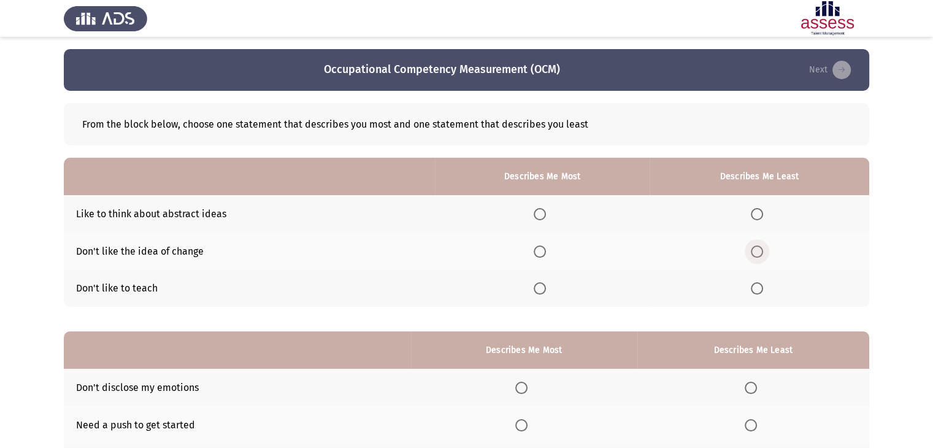
click at [758, 252] on span "Select an option" at bounding box center [756, 251] width 12 height 12
click at [758, 252] on input "Select an option" at bounding box center [756, 251] width 12 height 12
click at [758, 292] on span "Select an option" at bounding box center [756, 288] width 12 height 12
click at [758, 292] on input "Select an option" at bounding box center [756, 288] width 12 height 12
click at [542, 219] on span "Select an option" at bounding box center [539, 214] width 12 height 12
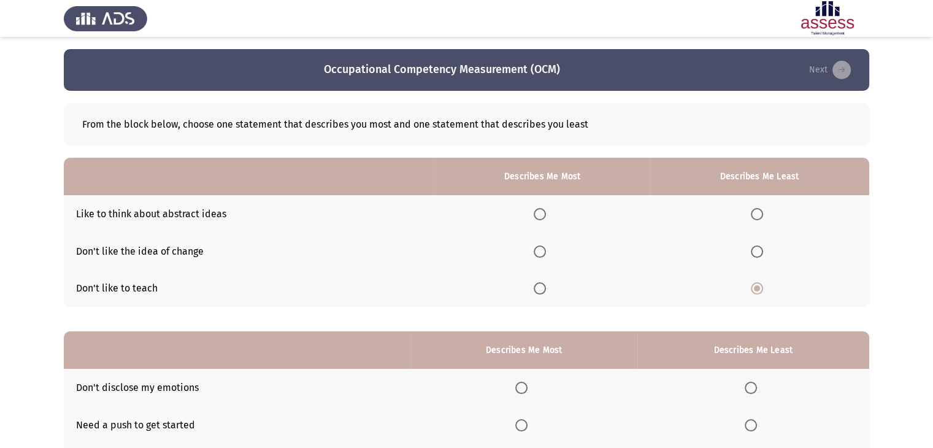
click at [542, 219] on input "Select an option" at bounding box center [539, 214] width 12 height 12
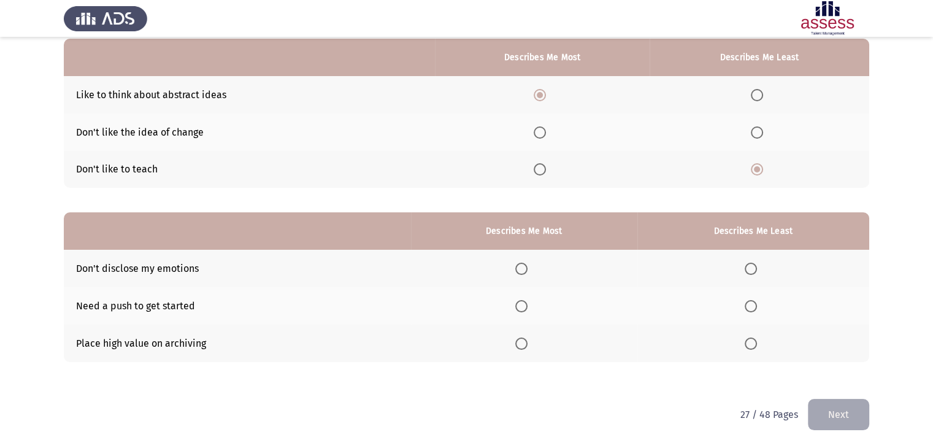
scroll to position [120, 0]
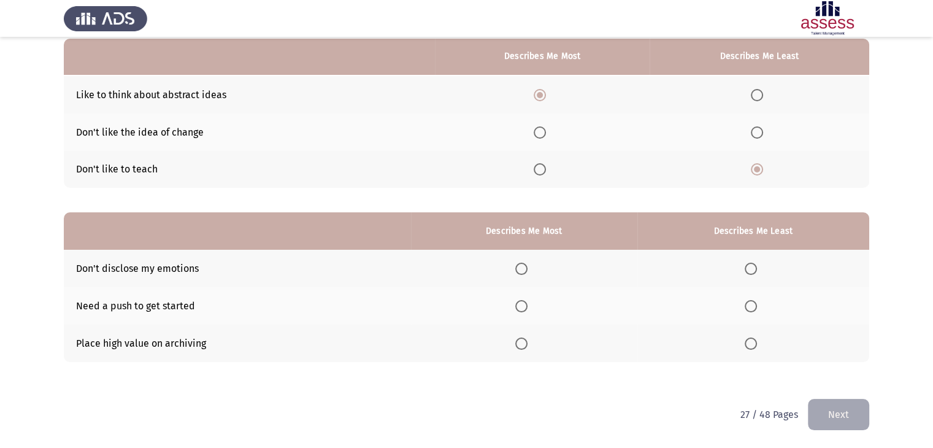
click at [748, 301] on span "Select an option" at bounding box center [750, 306] width 12 height 12
click at [748, 301] on input "Select an option" at bounding box center [750, 306] width 12 height 12
click at [515, 346] on th at bounding box center [524, 342] width 226 height 37
click at [526, 342] on span "Select an option" at bounding box center [521, 343] width 12 height 12
click at [526, 342] on input "Select an option" at bounding box center [521, 343] width 12 height 12
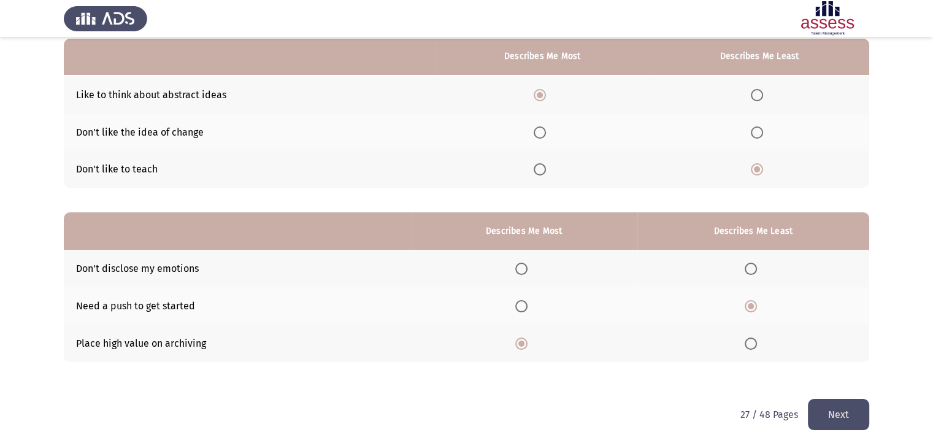
click at [849, 420] on button "Next" at bounding box center [837, 414] width 61 height 31
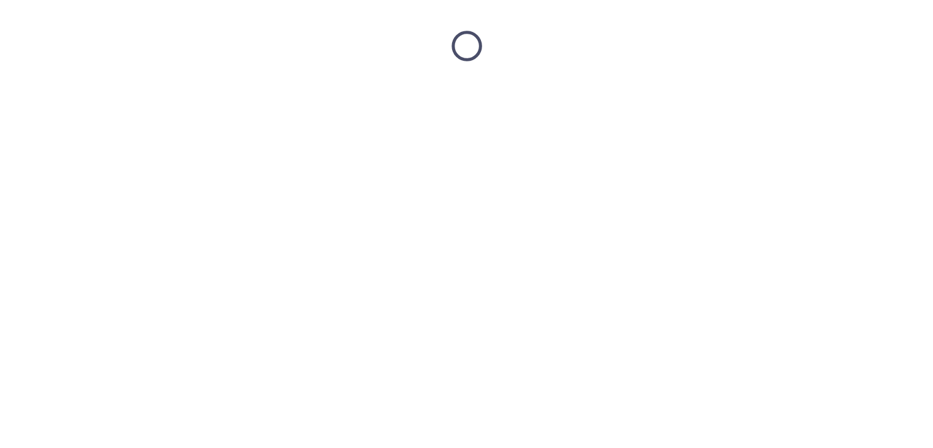
scroll to position [0, 0]
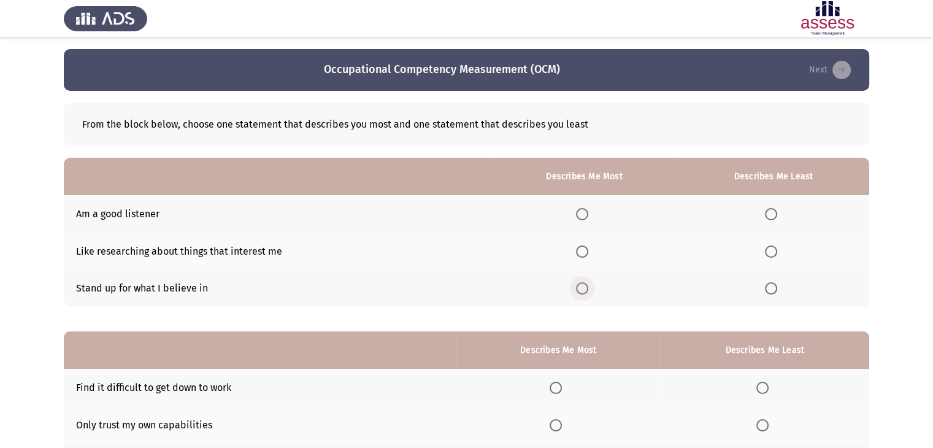
click at [586, 292] on span "Select an option" at bounding box center [582, 288] width 12 height 12
click at [586, 292] on input "Select an option" at bounding box center [582, 288] width 12 height 12
click at [772, 251] on span "Select an option" at bounding box center [771, 251] width 12 height 12
click at [772, 251] on input "Select an option" at bounding box center [771, 251] width 12 height 12
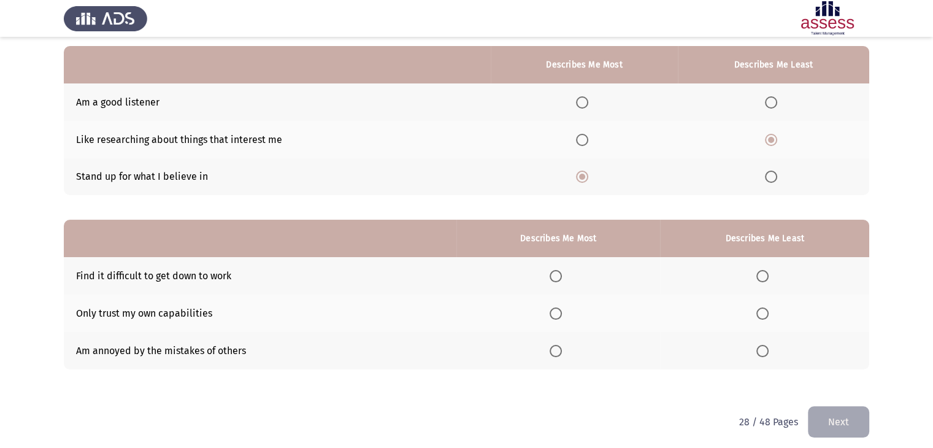
scroll to position [120, 0]
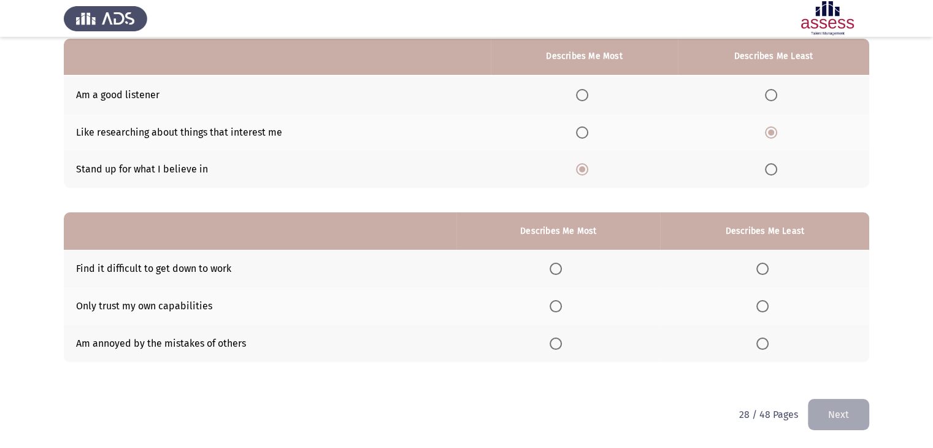
click at [760, 303] on span "Select an option" at bounding box center [762, 306] width 12 height 12
click at [760, 303] on input "Select an option" at bounding box center [762, 306] width 12 height 12
click at [763, 343] on span "Select an option" at bounding box center [762, 343] width 12 height 12
click at [763, 343] on input "Select an option" at bounding box center [762, 343] width 12 height 12
click at [554, 270] on span "Select an option" at bounding box center [555, 268] width 12 height 12
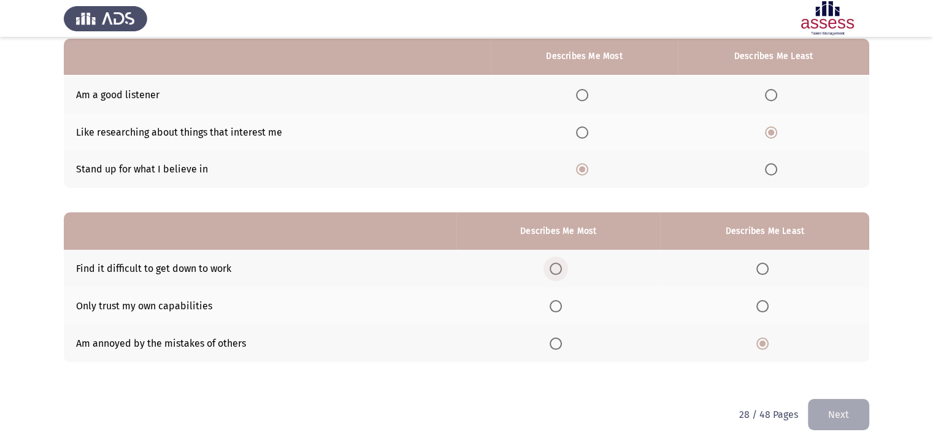
click at [554, 270] on input "Select an option" at bounding box center [555, 268] width 12 height 12
click at [765, 267] on span "Select an option" at bounding box center [762, 268] width 12 height 12
click at [765, 267] on input "Select an option" at bounding box center [762, 268] width 12 height 12
click at [559, 342] on span "Select an option" at bounding box center [555, 343] width 12 height 12
click at [559, 342] on input "Select an option" at bounding box center [555, 343] width 12 height 12
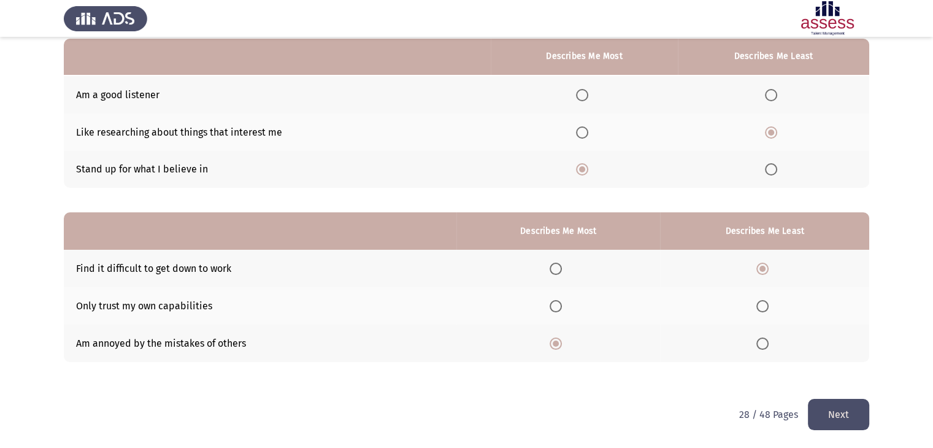
click at [559, 308] on span "Select an option" at bounding box center [555, 306] width 12 height 12
click at [559, 308] on input "Select an option" at bounding box center [555, 306] width 12 height 12
click at [844, 413] on button "Next" at bounding box center [837, 414] width 61 height 31
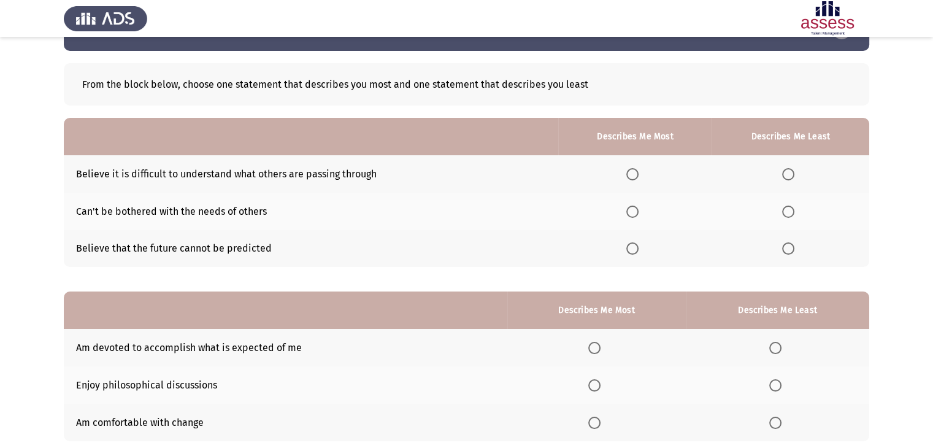
scroll to position [61, 0]
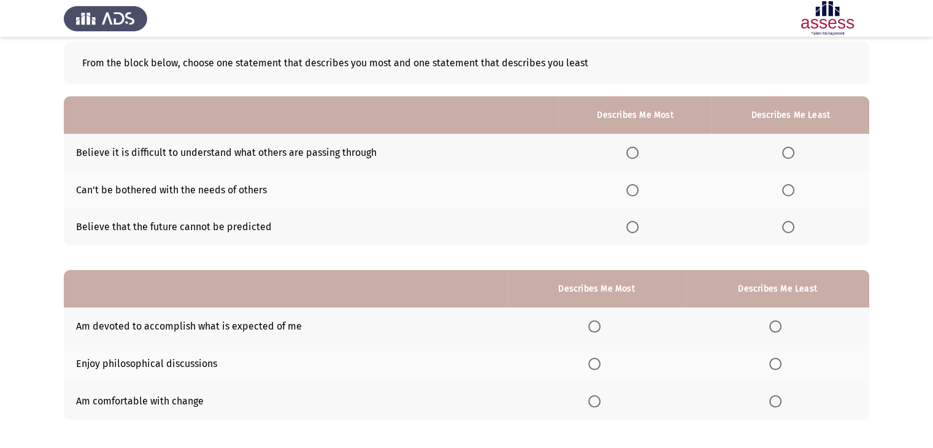
click at [633, 151] on span "Select an option" at bounding box center [632, 153] width 12 height 12
click at [633, 151] on input "Select an option" at bounding box center [632, 153] width 12 height 12
click at [785, 231] on span "Select an option" at bounding box center [788, 227] width 12 height 12
click at [785, 231] on input "Select an option" at bounding box center [788, 227] width 12 height 12
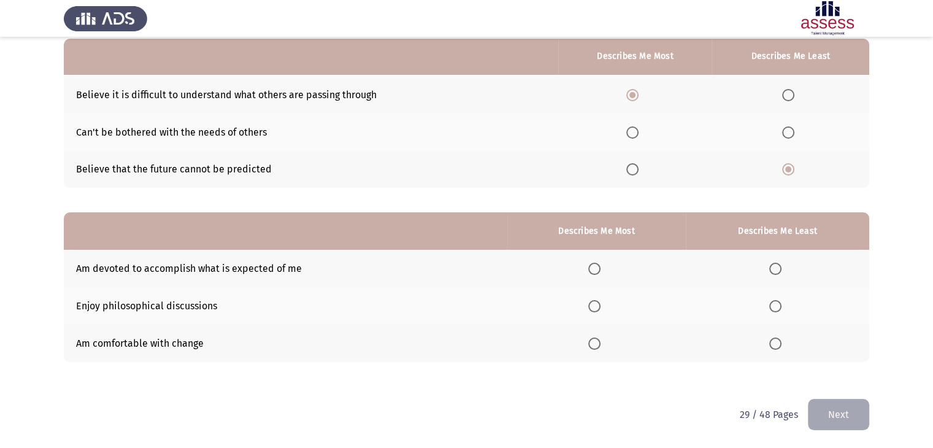
click at [592, 343] on span "Select an option" at bounding box center [594, 343] width 12 height 12
click at [592, 343] on input "Select an option" at bounding box center [594, 343] width 12 height 12
click at [599, 267] on span "Select an option" at bounding box center [594, 268] width 12 height 12
click at [599, 267] on input "Select an option" at bounding box center [594, 268] width 12 height 12
click at [775, 309] on span "Select an option" at bounding box center [775, 306] width 12 height 12
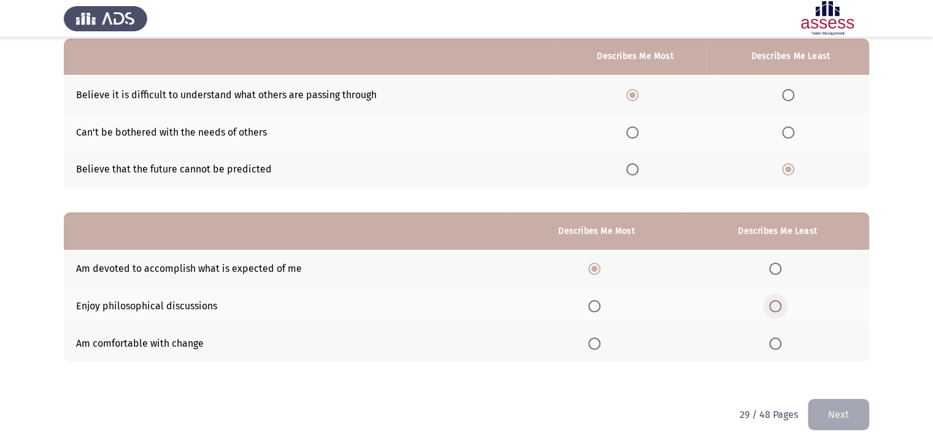
click at [775, 309] on input "Select an option" at bounding box center [775, 306] width 12 height 12
click at [841, 416] on button "Next" at bounding box center [837, 414] width 61 height 31
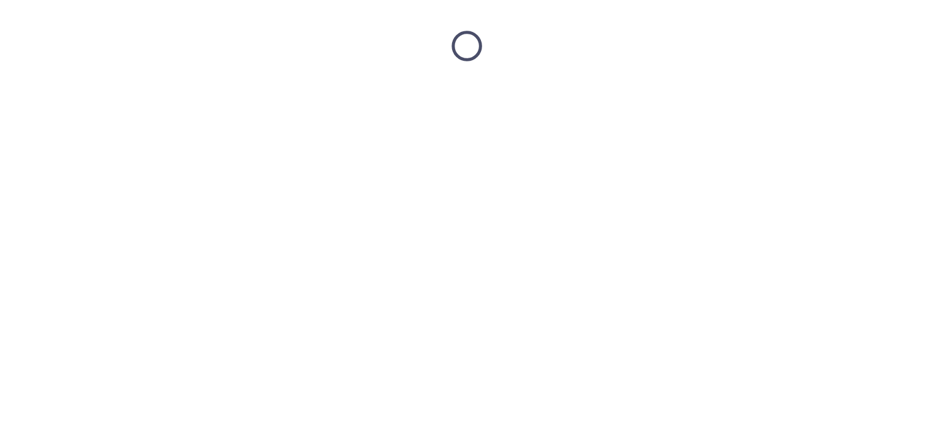
scroll to position [0, 0]
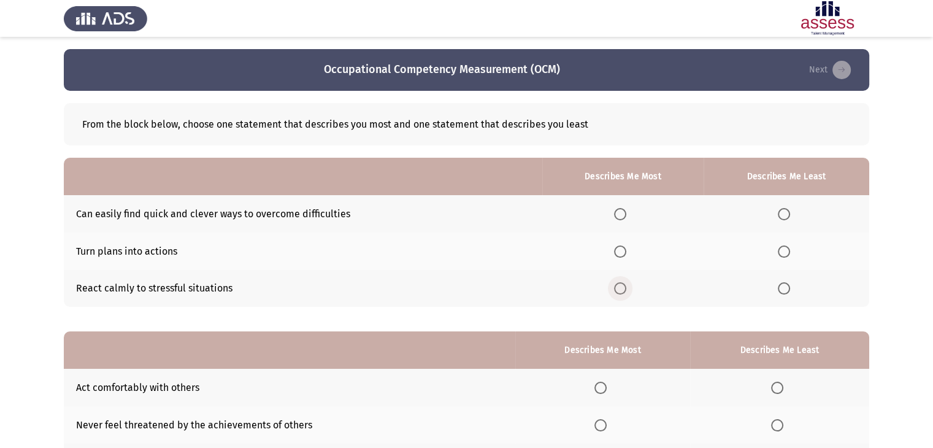
click at [619, 291] on span "Select an option" at bounding box center [620, 288] width 12 height 12
click at [619, 291] on input "Select an option" at bounding box center [620, 288] width 12 height 12
click at [783, 288] on span "Select an option" at bounding box center [783, 288] width 12 height 12
click at [783, 288] on input "Select an option" at bounding box center [783, 288] width 12 height 12
click at [628, 253] on label "Select an option" at bounding box center [622, 251] width 17 height 12
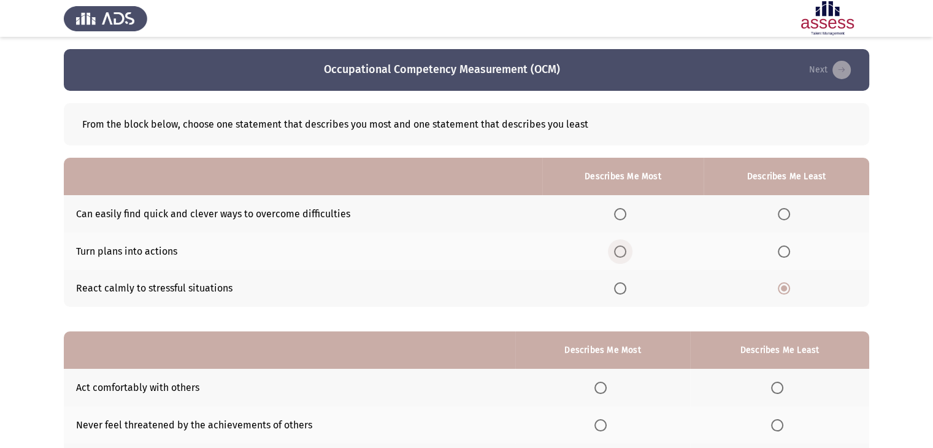
click at [626, 253] on input "Select an option" at bounding box center [620, 251] width 12 height 12
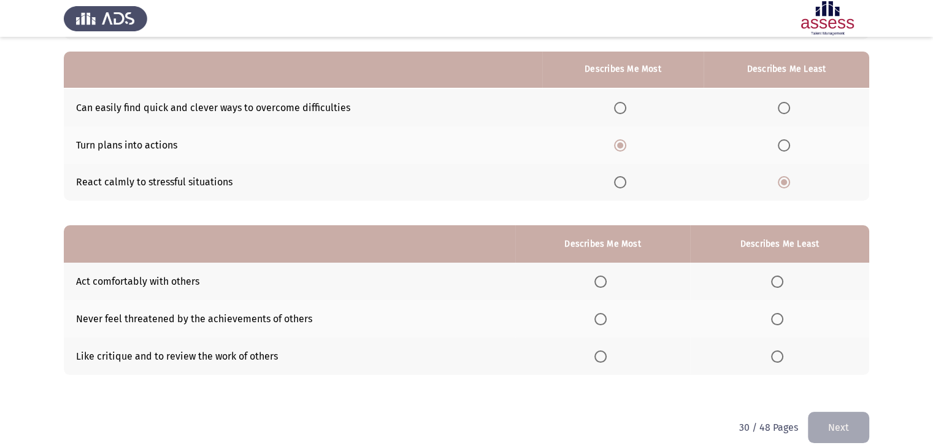
scroll to position [120, 0]
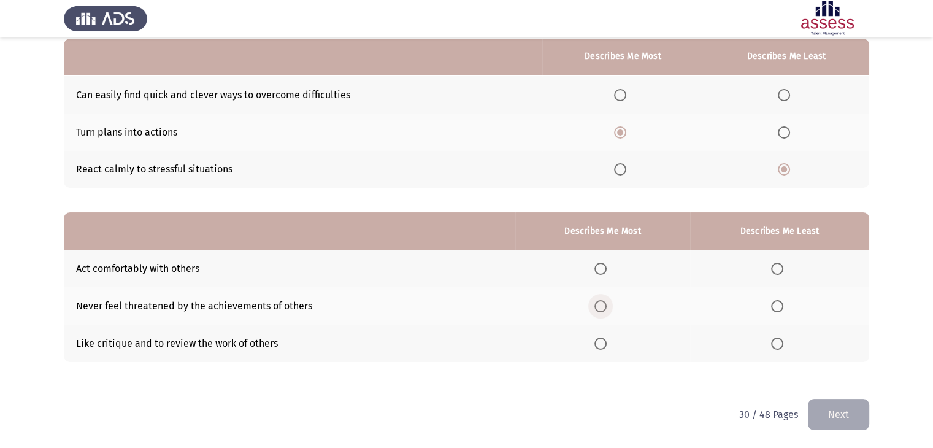
click at [603, 305] on span "Select an option" at bounding box center [600, 306] width 12 height 12
click at [603, 305] on input "Select an option" at bounding box center [600, 306] width 12 height 12
click at [605, 269] on span "Select an option" at bounding box center [600, 268] width 12 height 12
click at [605, 269] on input "Select an option" at bounding box center [600, 268] width 12 height 12
click at [603, 305] on span "Select an option" at bounding box center [600, 306] width 12 height 12
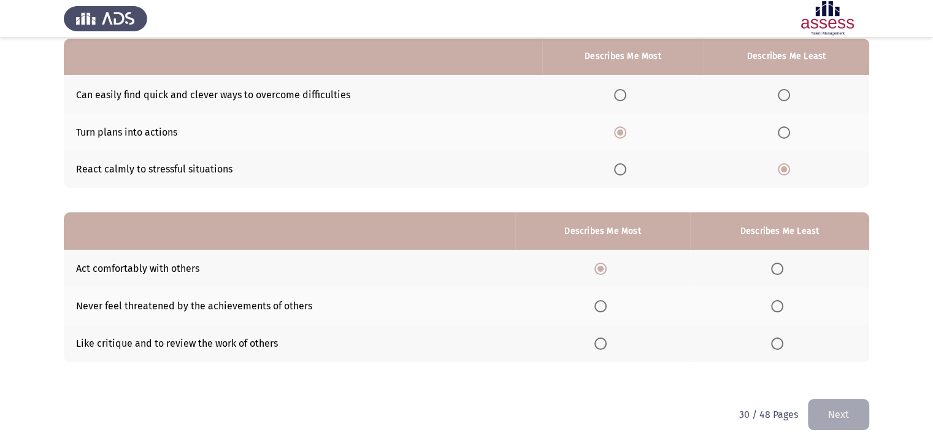
click at [603, 305] on input "Select an option" at bounding box center [600, 306] width 12 height 12
click at [777, 345] on span "Select an option" at bounding box center [777, 343] width 12 height 12
click at [777, 345] on input "Select an option" at bounding box center [777, 343] width 12 height 12
click at [833, 410] on button "Next" at bounding box center [837, 414] width 61 height 31
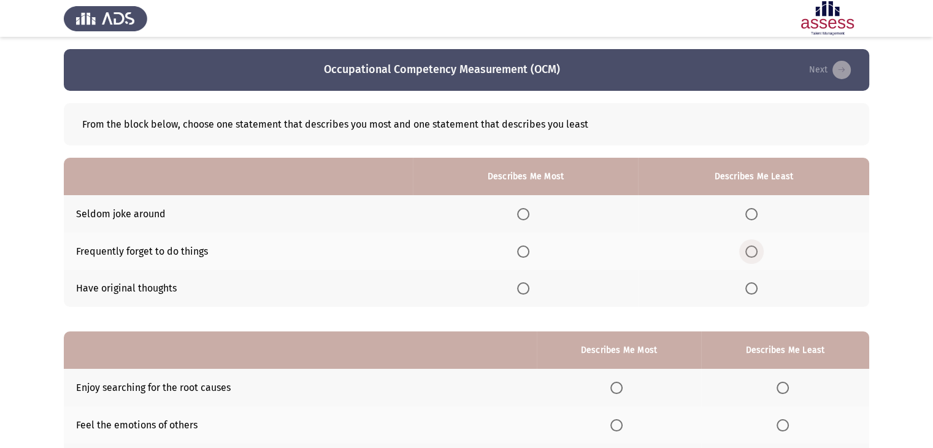
click at [748, 254] on span "Select an option" at bounding box center [751, 251] width 12 height 12
click at [748, 254] on input "Select an option" at bounding box center [751, 251] width 12 height 12
click at [522, 287] on span "Select an option" at bounding box center [523, 288] width 12 height 12
click at [522, 287] on input "Select an option" at bounding box center [523, 288] width 12 height 12
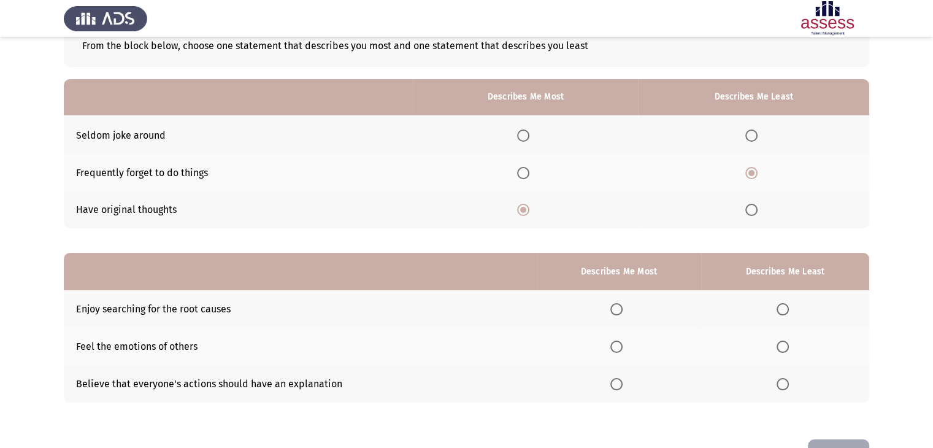
scroll to position [120, 0]
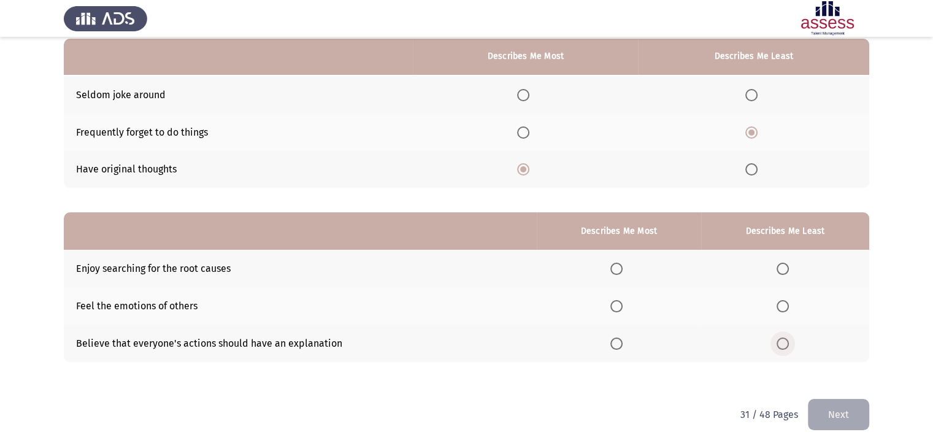
click at [781, 345] on span "Select an option" at bounding box center [782, 343] width 12 height 12
click at [781, 345] on input "Select an option" at bounding box center [782, 343] width 12 height 12
click at [619, 266] on span "Select an option" at bounding box center [616, 268] width 12 height 12
click at [619, 266] on input "Select an option" at bounding box center [616, 268] width 12 height 12
click at [816, 405] on button "Next" at bounding box center [837, 414] width 61 height 31
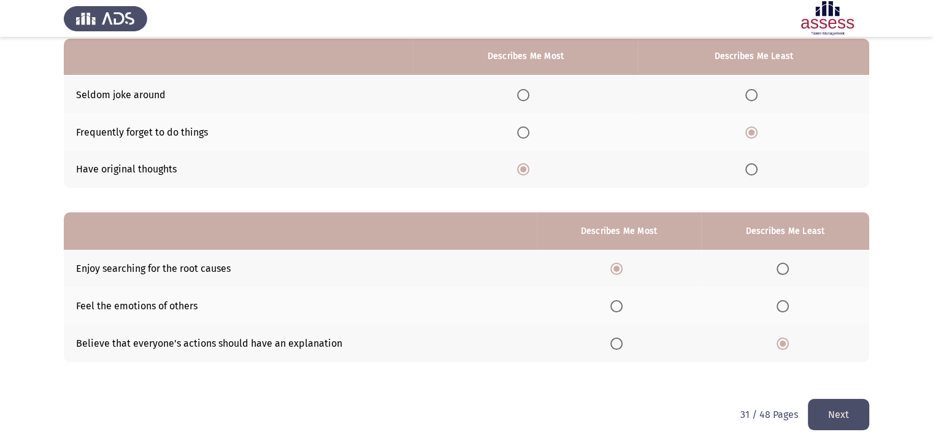
scroll to position [0, 0]
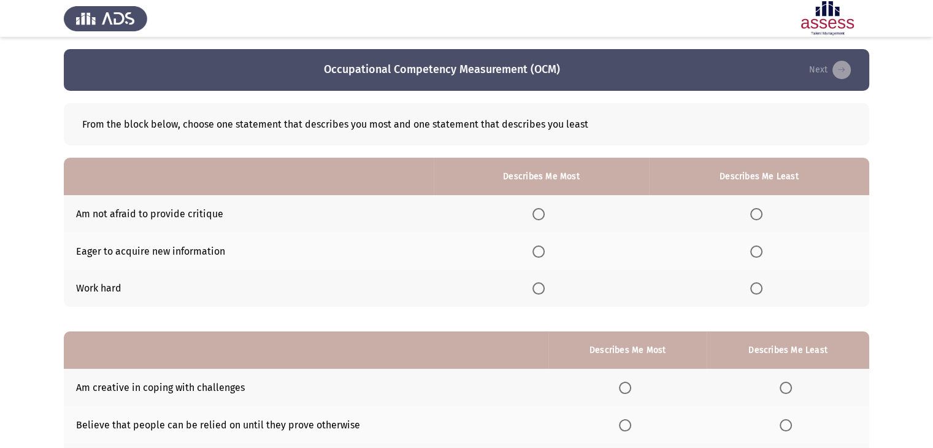
click at [539, 291] on span "Select an option" at bounding box center [538, 288] width 12 height 12
click at [539, 291] on input "Select an option" at bounding box center [538, 288] width 12 height 12
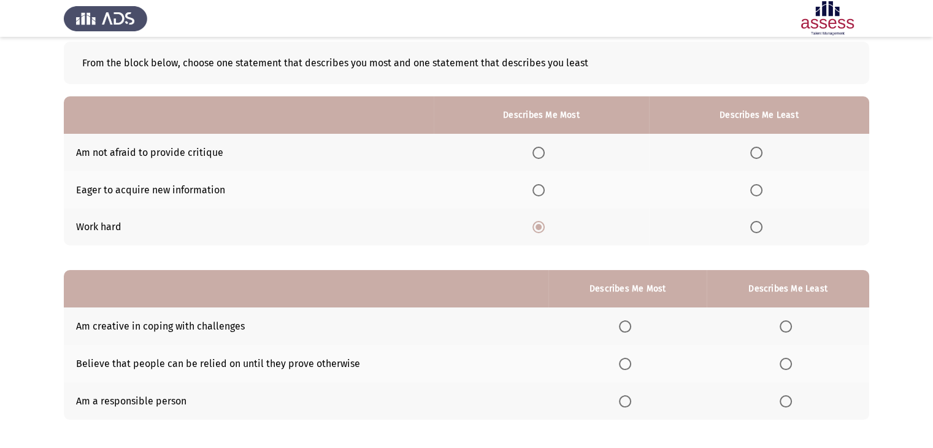
click at [758, 189] on span "Select an option" at bounding box center [756, 190] width 12 height 12
click at [758, 189] on input "Select an option" at bounding box center [756, 190] width 12 height 12
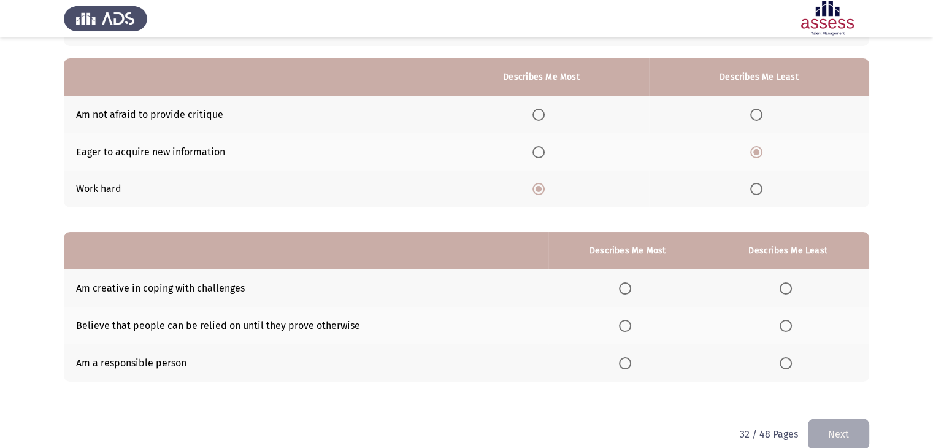
scroll to position [120, 0]
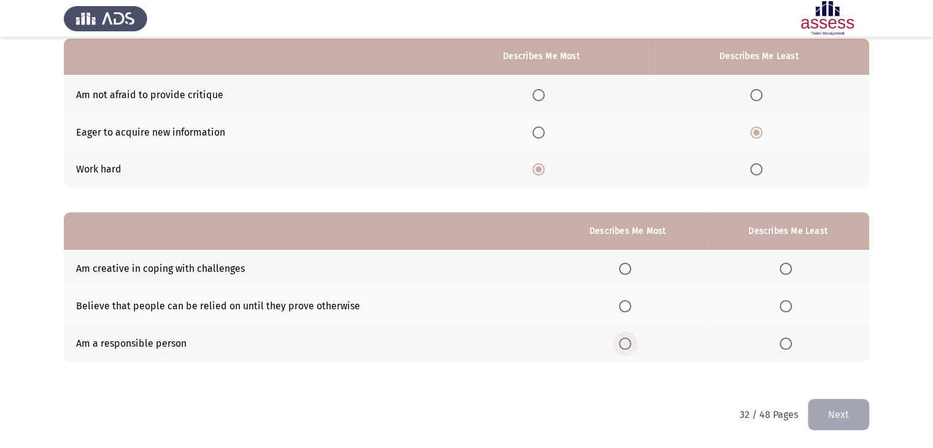
click at [625, 345] on span "Select an option" at bounding box center [625, 343] width 12 height 12
click at [625, 345] on input "Select an option" at bounding box center [625, 343] width 12 height 12
click at [785, 306] on span "Select an option" at bounding box center [785, 306] width 12 height 12
click at [785, 306] on input "Select an option" at bounding box center [785, 306] width 12 height 12
click at [844, 411] on button "Next" at bounding box center [837, 414] width 61 height 31
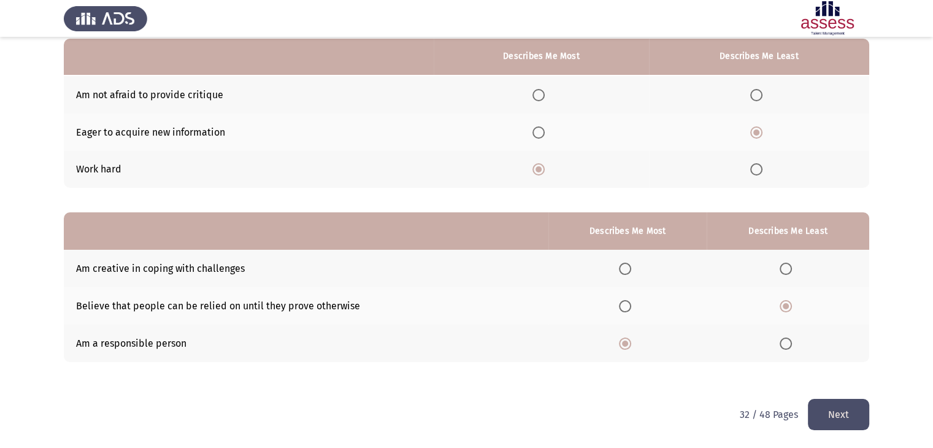
scroll to position [0, 0]
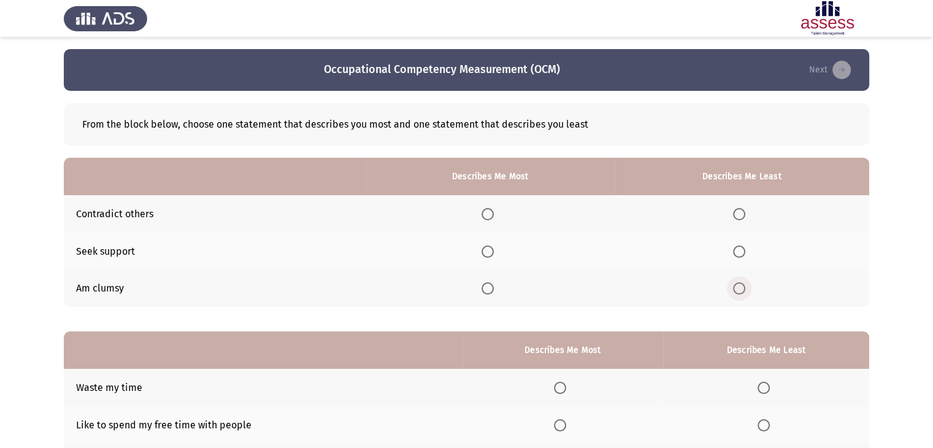
click at [736, 288] on span "Select an option" at bounding box center [739, 288] width 12 height 12
click at [736, 288] on input "Select an option" at bounding box center [739, 288] width 12 height 12
click at [490, 253] on span "Select an option" at bounding box center [487, 251] width 12 height 12
click at [490, 253] on input "Select an option" at bounding box center [487, 251] width 12 height 12
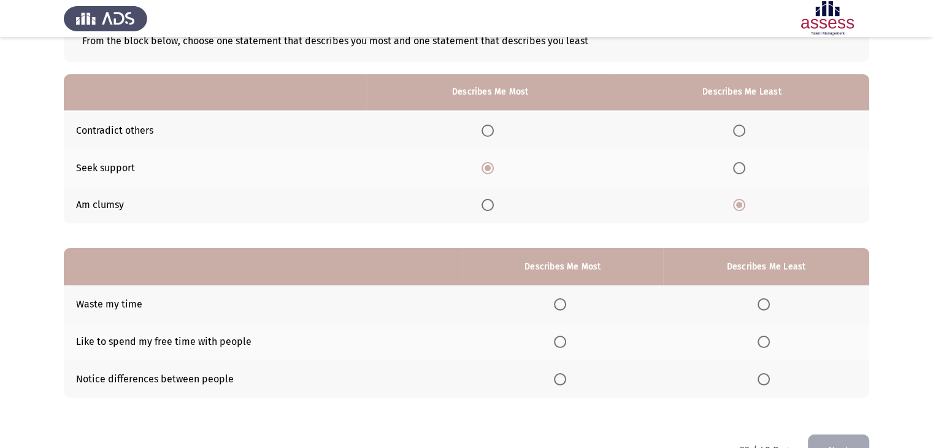
scroll to position [120, 0]
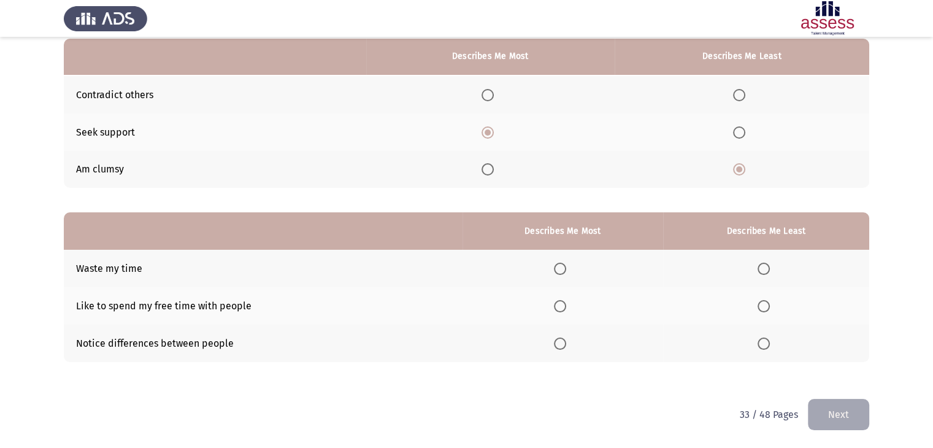
click at [766, 270] on span "Select an option" at bounding box center [763, 268] width 12 height 12
click at [766, 270] on input "Select an option" at bounding box center [763, 268] width 12 height 12
click at [563, 305] on span "Select an option" at bounding box center [560, 306] width 12 height 12
click at [563, 305] on input "Select an option" at bounding box center [560, 306] width 12 height 12
click at [839, 410] on button "Next" at bounding box center [837, 414] width 61 height 31
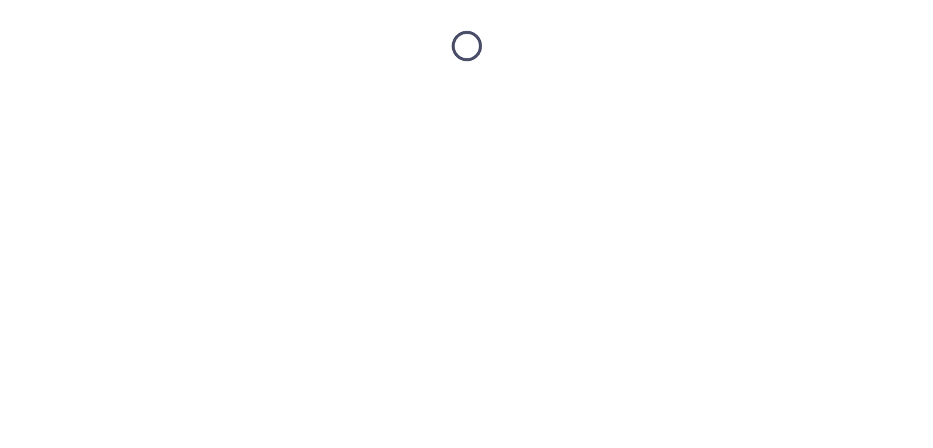
scroll to position [0, 0]
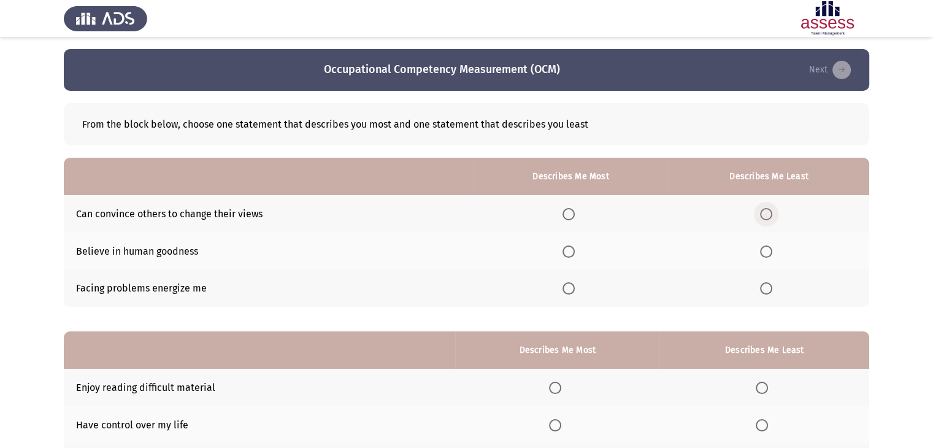
click at [765, 213] on span "Select an option" at bounding box center [766, 214] width 12 height 12
click at [765, 213] on input "Select an option" at bounding box center [766, 214] width 12 height 12
click at [573, 292] on span "Select an option" at bounding box center [568, 288] width 12 height 12
click at [573, 292] on input "Select an option" at bounding box center [568, 288] width 12 height 12
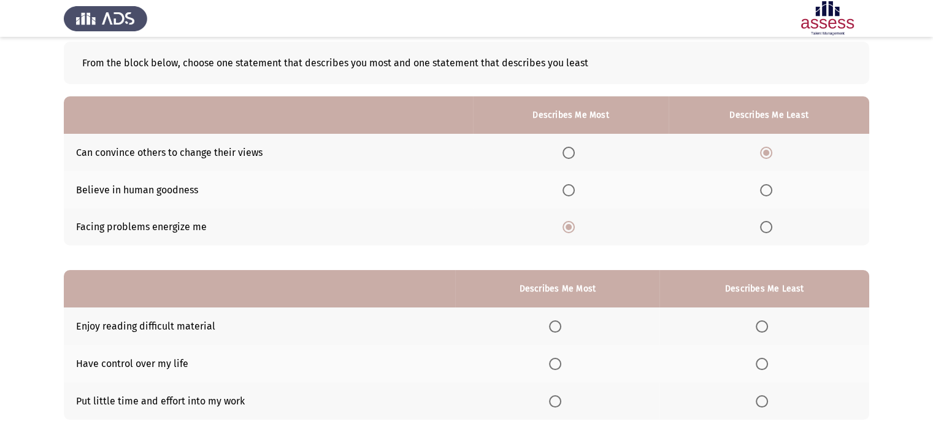
scroll to position [120, 0]
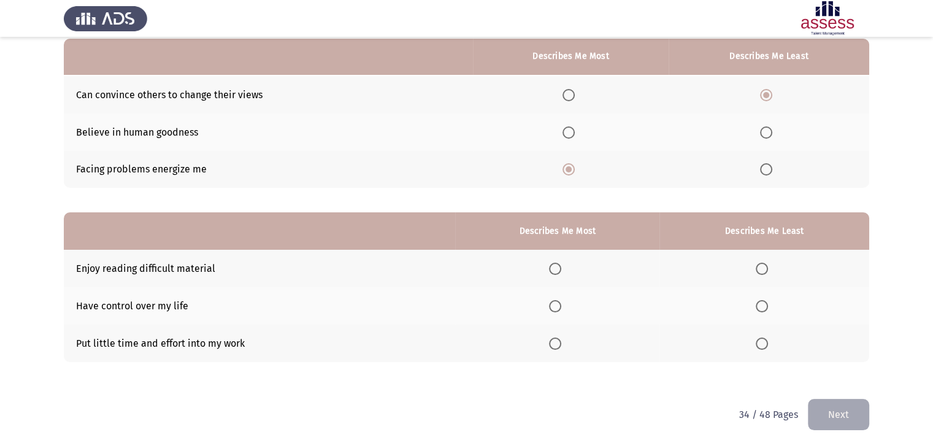
click at [559, 340] on span "Select an option" at bounding box center [555, 343] width 12 height 12
click at [559, 340] on input "Select an option" at bounding box center [555, 343] width 12 height 12
click at [764, 343] on span "Select an option" at bounding box center [761, 343] width 12 height 12
click at [764, 343] on input "Select an option" at bounding box center [761, 343] width 12 height 12
click at [566, 267] on label "Select an option" at bounding box center [557, 268] width 17 height 12
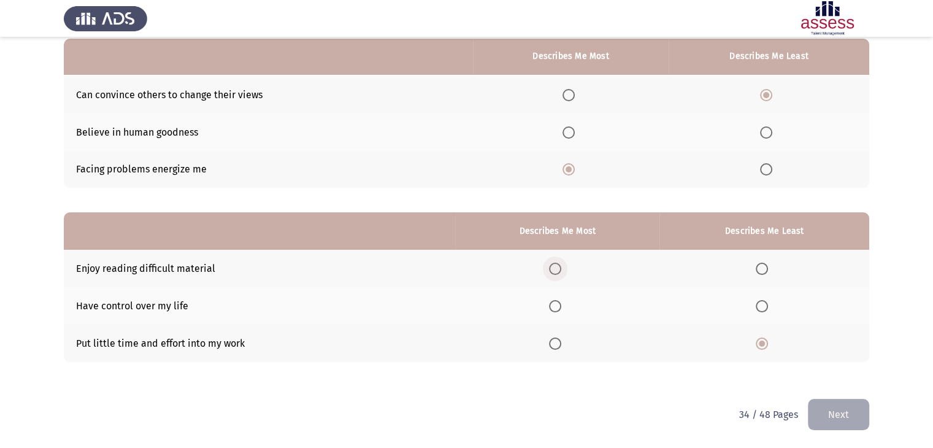
click at [561, 267] on input "Select an option" at bounding box center [555, 268] width 12 height 12
click at [853, 415] on button "Next" at bounding box center [837, 414] width 61 height 31
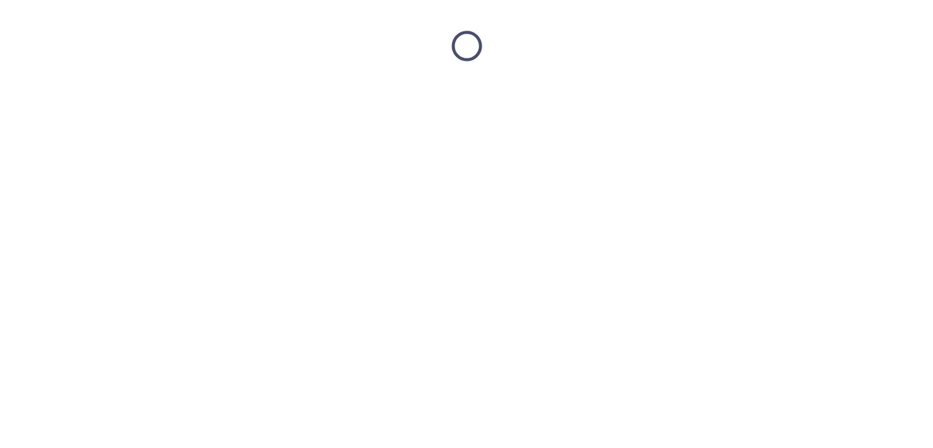
scroll to position [0, 0]
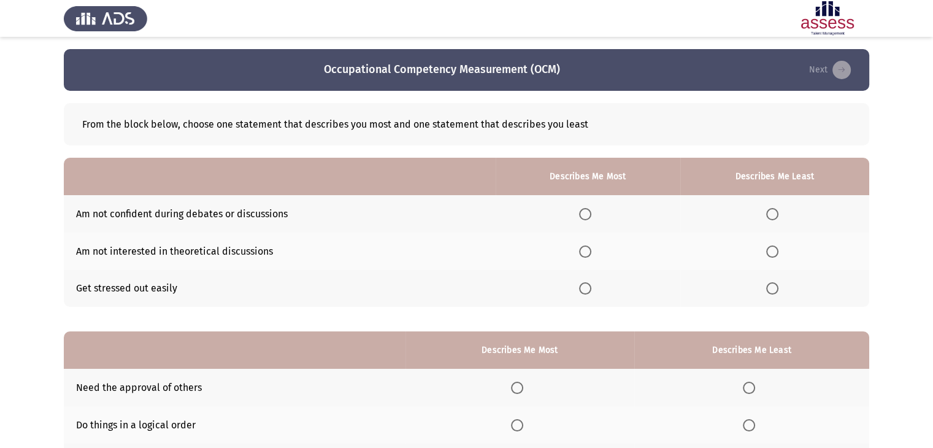
click at [777, 213] on span "Select an option" at bounding box center [772, 214] width 12 height 12
click at [777, 213] on input "Select an option" at bounding box center [772, 214] width 12 height 12
click at [595, 250] on label "Select an option" at bounding box center [587, 251] width 17 height 12
click at [591, 250] on input "Select an option" at bounding box center [585, 251] width 12 height 12
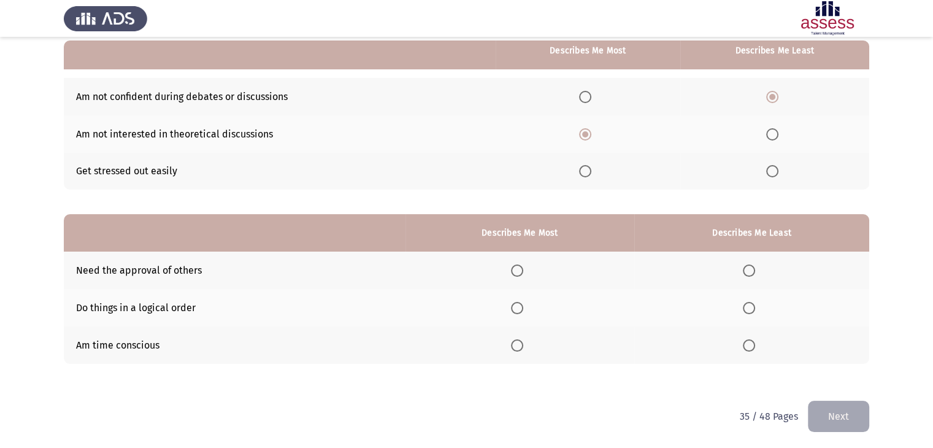
scroll to position [120, 0]
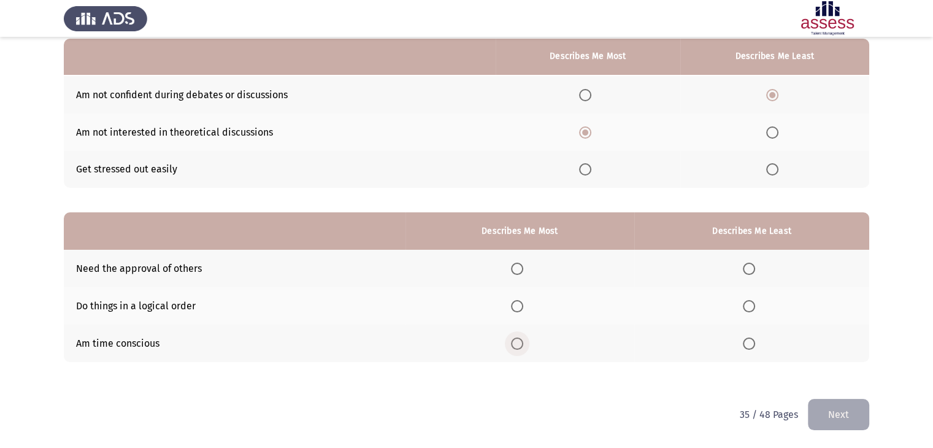
click at [519, 345] on span "Select an option" at bounding box center [517, 343] width 12 height 12
click at [519, 345] on input "Select an option" at bounding box center [517, 343] width 12 height 12
click at [753, 265] on span "Select an option" at bounding box center [748, 268] width 12 height 12
click at [753, 265] on input "Select an option" at bounding box center [748, 268] width 12 height 12
click at [841, 413] on button "Next" at bounding box center [837, 414] width 61 height 31
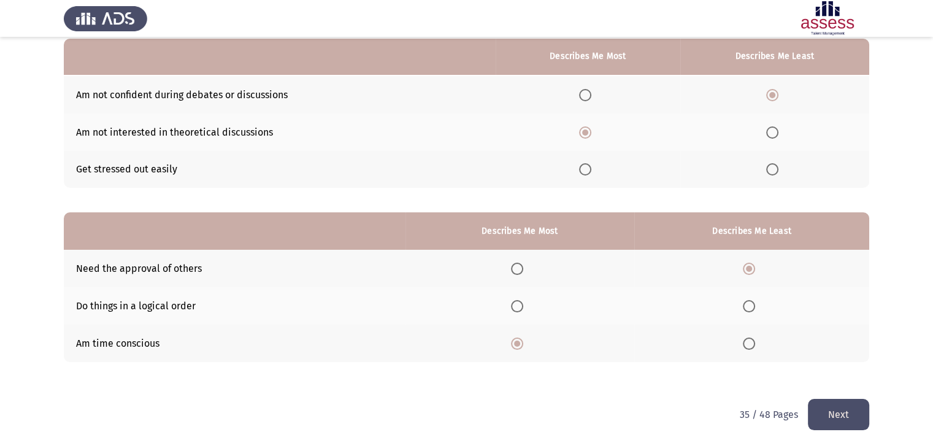
scroll to position [0, 0]
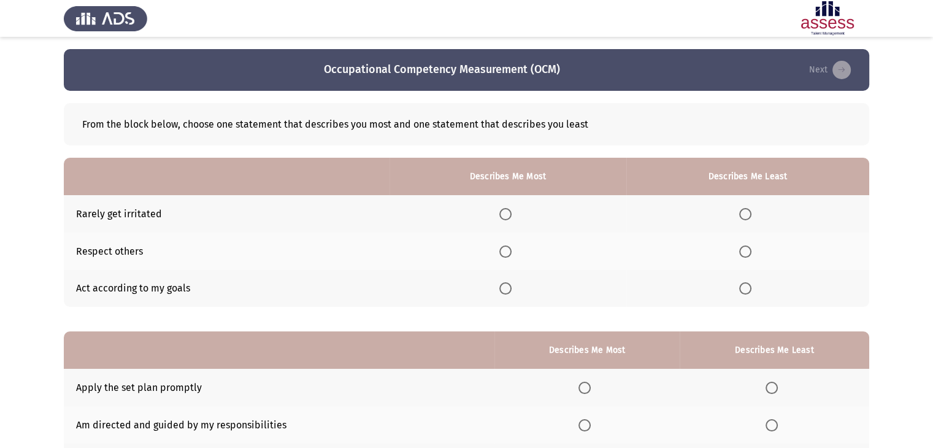
click at [505, 285] on span "Select an option" at bounding box center [505, 288] width 12 height 12
click at [505, 285] on input "Select an option" at bounding box center [505, 288] width 12 height 12
click at [748, 215] on span "Select an option" at bounding box center [745, 214] width 12 height 12
click at [748, 215] on input "Select an option" at bounding box center [745, 214] width 12 height 12
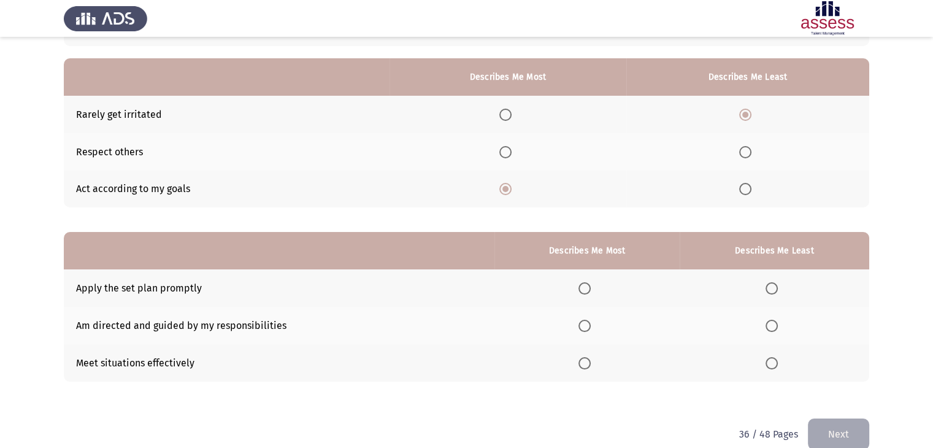
scroll to position [120, 0]
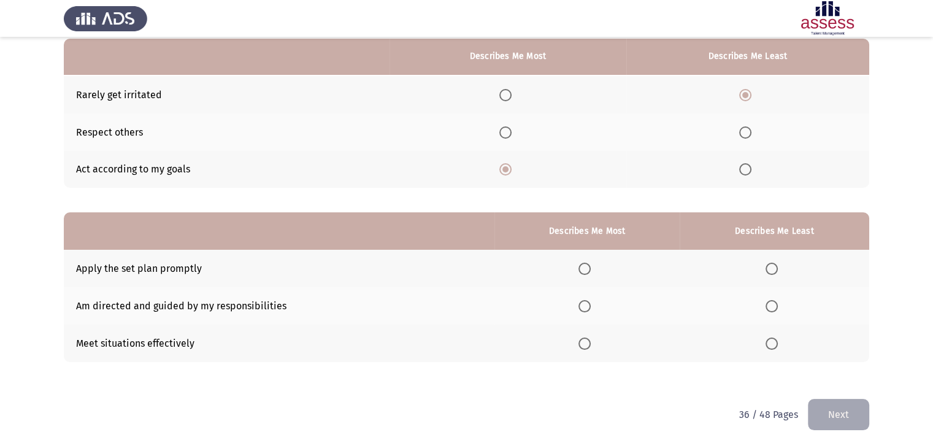
click at [507, 128] on span "Select an option" at bounding box center [505, 132] width 12 height 12
click at [507, 128] on input "Select an option" at bounding box center [505, 132] width 12 height 12
click at [506, 168] on span "Select an option" at bounding box center [505, 169] width 12 height 12
click at [506, 168] on input "Select an option" at bounding box center [505, 169] width 12 height 12
click at [584, 342] on span "Select an option" at bounding box center [584, 343] width 12 height 12
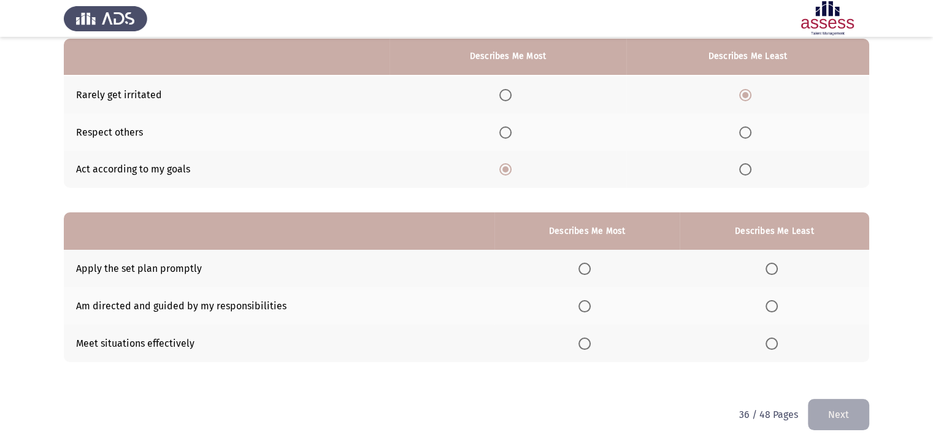
click at [584, 342] on input "Select an option" at bounding box center [584, 343] width 12 height 12
click at [584, 265] on span "Select an option" at bounding box center [584, 268] width 12 height 12
click at [584, 265] on input "Select an option" at bounding box center [584, 268] width 12 height 12
click at [773, 307] on span "Select an option" at bounding box center [771, 306] width 12 height 12
click at [773, 307] on input "Select an option" at bounding box center [771, 306] width 12 height 12
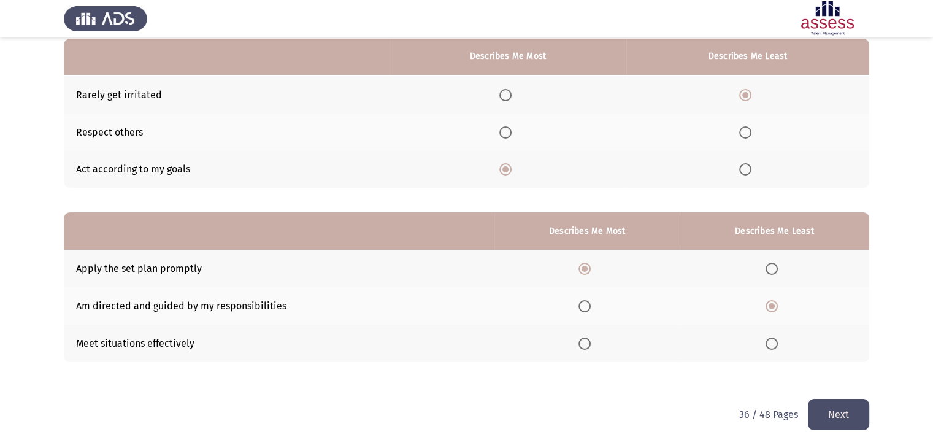
click at [770, 344] on span "Select an option" at bounding box center [771, 343] width 12 height 12
click at [770, 344] on input "Select an option" at bounding box center [771, 343] width 12 height 12
click at [864, 414] on button "Next" at bounding box center [837, 414] width 61 height 31
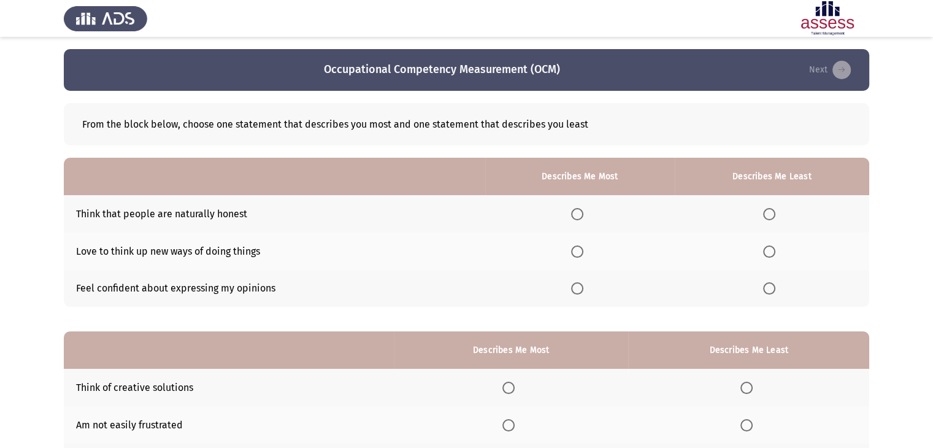
click at [773, 248] on span "Select an option" at bounding box center [769, 251] width 12 height 12
click at [773, 248] on input "Select an option" at bounding box center [769, 251] width 12 height 12
click at [579, 287] on span "Select an option" at bounding box center [577, 288] width 12 height 12
click at [579, 287] on input "Select an option" at bounding box center [577, 288] width 12 height 12
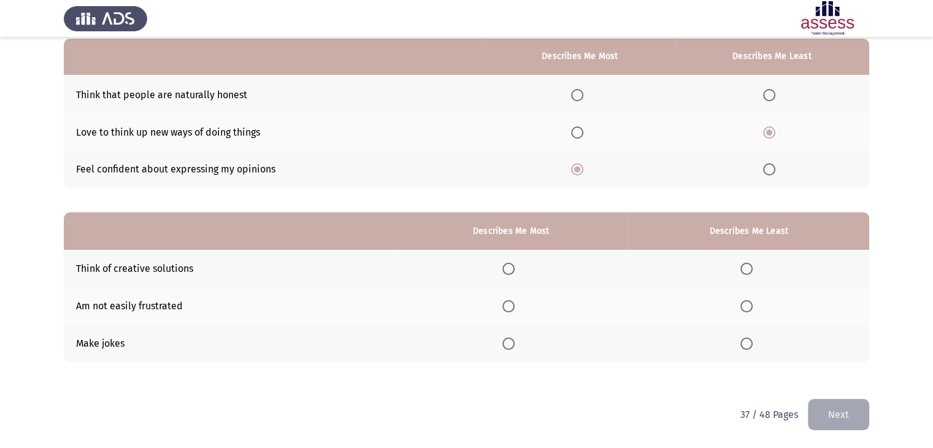
click at [512, 268] on span "Select an option" at bounding box center [508, 268] width 12 height 12
click at [512, 268] on input "Select an option" at bounding box center [508, 268] width 12 height 12
click at [749, 308] on span "Select an option" at bounding box center [746, 306] width 12 height 12
click at [749, 308] on input "Select an option" at bounding box center [746, 306] width 12 height 12
click at [749, 345] on span "Select an option" at bounding box center [746, 343] width 12 height 12
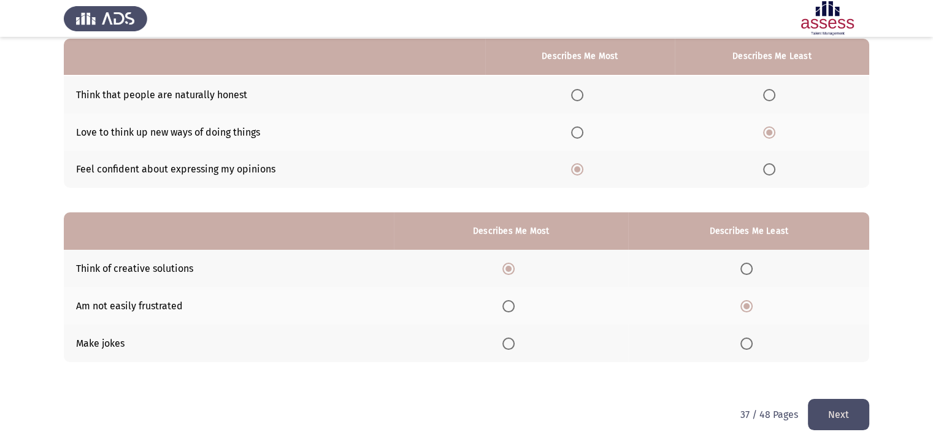
click at [749, 345] on input "Select an option" at bounding box center [746, 343] width 12 height 12
click at [844, 420] on button "Next" at bounding box center [837, 414] width 61 height 31
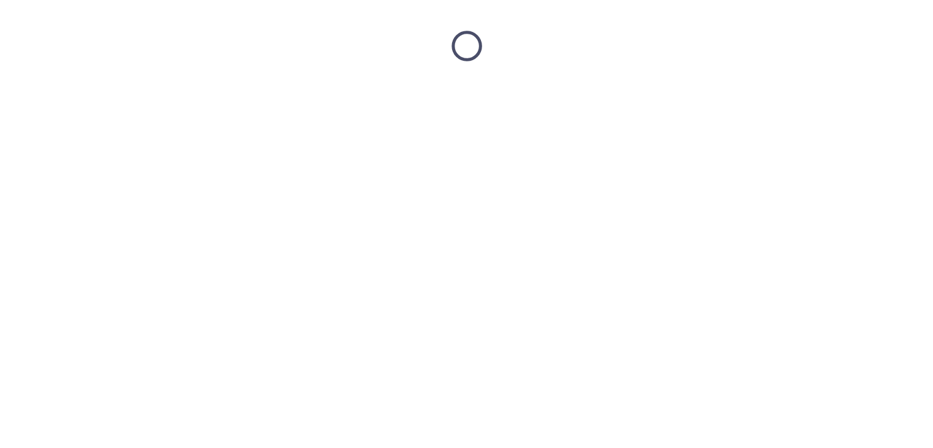
scroll to position [0, 0]
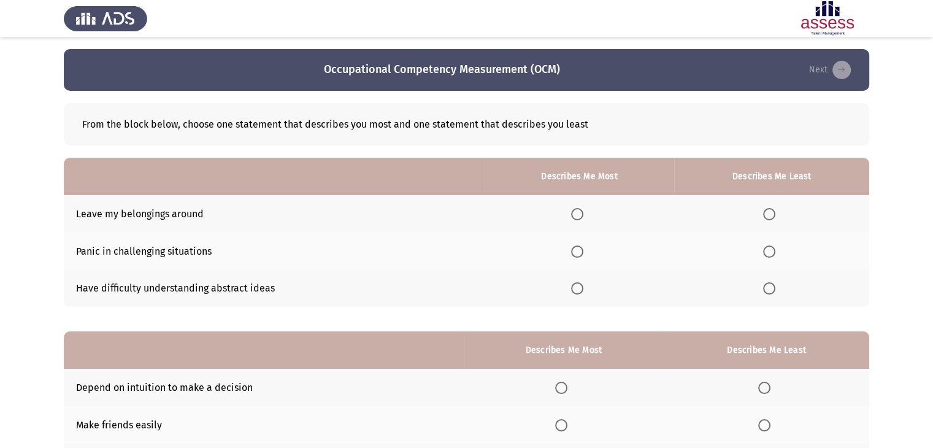
click at [770, 253] on span "Select an option" at bounding box center [769, 251] width 12 height 12
click at [770, 253] on input "Select an option" at bounding box center [769, 251] width 12 height 12
click at [770, 286] on span "Select an option" at bounding box center [769, 288] width 12 height 12
click at [770, 286] on input "Select an option" at bounding box center [769, 288] width 12 height 12
click at [574, 211] on span "Select an option" at bounding box center [577, 214] width 12 height 12
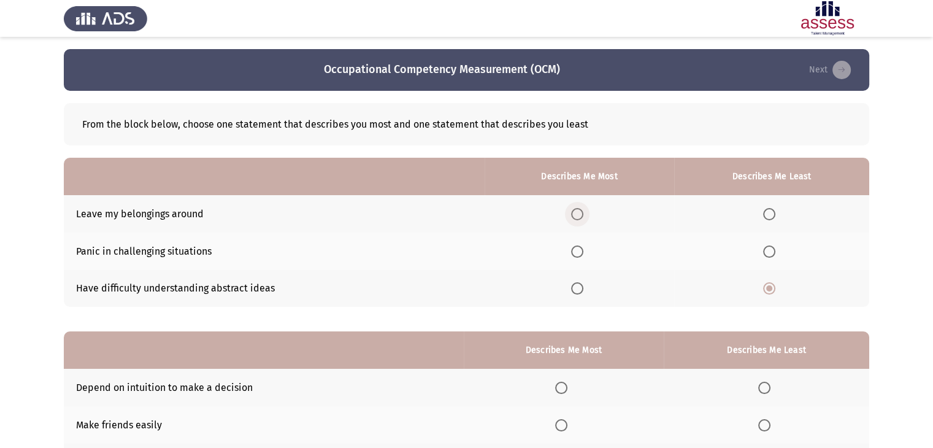
click at [574, 211] on input "Select an option" at bounding box center [577, 214] width 12 height 12
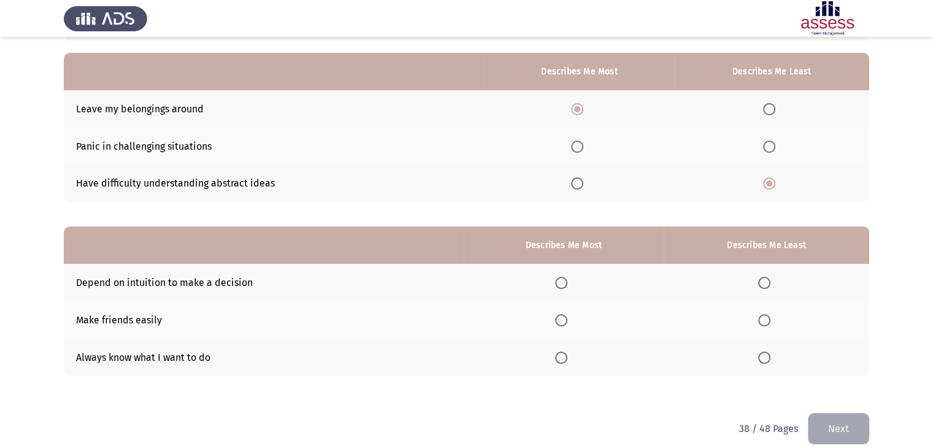
scroll to position [120, 0]
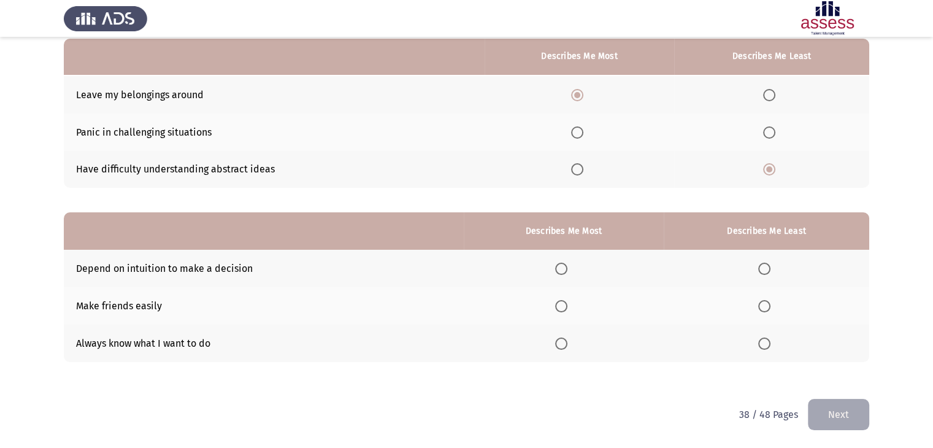
click at [765, 270] on span "Select an option" at bounding box center [764, 268] width 12 height 12
click at [765, 270] on input "Select an option" at bounding box center [764, 268] width 12 height 12
click at [567, 341] on span "Select an option" at bounding box center [561, 343] width 12 height 12
click at [567, 341] on input "Select an option" at bounding box center [561, 343] width 12 height 12
click at [831, 407] on button "Next" at bounding box center [837, 414] width 61 height 31
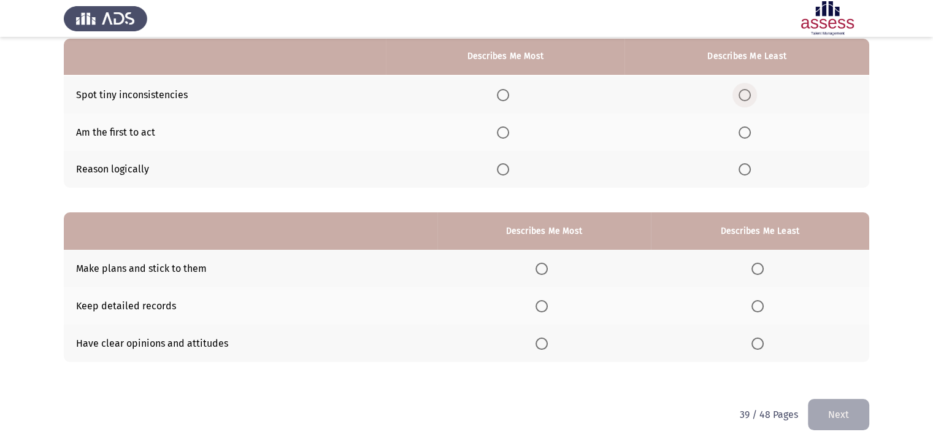
click at [748, 91] on span "Select an option" at bounding box center [744, 95] width 12 height 12
click at [748, 91] on input "Select an option" at bounding box center [744, 95] width 12 height 12
click at [504, 168] on span "Select an option" at bounding box center [503, 169] width 12 height 12
click at [504, 168] on input "Select an option" at bounding box center [503, 169] width 12 height 12
click at [537, 269] on span "Select an option" at bounding box center [541, 268] width 12 height 12
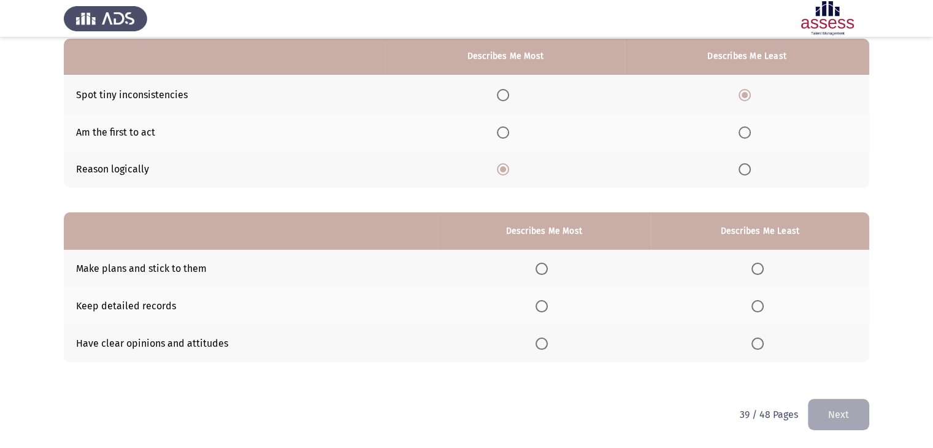
click at [537, 269] on input "Select an option" at bounding box center [541, 268] width 12 height 12
click at [758, 305] on span "Select an option" at bounding box center [757, 306] width 12 height 12
click at [758, 305] on input "Select an option" at bounding box center [757, 306] width 12 height 12
click at [828, 410] on button "Next" at bounding box center [837, 414] width 61 height 31
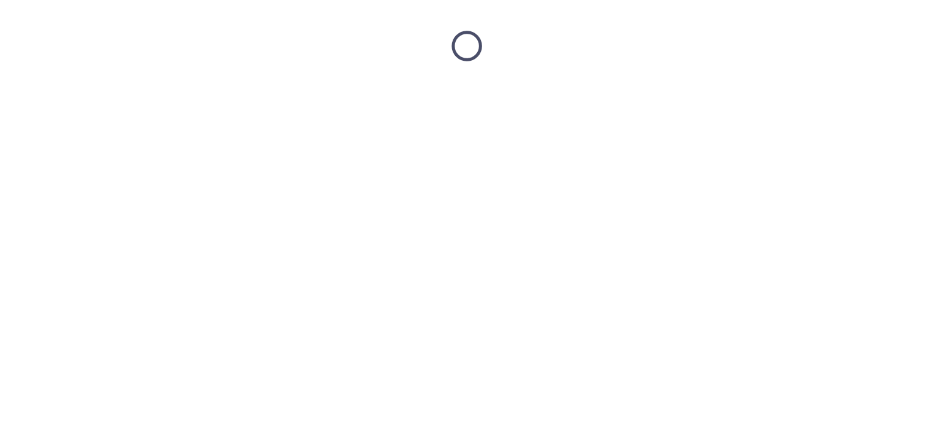
scroll to position [0, 0]
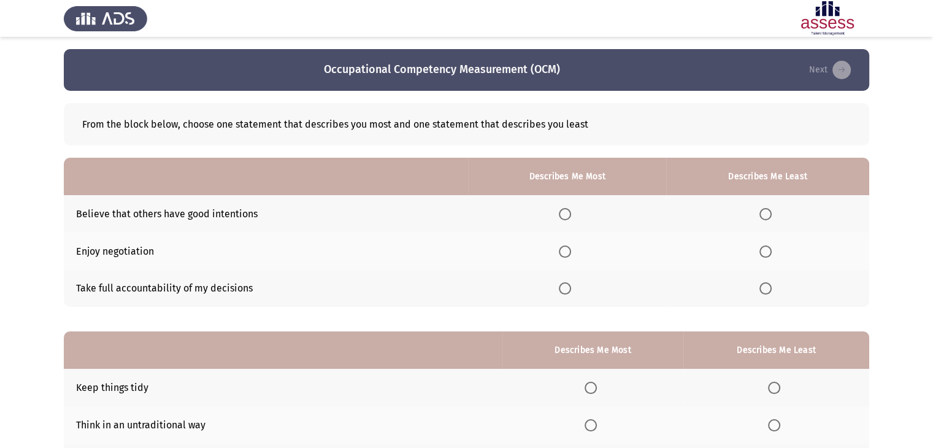
click at [565, 290] on span "Select an option" at bounding box center [565, 288] width 12 height 12
click at [565, 290] on input "Select an option" at bounding box center [565, 288] width 12 height 12
click at [768, 250] on span "Select an option" at bounding box center [765, 251] width 12 height 12
click at [768, 250] on input "Select an option" at bounding box center [765, 251] width 12 height 12
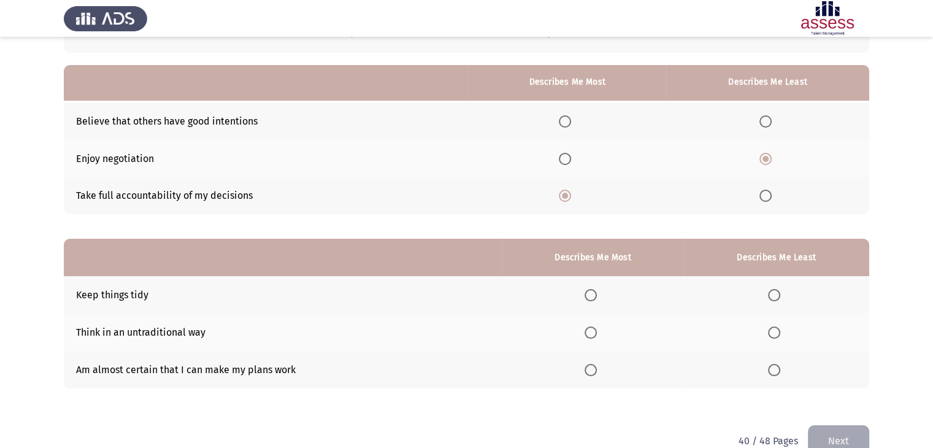
scroll to position [120, 0]
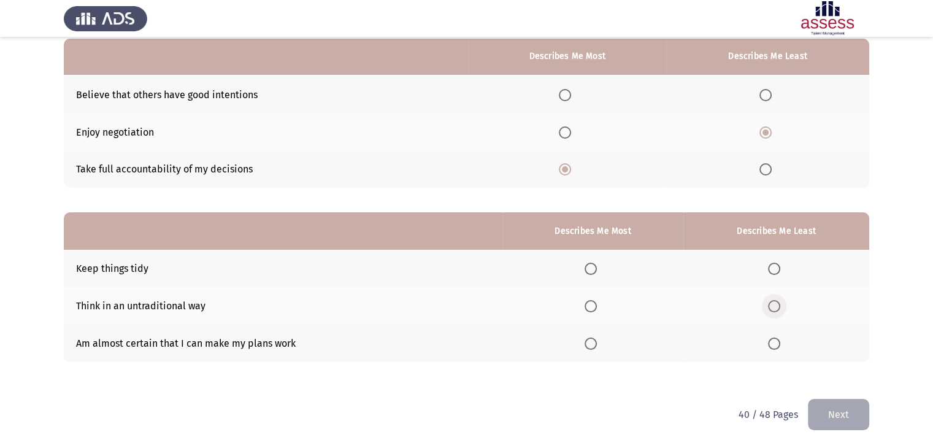
click at [776, 305] on span "Select an option" at bounding box center [774, 306] width 12 height 12
click at [776, 305] on input "Select an option" at bounding box center [774, 306] width 12 height 12
click at [596, 339] on span "Select an option" at bounding box center [590, 343] width 12 height 12
click at [596, 339] on input "Select an option" at bounding box center [590, 343] width 12 height 12
click at [853, 409] on button "Next" at bounding box center [837, 414] width 61 height 31
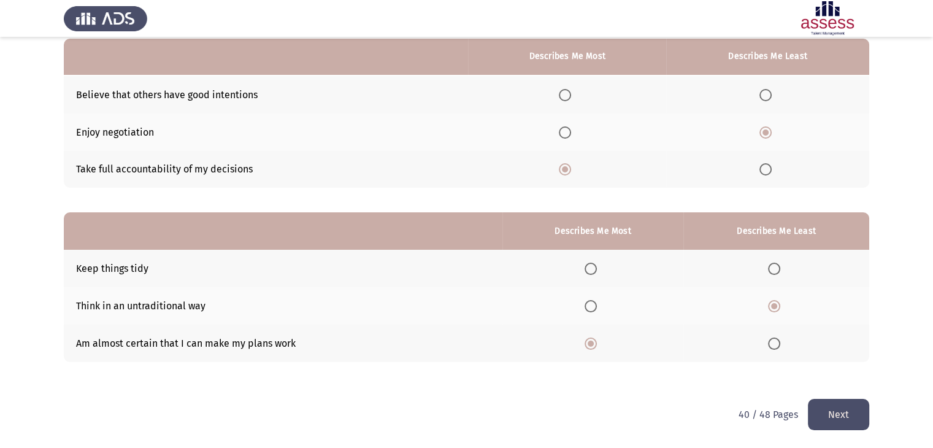
scroll to position [0, 0]
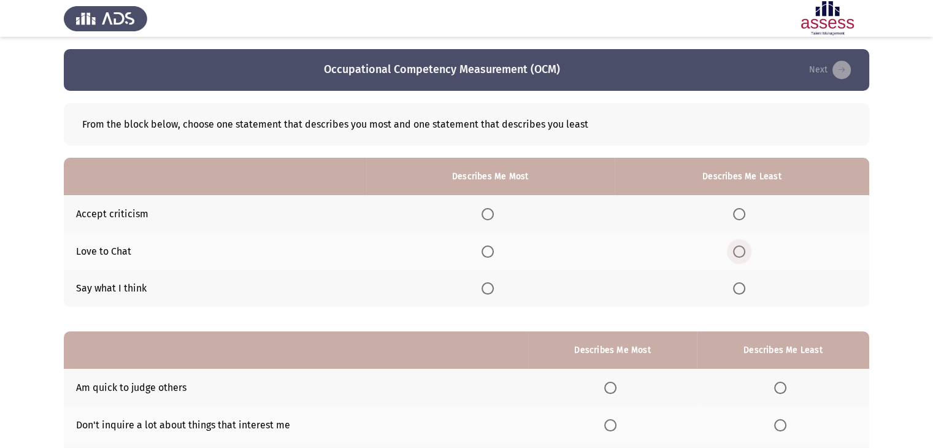
click at [742, 250] on span "Select an option" at bounding box center [739, 251] width 12 height 12
click at [742, 250] on input "Select an option" at bounding box center [739, 251] width 12 height 12
click at [494, 289] on span "Select an option" at bounding box center [487, 288] width 12 height 12
click at [494, 289] on input "Select an option" at bounding box center [487, 288] width 12 height 12
click at [489, 218] on span "Select an option" at bounding box center [487, 214] width 12 height 12
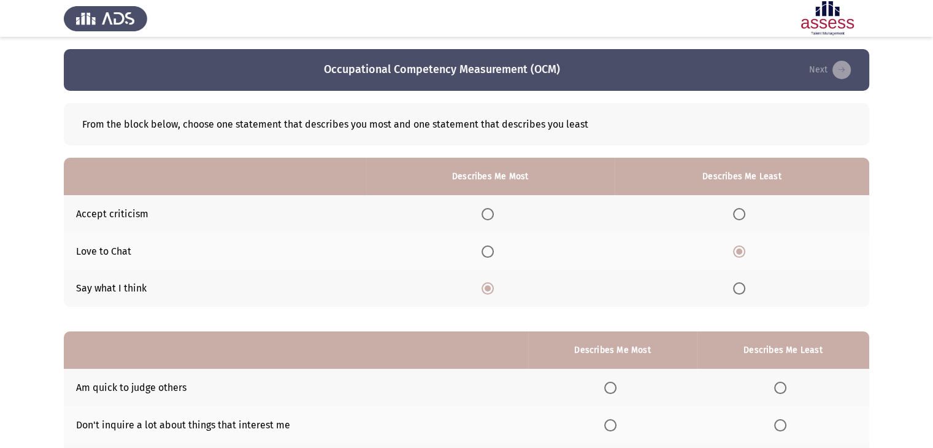
click at [489, 218] on input "Select an option" at bounding box center [487, 214] width 12 height 12
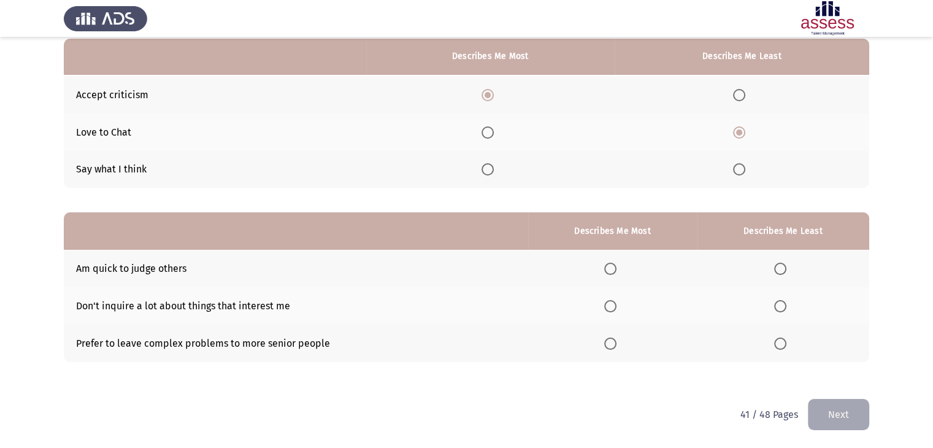
click at [780, 265] on span "Select an option" at bounding box center [780, 268] width 12 height 12
click at [780, 265] on input "Select an option" at bounding box center [780, 268] width 12 height 12
click at [608, 342] on span "Select an option" at bounding box center [610, 343] width 12 height 12
click at [608, 342] on input "Select an option" at bounding box center [610, 343] width 12 height 12
click at [829, 419] on button "Next" at bounding box center [837, 414] width 61 height 31
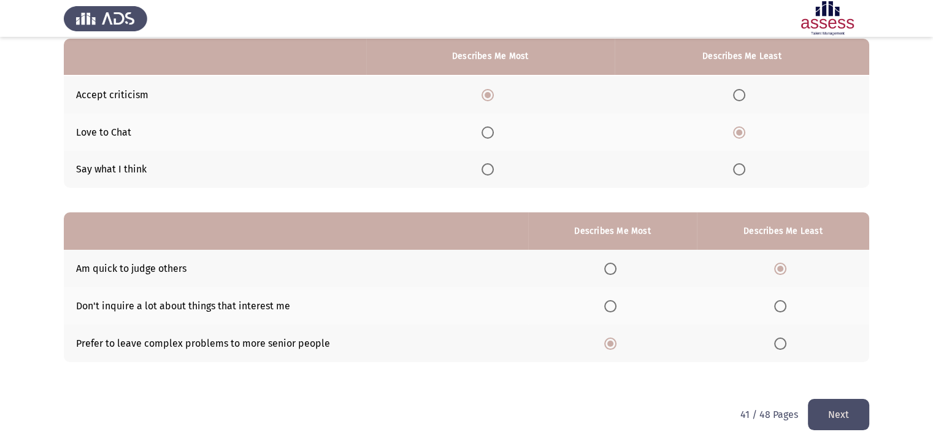
scroll to position [0, 0]
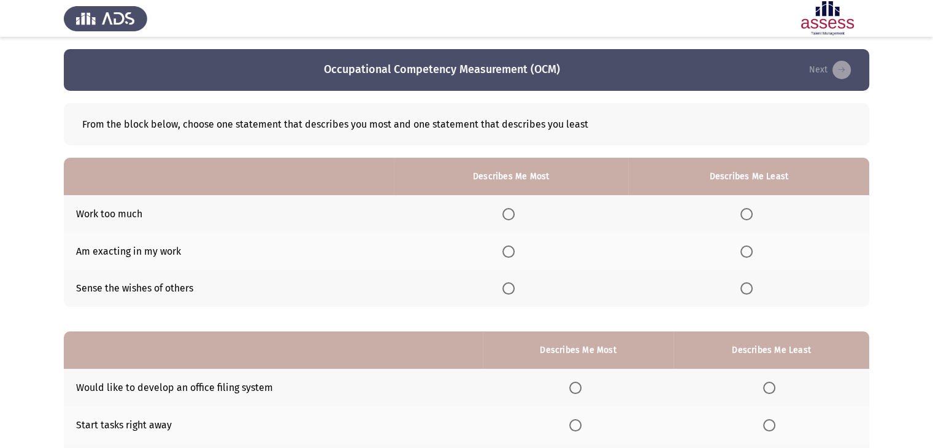
click at [748, 288] on span "Select an option" at bounding box center [746, 288] width 12 height 12
click at [748, 288] on input "Select an option" at bounding box center [746, 288] width 12 height 12
click at [508, 214] on span "Select an option" at bounding box center [508, 214] width 12 height 12
click at [508, 214] on input "Select an option" at bounding box center [508, 214] width 12 height 12
click at [510, 250] on span "Select an option" at bounding box center [508, 251] width 12 height 12
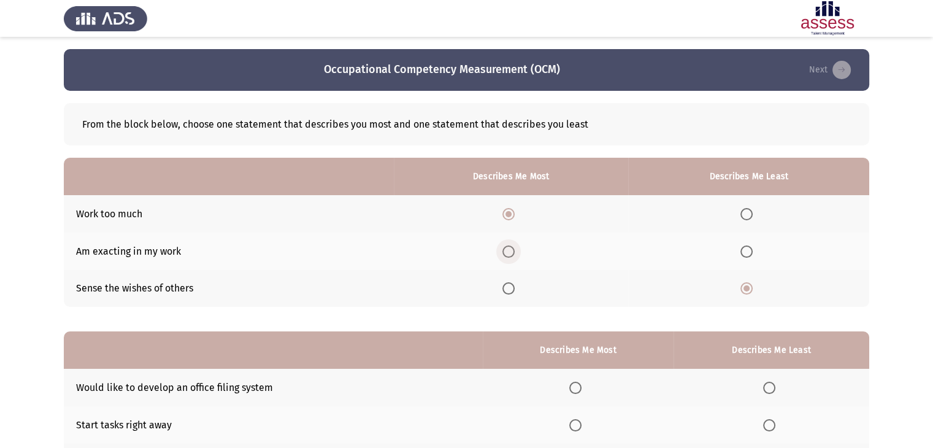
click at [510, 250] on input "Select an option" at bounding box center [508, 251] width 12 height 12
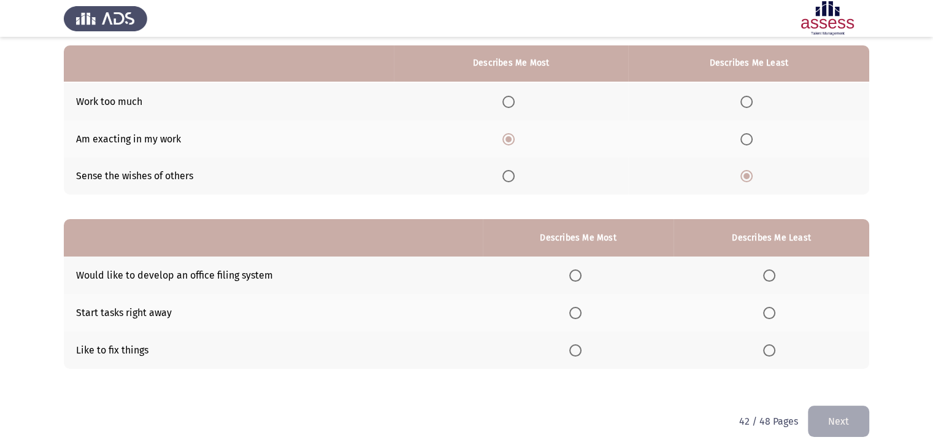
scroll to position [120, 0]
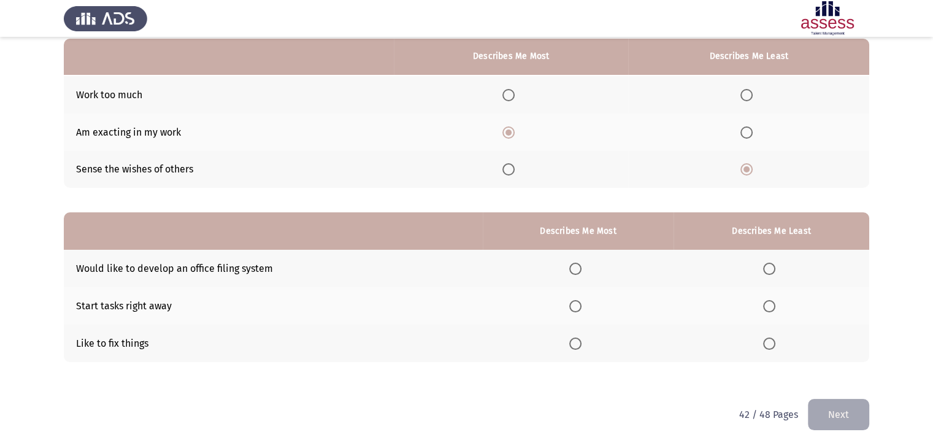
click at [581, 306] on span "Select an option" at bounding box center [575, 306] width 12 height 12
click at [581, 306] on input "Select an option" at bounding box center [575, 306] width 12 height 12
click at [766, 267] on span "Select an option" at bounding box center [769, 268] width 12 height 12
click at [766, 267] on input "Select an option" at bounding box center [769, 268] width 12 height 12
click at [842, 419] on button "Next" at bounding box center [837, 414] width 61 height 31
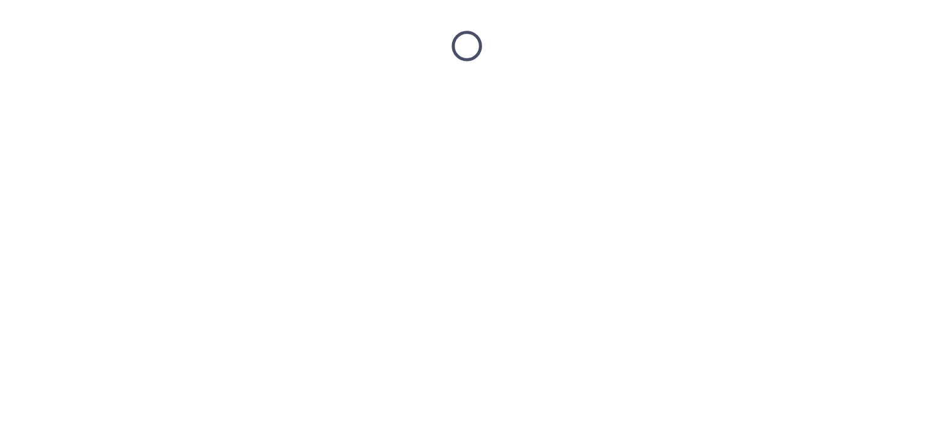
scroll to position [0, 0]
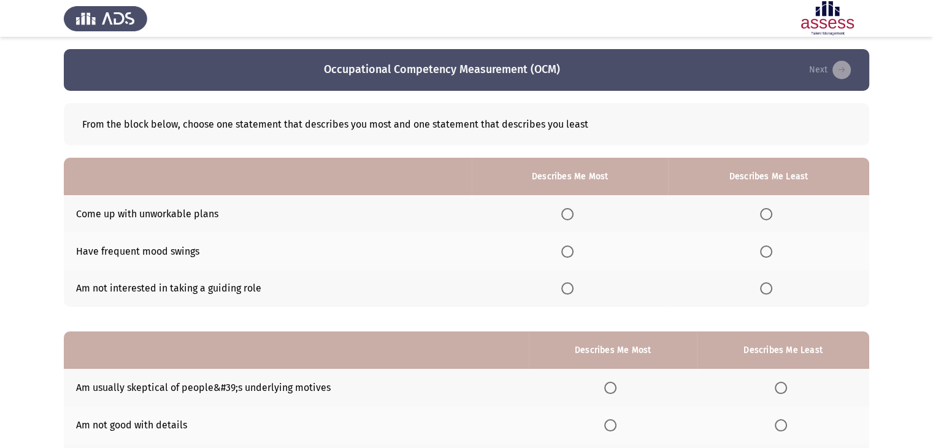
click at [768, 209] on span "Select an option" at bounding box center [766, 214] width 12 height 12
click at [768, 209] on input "Select an option" at bounding box center [766, 214] width 12 height 12
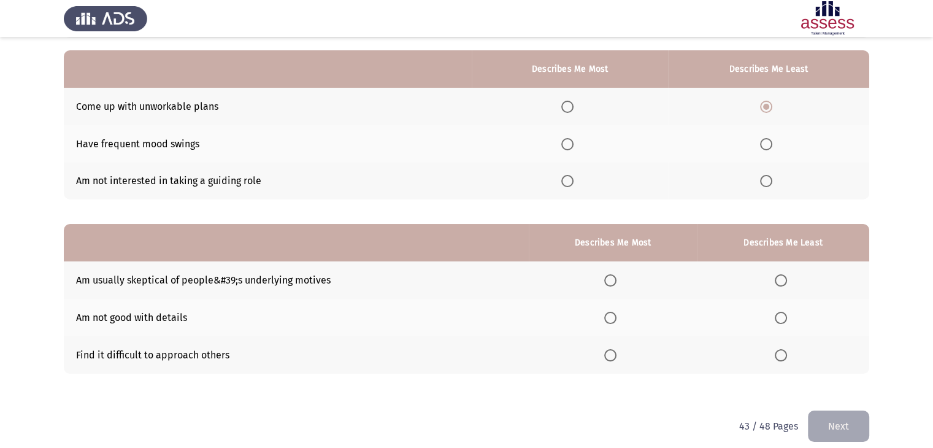
scroll to position [120, 0]
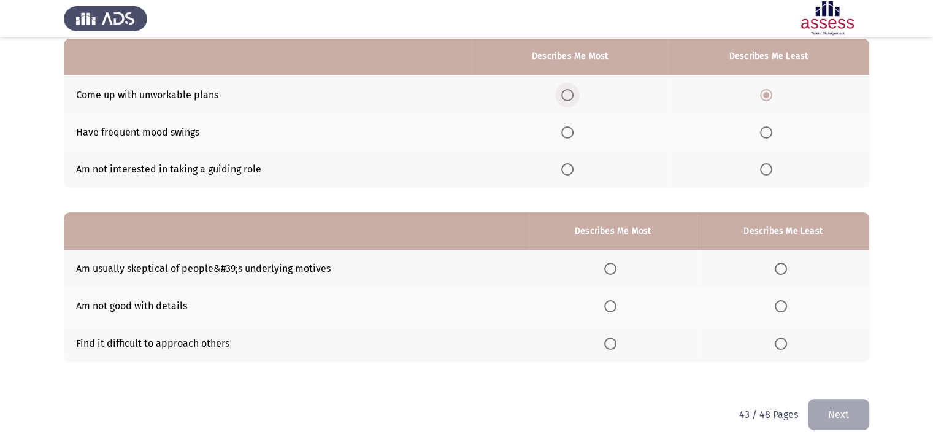
click at [570, 91] on span "Select an option" at bounding box center [567, 95] width 12 height 12
click at [570, 91] on input "Select an option" at bounding box center [567, 95] width 12 height 12
click at [772, 132] on span "Select an option" at bounding box center [766, 132] width 12 height 12
click at [772, 132] on input "Select an option" at bounding box center [766, 132] width 12 height 12
click at [568, 169] on span "Select an option" at bounding box center [567, 169] width 12 height 12
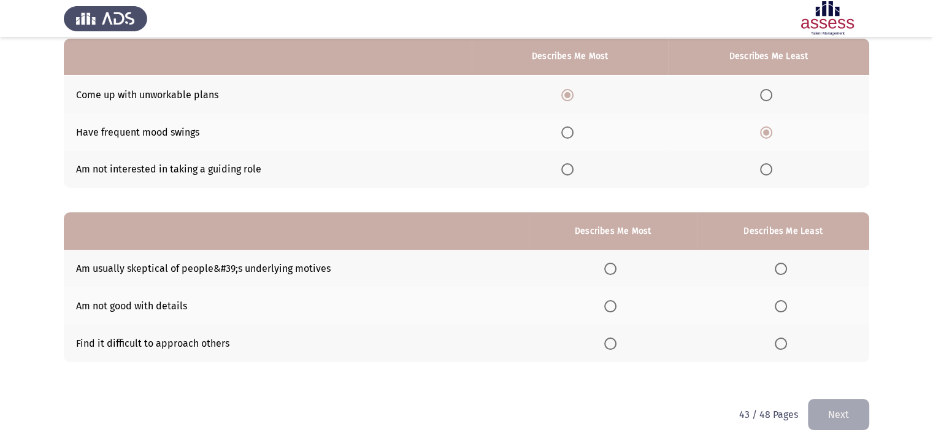
click at [568, 169] on input "Select an option" at bounding box center [567, 169] width 12 height 12
click at [785, 305] on span "Select an option" at bounding box center [780, 306] width 12 height 12
click at [785, 305] on input "Select an option" at bounding box center [780, 306] width 12 height 12
click at [779, 339] on span "Select an option" at bounding box center [780, 343] width 12 height 12
click at [779, 339] on input "Select an option" at bounding box center [780, 343] width 12 height 12
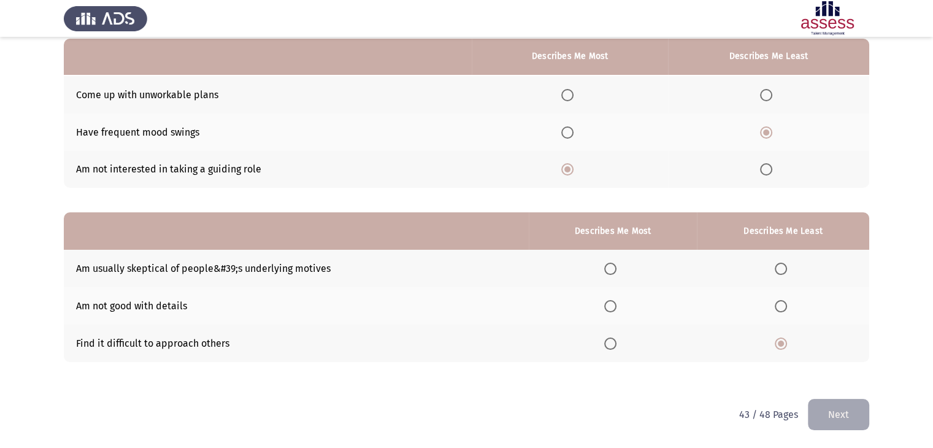
click at [776, 267] on span "Select an option" at bounding box center [780, 268] width 12 height 12
click at [776, 267] on input "Select an option" at bounding box center [780, 268] width 12 height 12
click at [614, 343] on span "Select an option" at bounding box center [610, 343] width 12 height 12
click at [614, 343] on input "Select an option" at bounding box center [610, 343] width 12 height 12
click at [839, 418] on button "Next" at bounding box center [837, 414] width 61 height 31
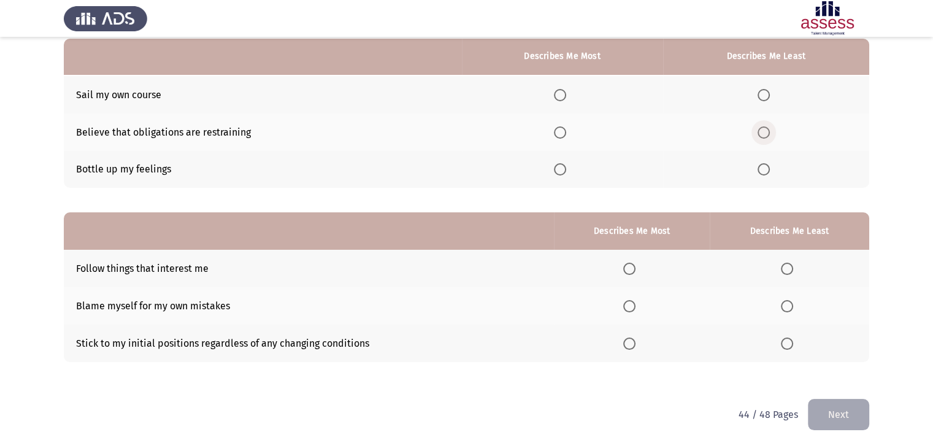
click at [765, 131] on span "Select an option" at bounding box center [763, 132] width 12 height 12
click at [765, 131] on input "Select an option" at bounding box center [763, 132] width 12 height 12
click at [563, 90] on span "Select an option" at bounding box center [560, 95] width 12 height 12
click at [563, 90] on input "Select an option" at bounding box center [560, 95] width 12 height 12
click at [628, 271] on span "Select an option" at bounding box center [629, 268] width 12 height 12
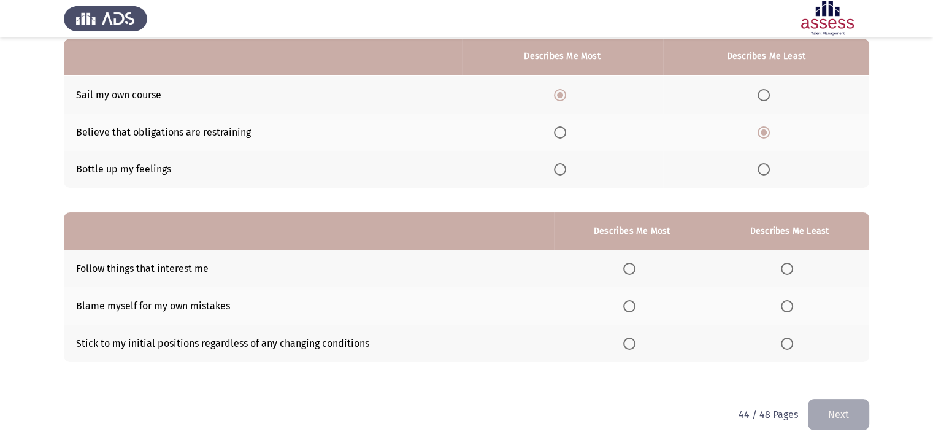
click at [628, 271] on input "Select an option" at bounding box center [629, 268] width 12 height 12
click at [792, 345] on span "Select an option" at bounding box center [787, 343] width 12 height 12
click at [792, 345] on input "Select an option" at bounding box center [787, 343] width 12 height 12
click at [632, 341] on span "Select an option" at bounding box center [629, 343] width 12 height 12
click at [632, 341] on input "Select an option" at bounding box center [629, 343] width 12 height 12
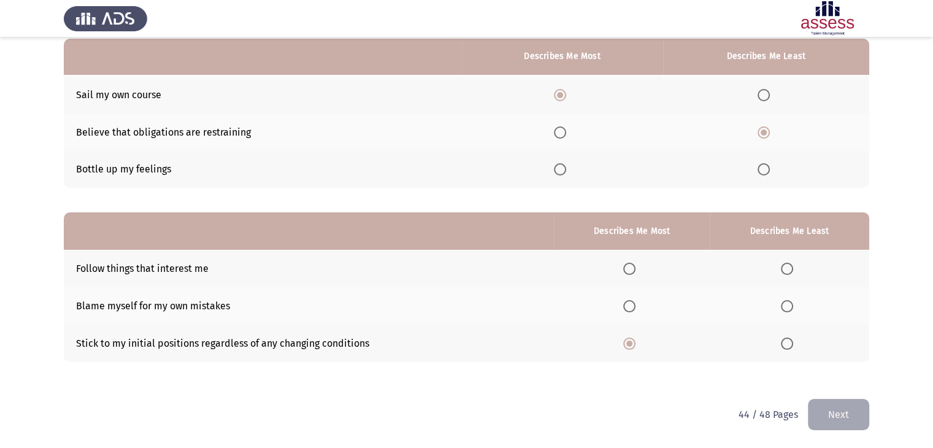
click at [787, 303] on span "Select an option" at bounding box center [787, 306] width 12 height 12
click at [787, 303] on input "Select an option" at bounding box center [787, 306] width 12 height 12
click at [816, 415] on button "Next" at bounding box center [837, 414] width 61 height 31
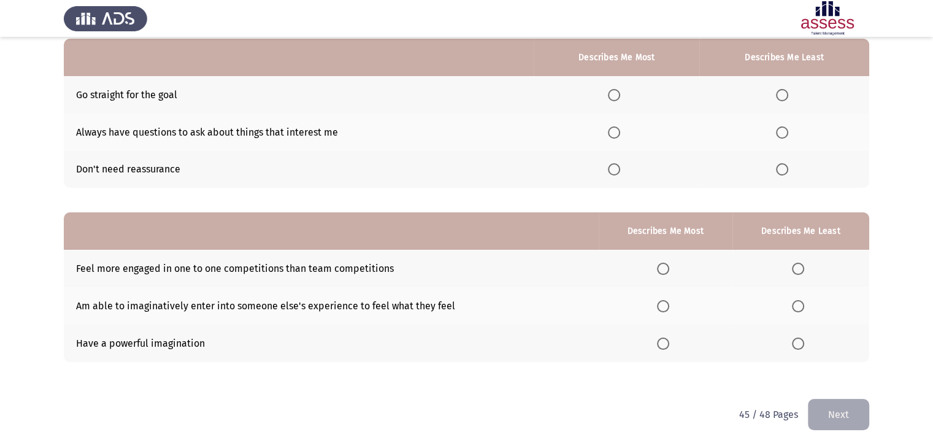
scroll to position [58, 0]
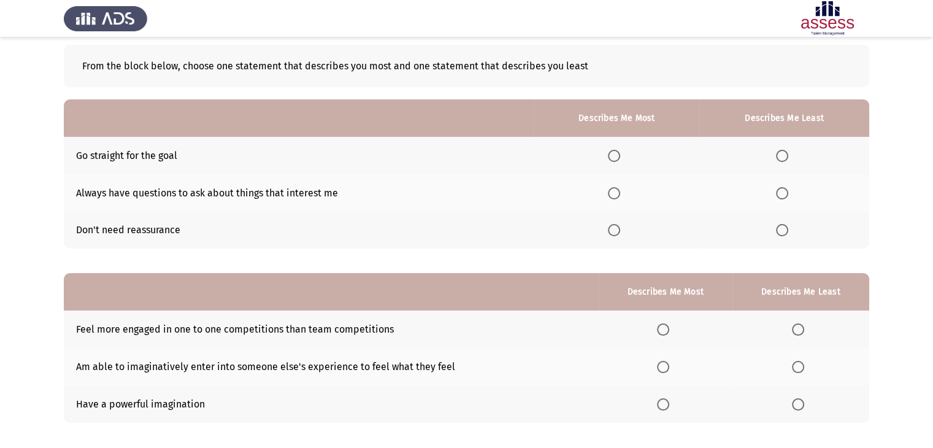
click at [619, 155] on span "Select an option" at bounding box center [614, 156] width 12 height 12
click at [619, 155] on input "Select an option" at bounding box center [614, 156] width 12 height 12
click at [787, 231] on span "Select an option" at bounding box center [782, 230] width 12 height 12
click at [787, 231] on input "Select an option" at bounding box center [782, 230] width 12 height 12
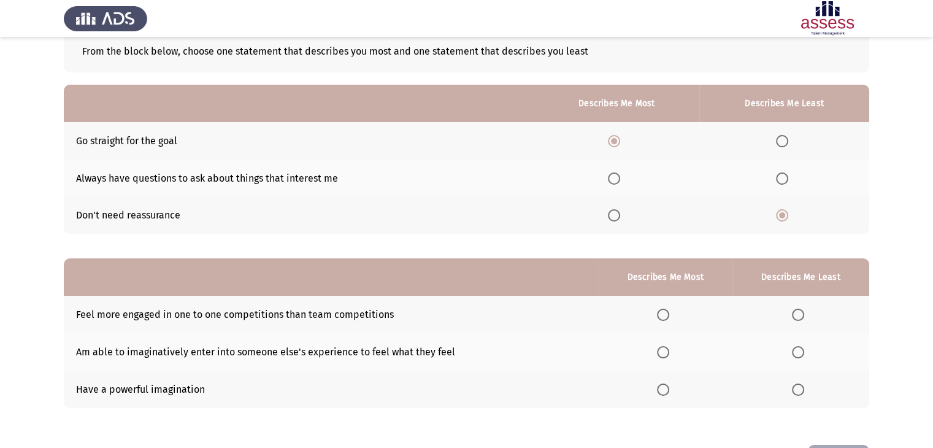
scroll to position [120, 0]
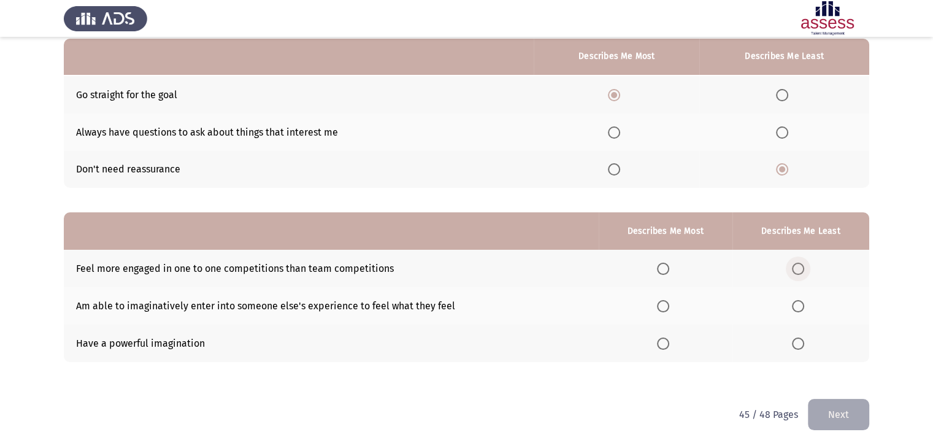
click at [801, 270] on span "Select an option" at bounding box center [798, 268] width 12 height 12
click at [801, 270] on input "Select an option" at bounding box center [798, 268] width 12 height 12
click at [671, 343] on label "Select an option" at bounding box center [665, 343] width 17 height 12
click at [669, 343] on input "Select an option" at bounding box center [663, 343] width 12 height 12
click at [800, 303] on span "Select an option" at bounding box center [798, 306] width 12 height 12
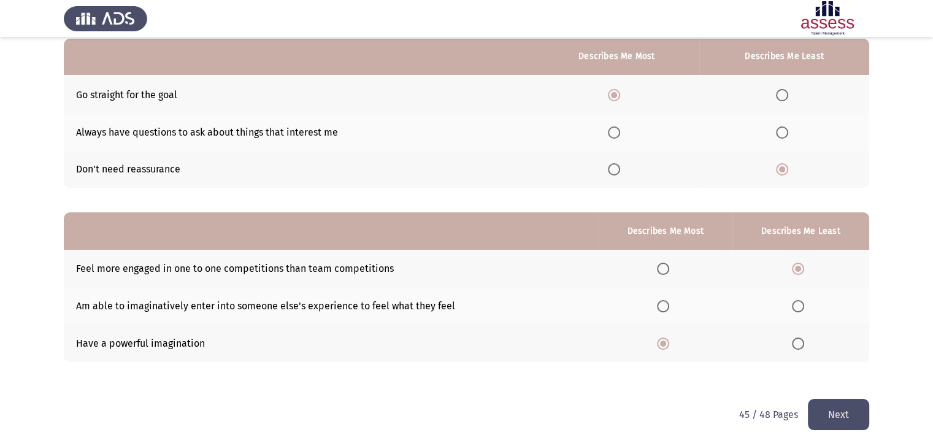
click at [800, 303] on input "Select an option" at bounding box center [798, 306] width 12 height 12
click at [843, 417] on button "Next" at bounding box center [837, 414] width 61 height 31
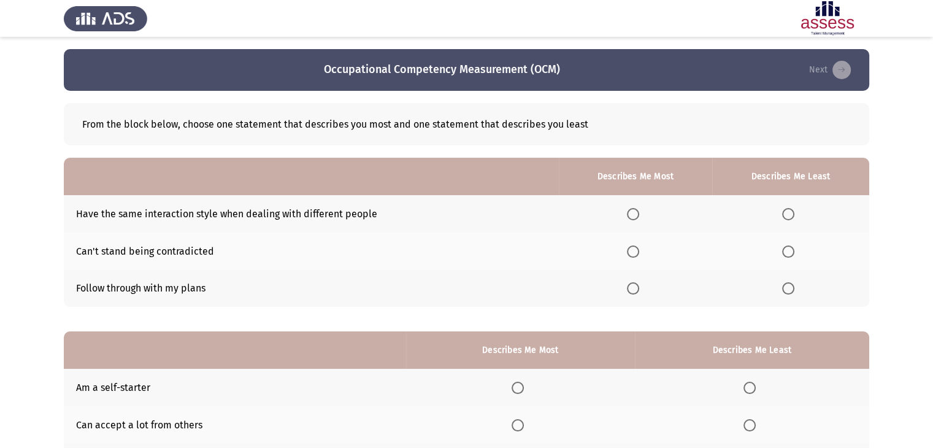
click at [636, 249] on span "Select an option" at bounding box center [633, 251] width 12 height 12
click at [636, 249] on input "Select an option" at bounding box center [633, 251] width 12 height 12
click at [791, 253] on span "Select an option" at bounding box center [788, 251] width 12 height 12
click at [791, 253] on input "Select an option" at bounding box center [788, 251] width 12 height 12
click at [636, 288] on span "Select an option" at bounding box center [633, 288] width 12 height 12
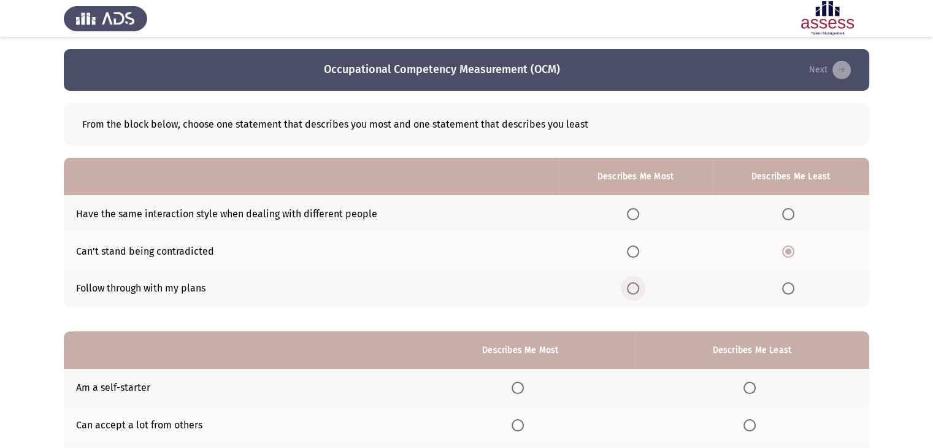
click at [636, 288] on input "Select an option" at bounding box center [633, 288] width 12 height 12
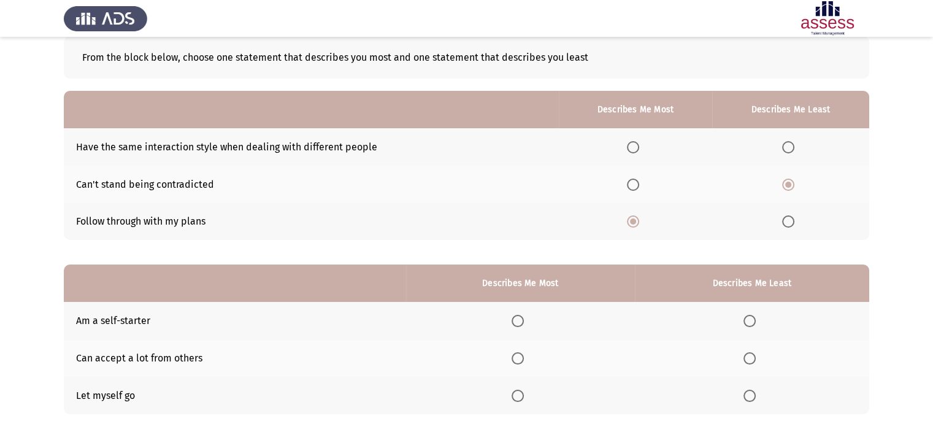
scroll to position [120, 0]
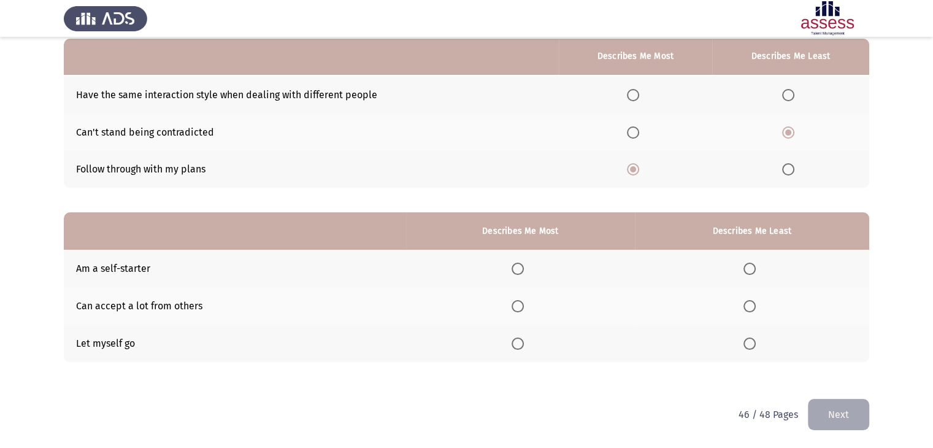
click at [749, 340] on span "Select an option" at bounding box center [749, 343] width 12 height 12
click at [749, 340] on input "Select an option" at bounding box center [749, 343] width 12 height 12
click at [516, 269] on span "Select an option" at bounding box center [517, 268] width 12 height 12
click at [516, 269] on input "Select an option" at bounding box center [517, 268] width 12 height 12
click at [850, 412] on button "Next" at bounding box center [837, 414] width 61 height 31
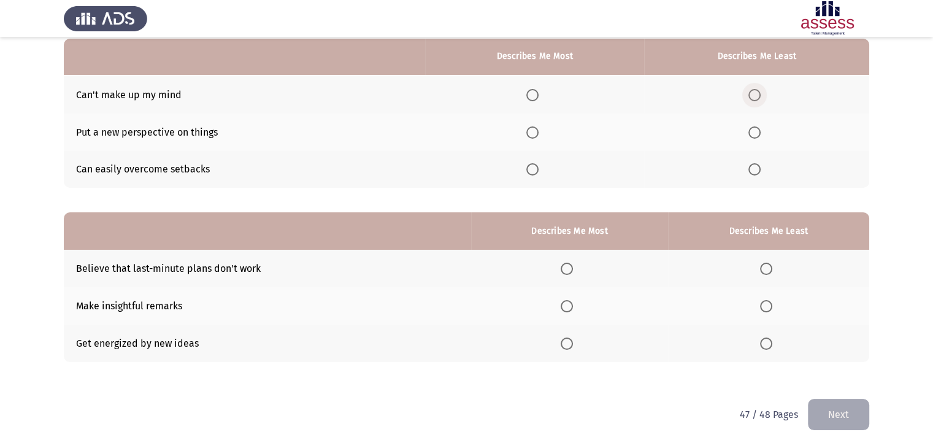
click at [759, 94] on span "Select an option" at bounding box center [754, 95] width 12 height 12
click at [759, 94] on input "Select an option" at bounding box center [754, 95] width 12 height 12
click at [538, 132] on span "Select an option" at bounding box center [532, 132] width 12 height 12
click at [538, 132] on input "Select an option" at bounding box center [532, 132] width 12 height 12
click at [759, 269] on th at bounding box center [768, 268] width 201 height 37
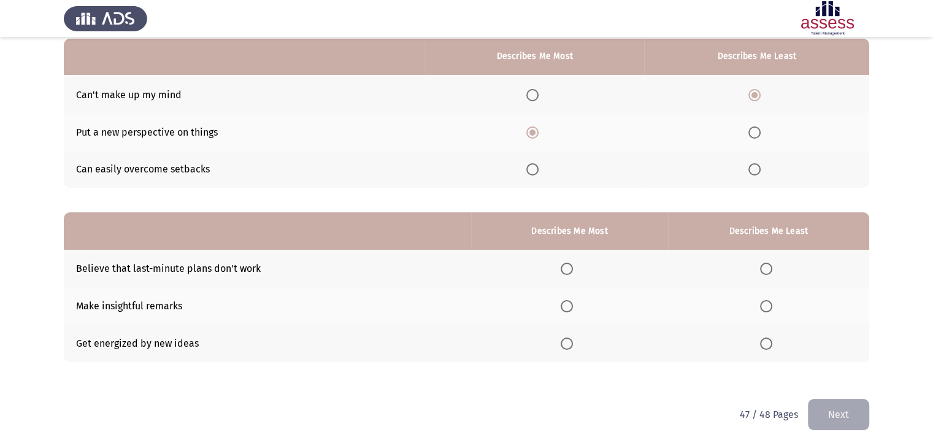
click at [772, 264] on span "Select an option" at bounding box center [766, 268] width 12 height 12
click at [772, 264] on input "Select an option" at bounding box center [766, 268] width 12 height 12
click at [571, 305] on span "Select an option" at bounding box center [566, 306] width 12 height 12
click at [571, 305] on input "Select an option" at bounding box center [566, 306] width 12 height 12
click at [833, 410] on button "Next" at bounding box center [837, 414] width 61 height 31
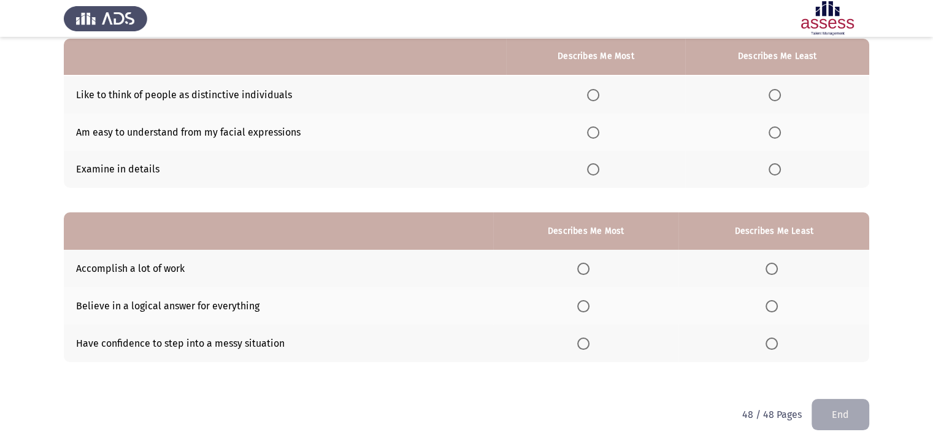
click at [599, 172] on span "Select an option" at bounding box center [593, 169] width 12 height 12
click at [599, 172] on input "Select an option" at bounding box center [593, 169] width 12 height 12
click at [776, 133] on span "Select an option" at bounding box center [774, 132] width 12 height 12
click at [776, 133] on input "Select an option" at bounding box center [774, 132] width 12 height 12
click at [589, 346] on span "Select an option" at bounding box center [583, 343] width 12 height 12
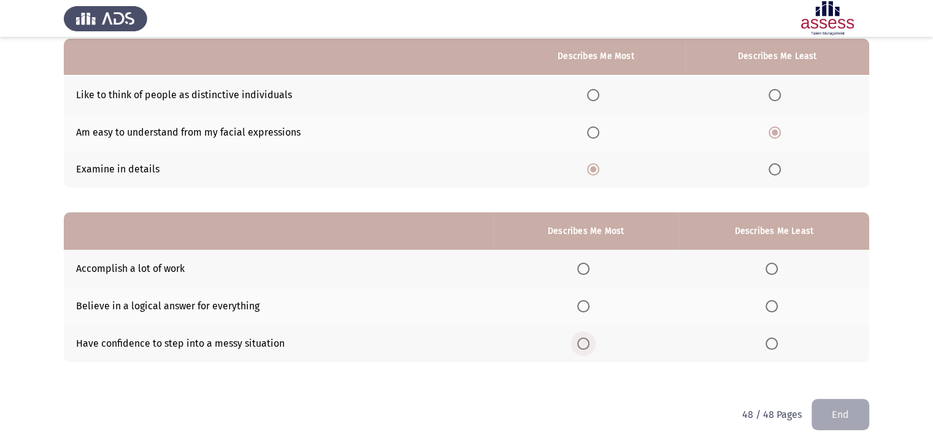
click at [589, 346] on input "Select an option" at bounding box center [583, 343] width 12 height 12
click at [768, 307] on span "Select an option" at bounding box center [771, 306] width 12 height 12
click at [768, 307] on input "Select an option" at bounding box center [771, 306] width 12 height 12
click at [831, 415] on button "End" at bounding box center [840, 414] width 58 height 31
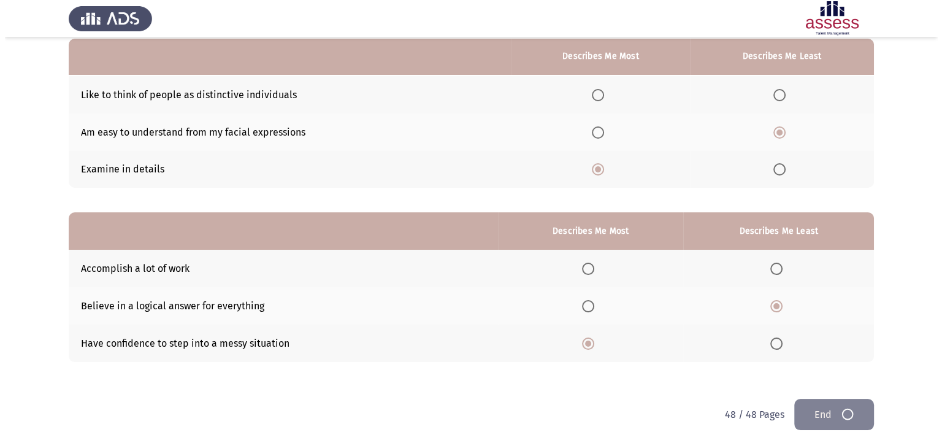
scroll to position [0, 0]
